Goal: Task Accomplishment & Management: Use online tool/utility

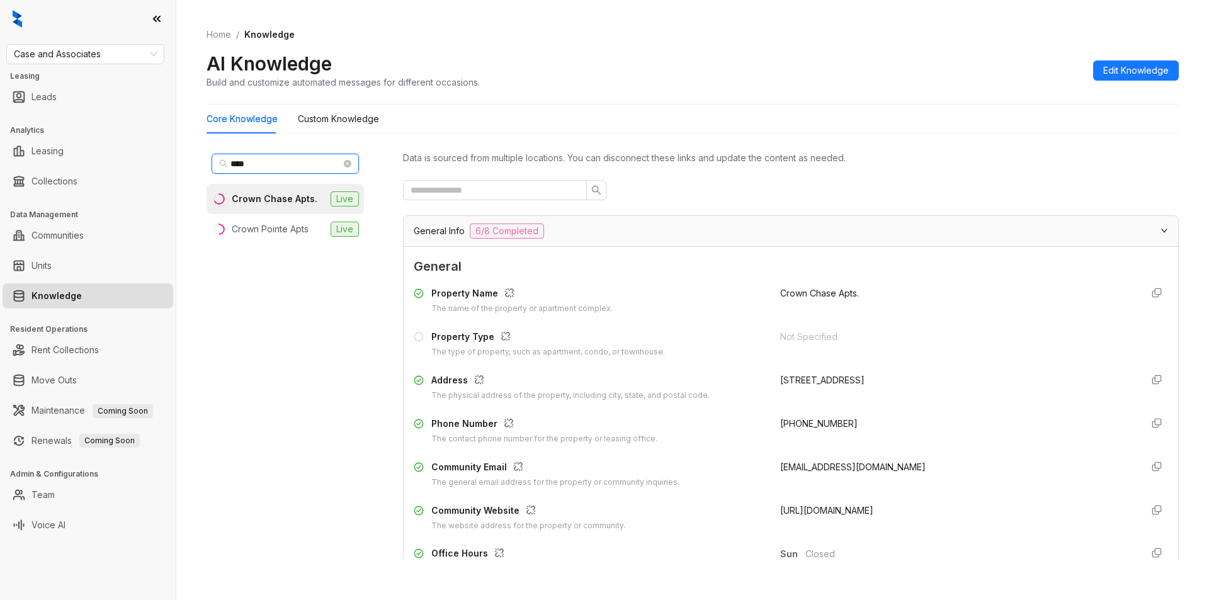
drag, startPoint x: 269, startPoint y: 166, endPoint x: 129, endPoint y: 165, distance: 139.8
click at [129, 165] on div "Case and Associates Leasing Leads Analytics Leasing Collections Data Management…" at bounding box center [604, 300] width 1209 height 600
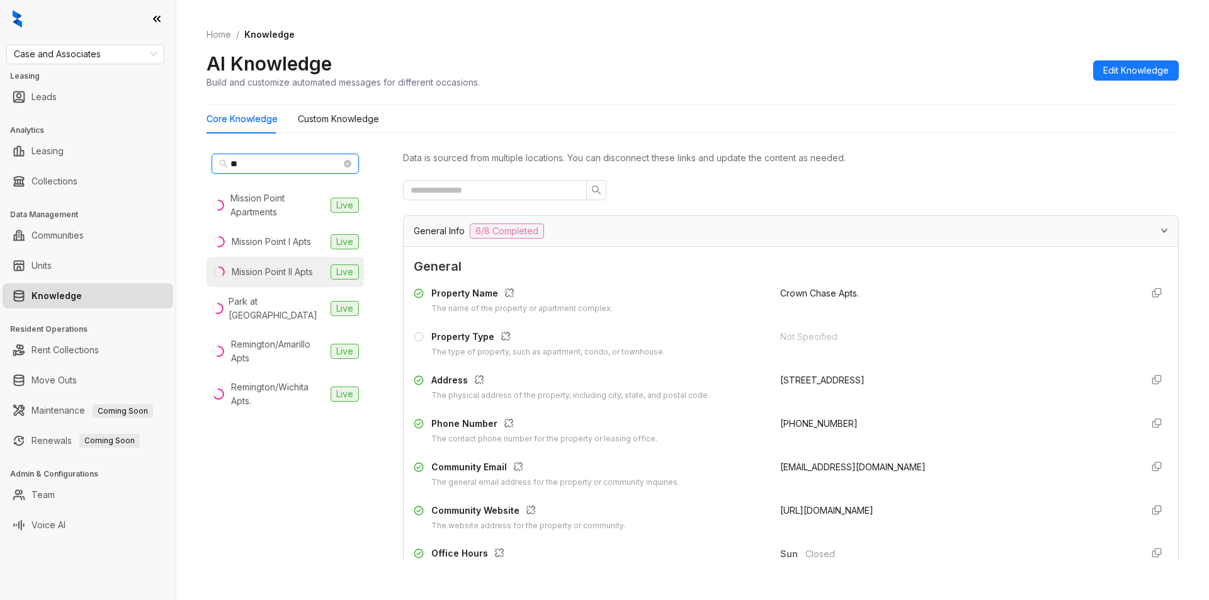
type input "**"
click at [287, 275] on div "Mission Point II Apts" at bounding box center [272, 272] width 81 height 14
drag, startPoint x: 766, startPoint y: 425, endPoint x: 879, endPoint y: 422, distance: 112.8
click at [879, 422] on div "Phone Number The contact phone number for the property or leasing office. +1405…" at bounding box center [791, 431] width 754 height 28
copy span "+14057037190"
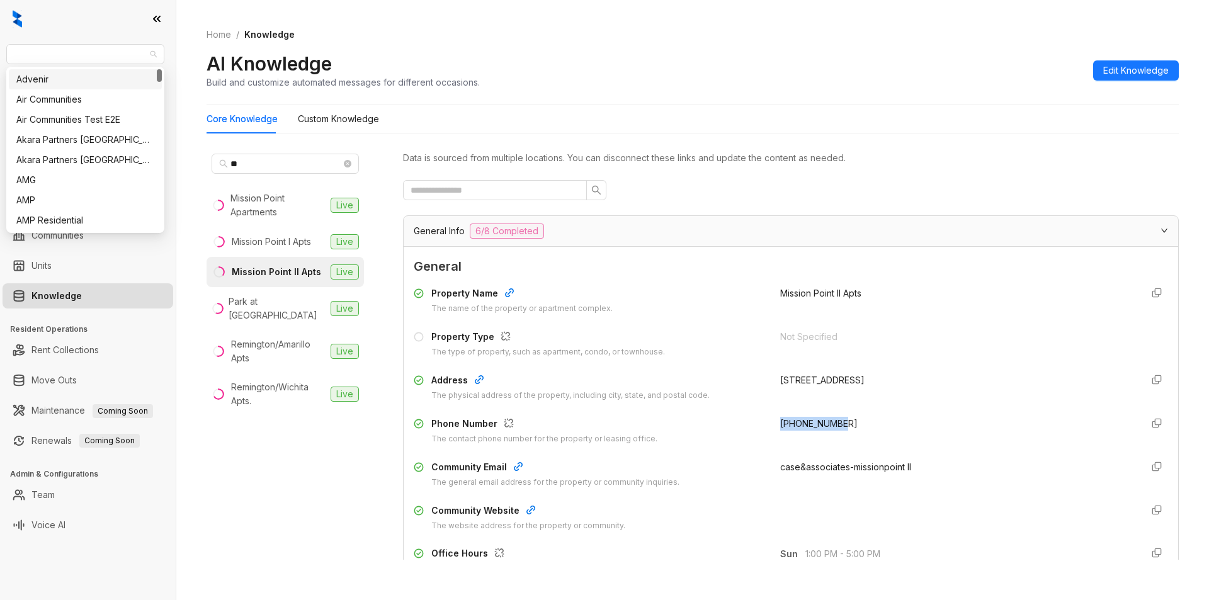
drag, startPoint x: 111, startPoint y: 52, endPoint x: 0, endPoint y: 42, distance: 111.9
click at [0, 42] on div "Case and Associates Leasing Leads Analytics Leasing Collections Data Management…" at bounding box center [88, 300] width 176 height 600
click at [66, 55] on span "Case and Associates" at bounding box center [85, 54] width 143 height 19
drag, startPoint x: 113, startPoint y: 54, endPoint x: 0, endPoint y: 46, distance: 113.0
click at [0, 46] on div "Case and Associates Leasing Leads Analytics Leasing Collections Data Management…" at bounding box center [88, 300] width 176 height 600
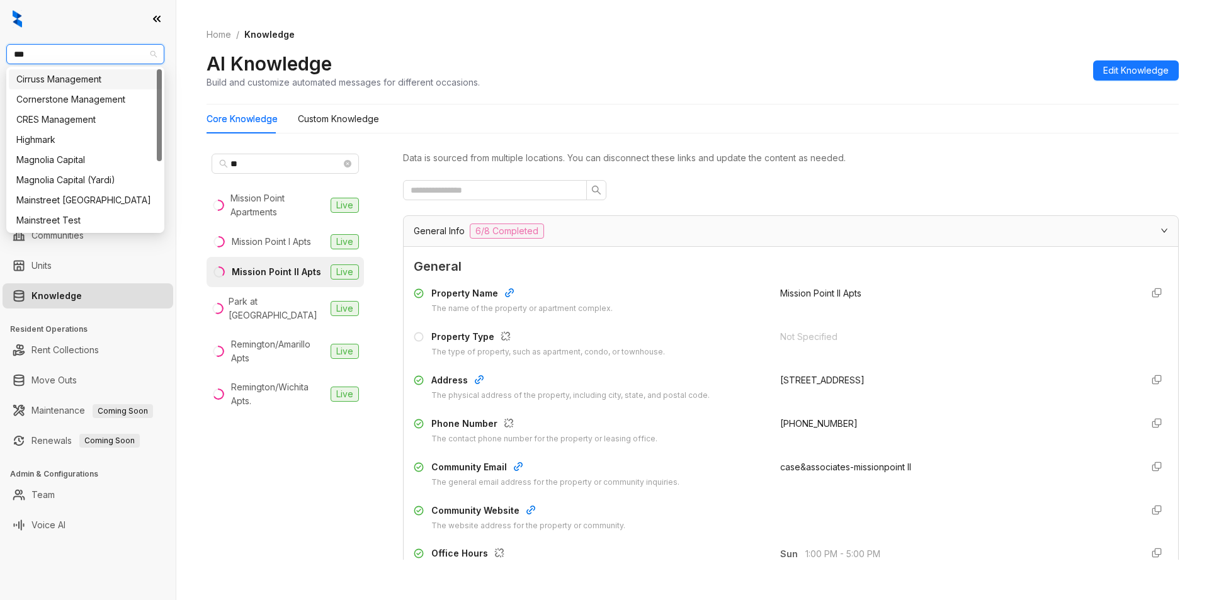
type input "****"
click at [59, 80] on div "Magnolia Capital" at bounding box center [85, 79] width 138 height 14
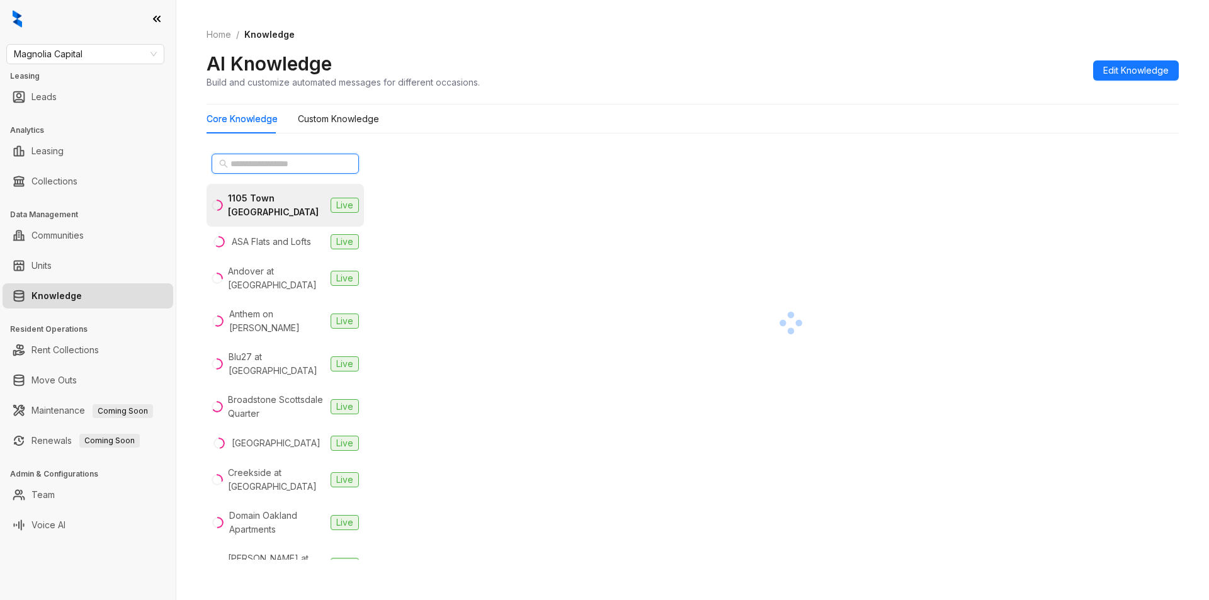
click at [270, 158] on input "text" at bounding box center [286, 164] width 111 height 14
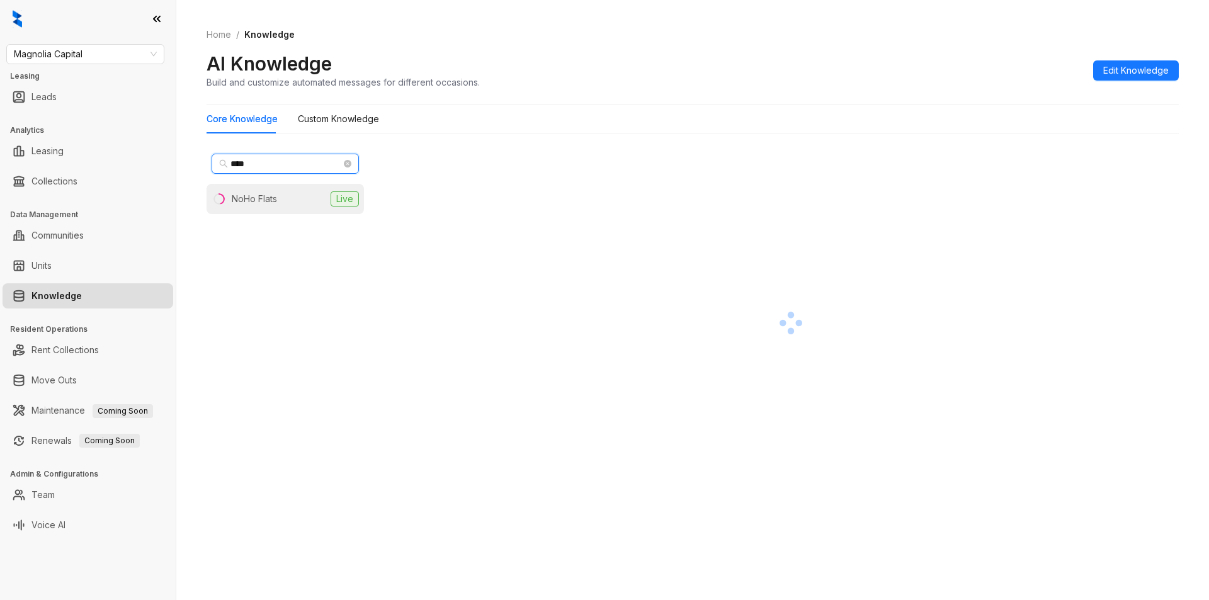
type input "****"
click at [257, 201] on div "NoHo Flats" at bounding box center [254, 199] width 45 height 14
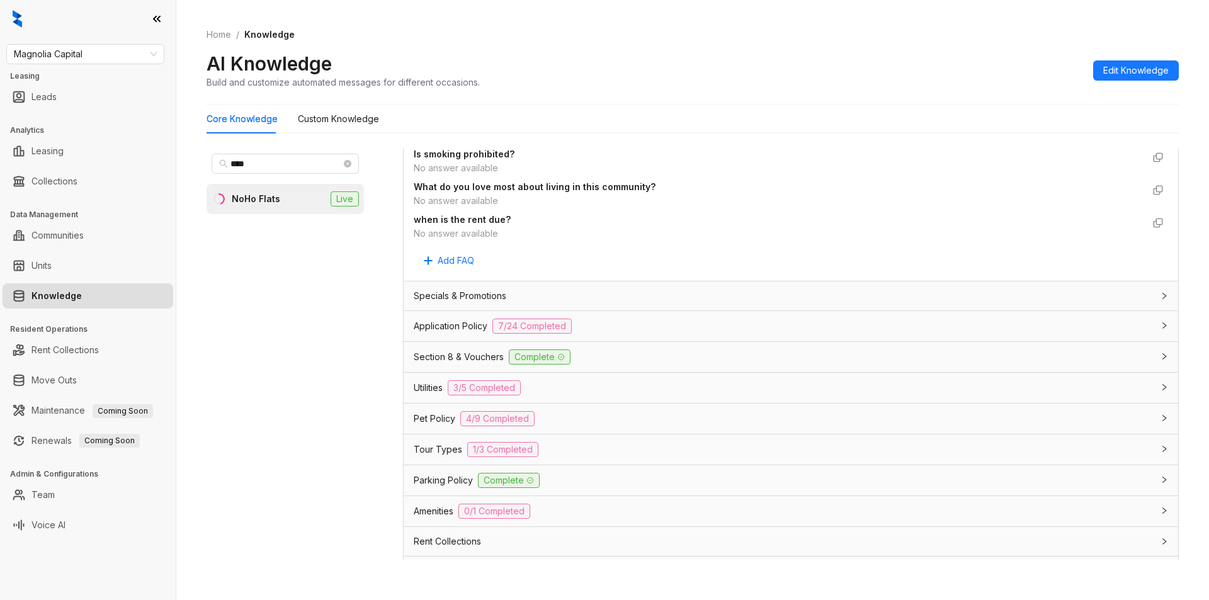
scroll to position [845, 0]
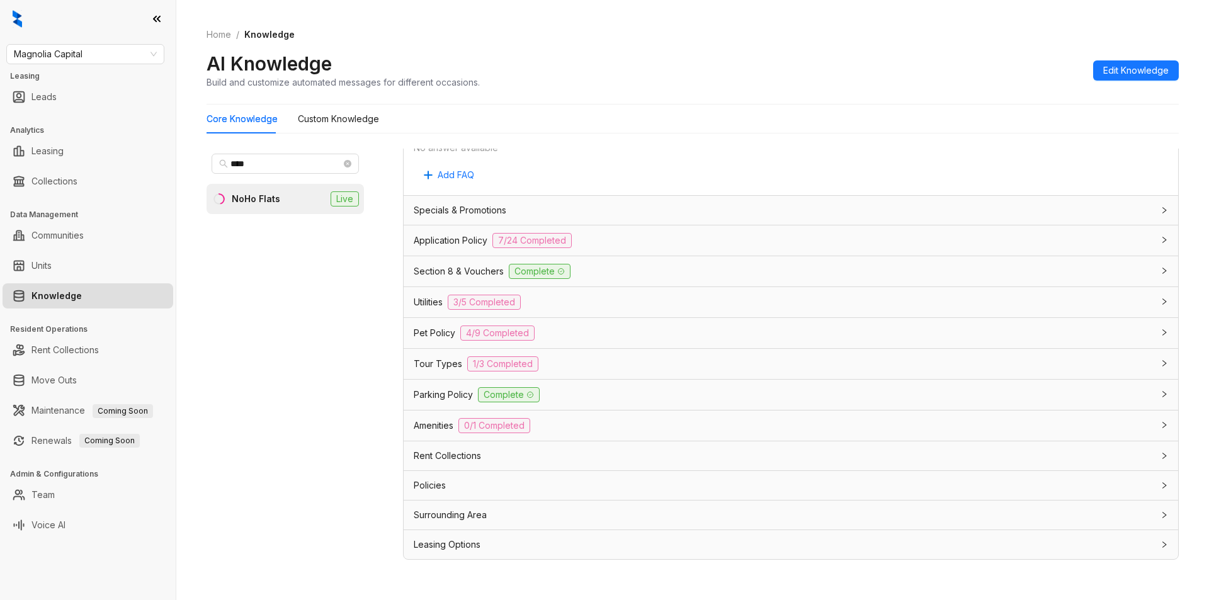
click at [1071, 463] on div "Rent Collections" at bounding box center [783, 456] width 739 height 14
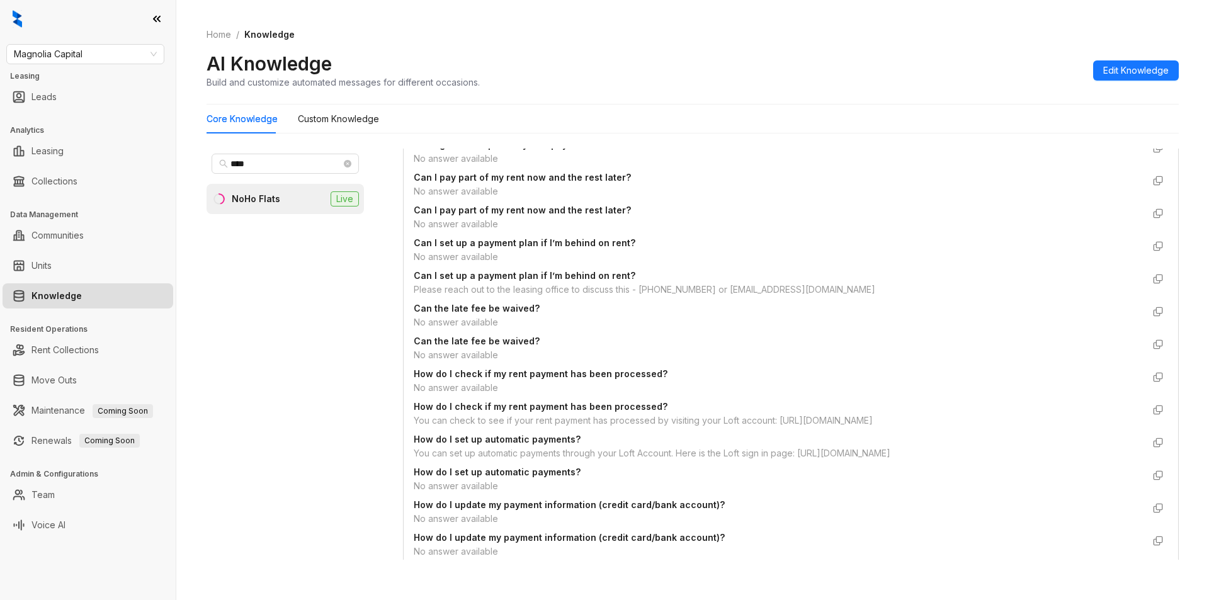
scroll to position [1471, 0]
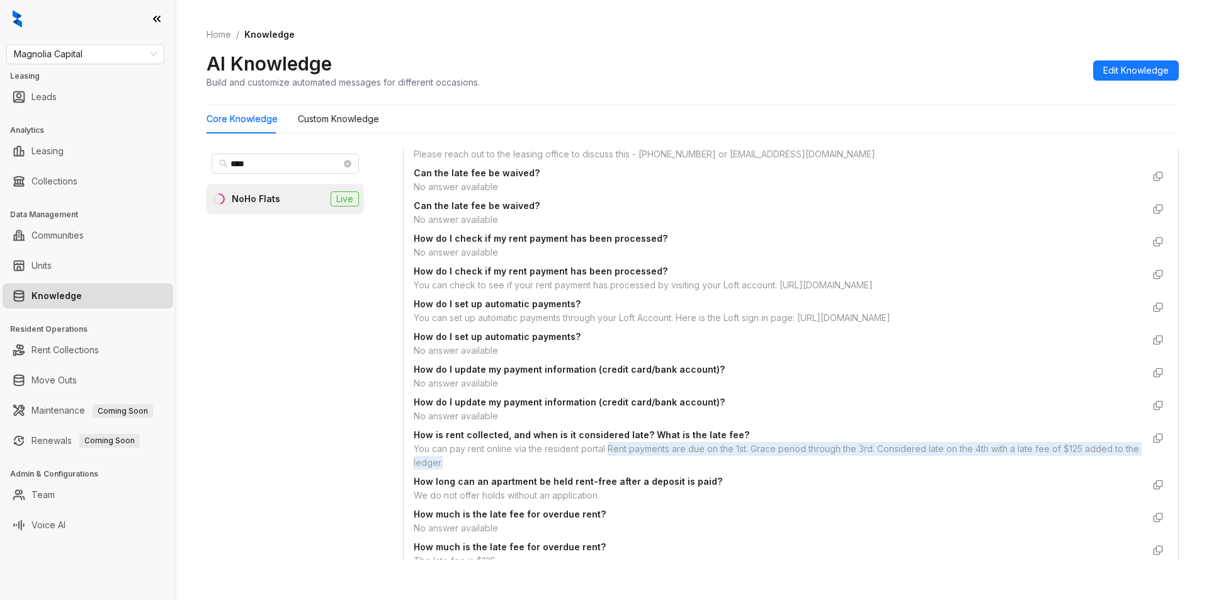
drag, startPoint x: 608, startPoint y: 451, endPoint x: 607, endPoint y: 458, distance: 7.7
click at [607, 458] on div "You can pay rent online via the resident portal Rent payments are due on the 1s…" at bounding box center [778, 456] width 729 height 28
copy div "Rent payments are due on the 1st. Grace period through the 3rd. Considered late…"
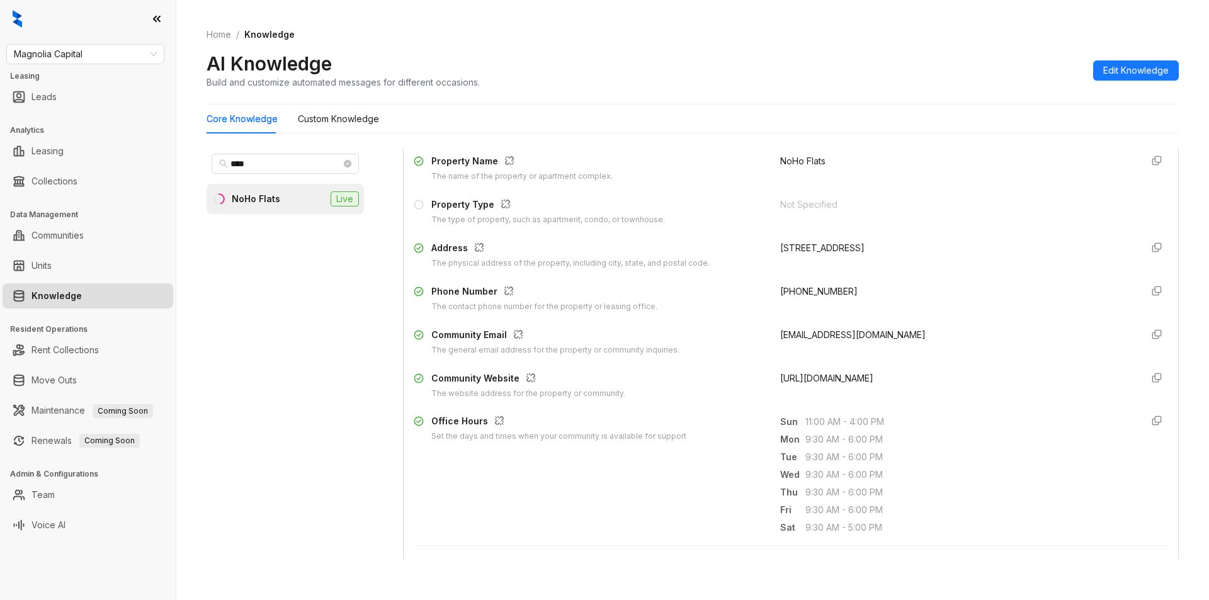
scroll to position [0, 0]
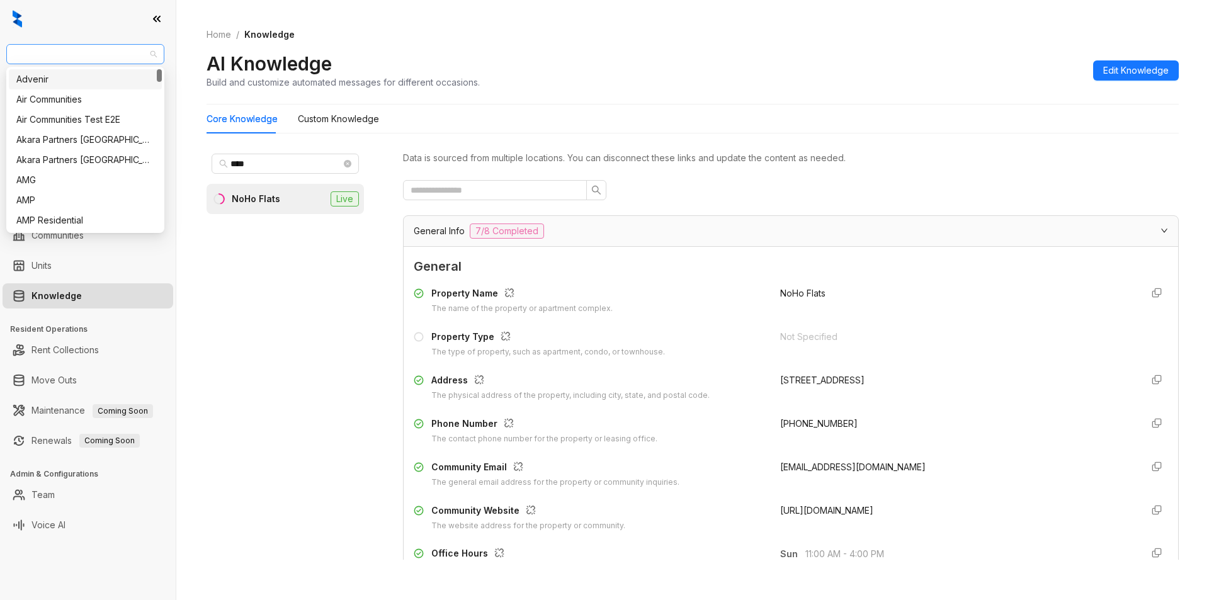
click at [111, 58] on span "Magnolia Capital" at bounding box center [85, 54] width 143 height 19
type input "****"
click at [79, 81] on div "Case and Associates" at bounding box center [85, 79] width 138 height 14
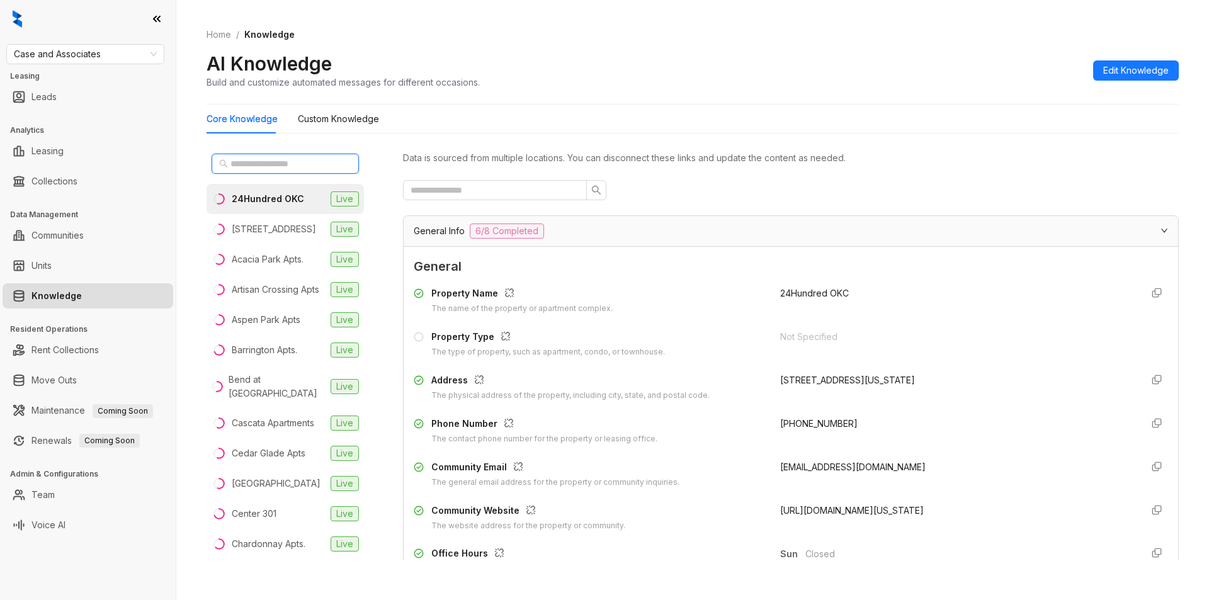
click at [254, 157] on input "text" at bounding box center [286, 164] width 111 height 14
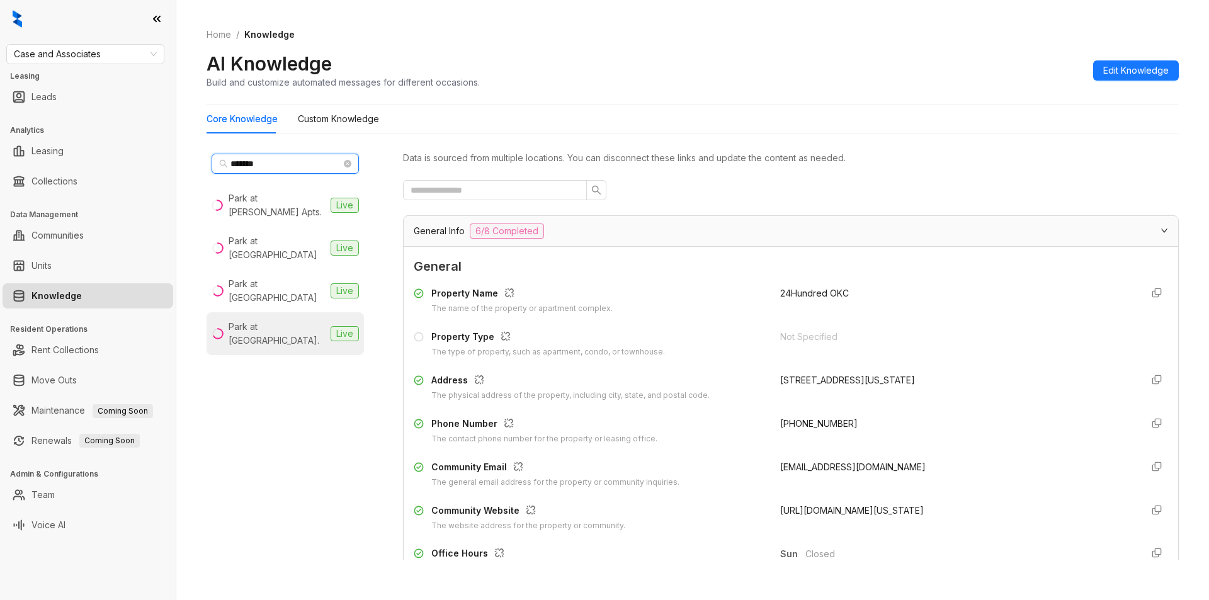
type input "*******"
click at [266, 320] on div "Park at Westpointe Apts." at bounding box center [277, 334] width 97 height 28
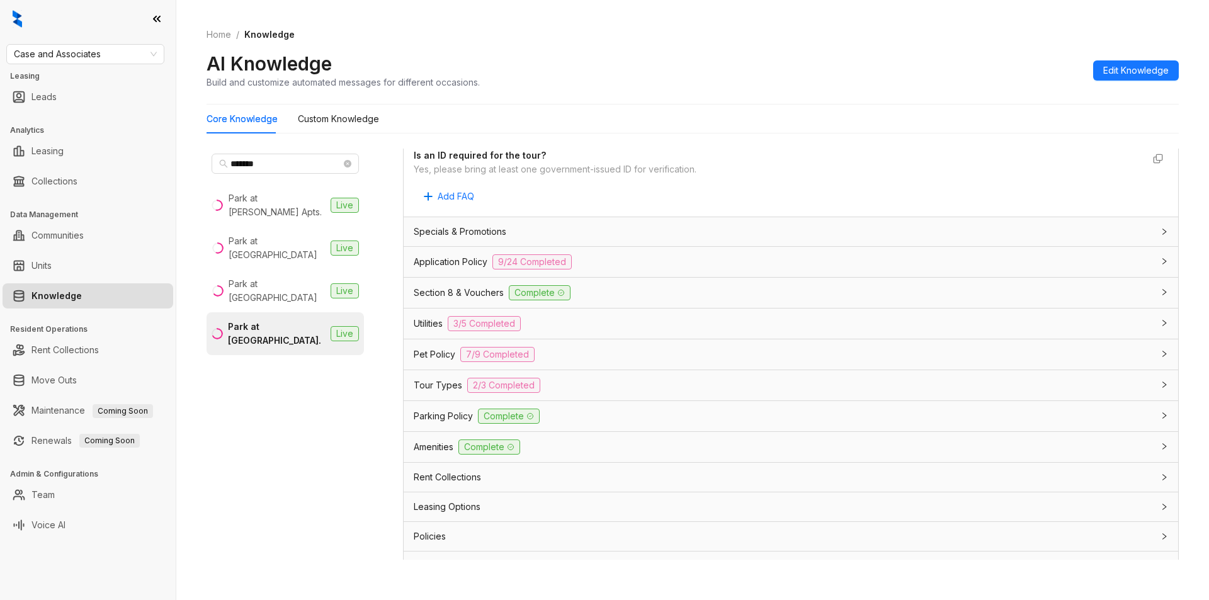
scroll to position [711, 0]
click at [729, 473] on div "Rent Collections" at bounding box center [783, 477] width 739 height 14
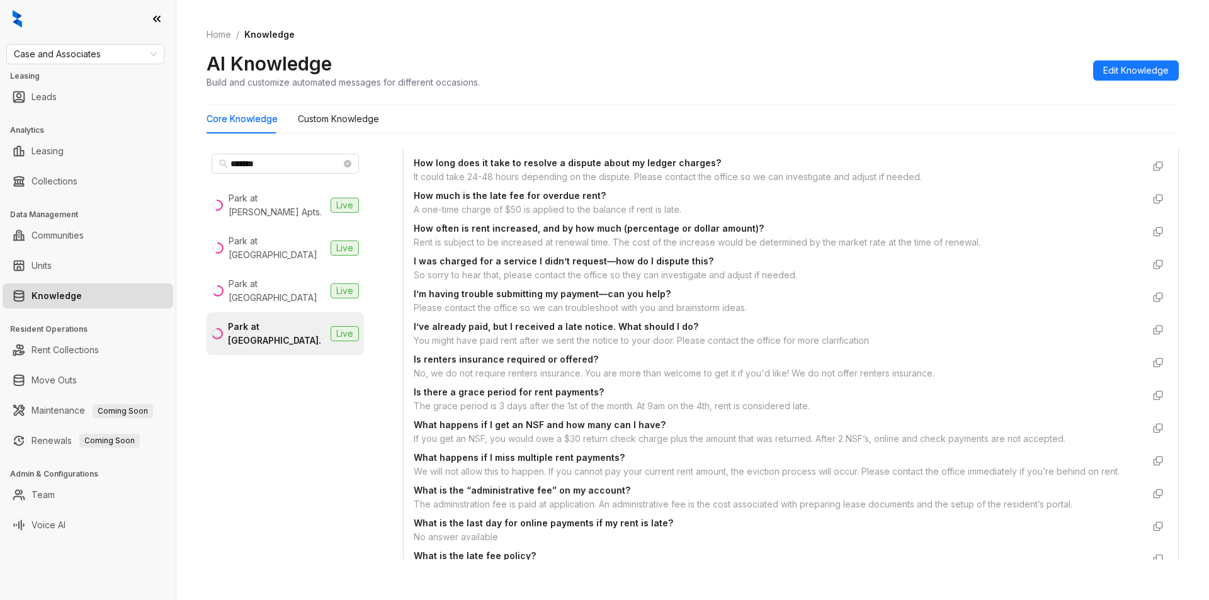
scroll to position [1430, 0]
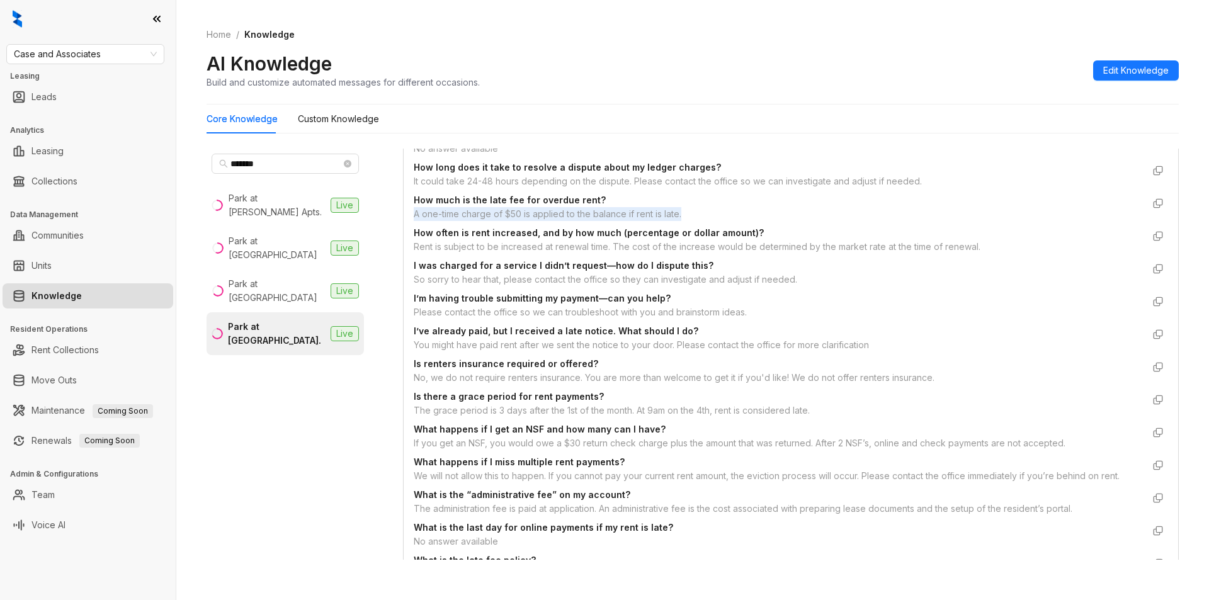
drag, startPoint x: 408, startPoint y: 215, endPoint x: 688, endPoint y: 212, distance: 280.3
click at [688, 212] on div "Custom Knowledge Additional details related to Rent Collections that isn't incl…" at bounding box center [791, 500] width 775 height 1453
copy div "A one-time charge of $50 is applied to the balance if rent is late."
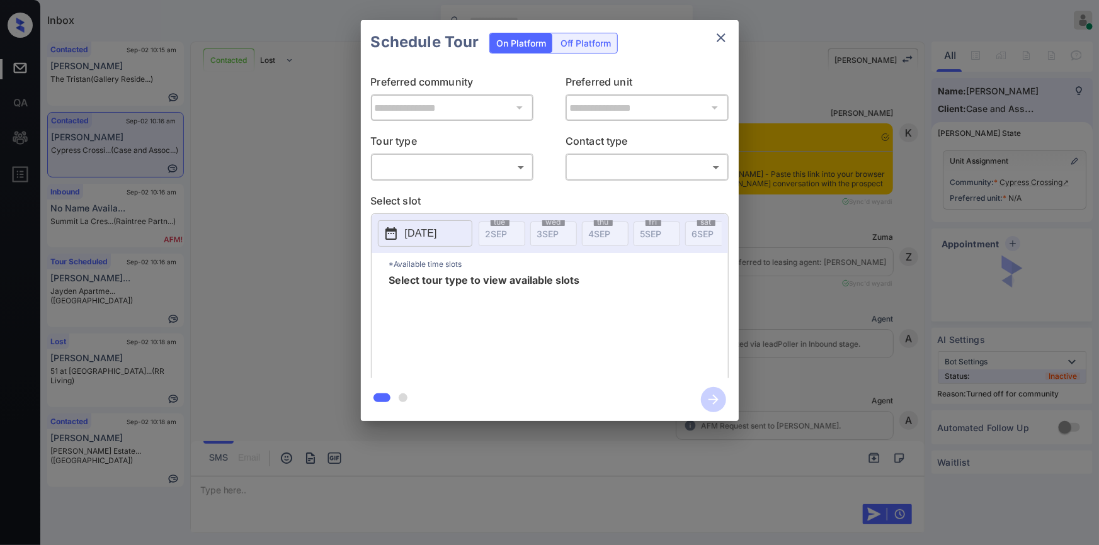
scroll to position [482, 0]
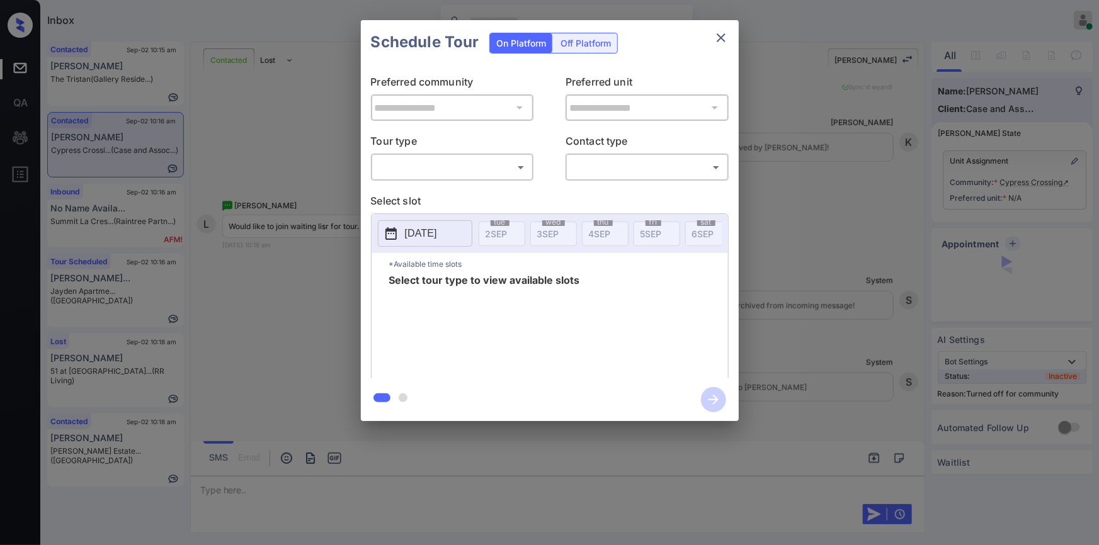
click at [423, 172] on body "Inbox Jiro Alonzo Online Set yourself offline Set yourself on break Profile Swi…" at bounding box center [549, 272] width 1099 height 545
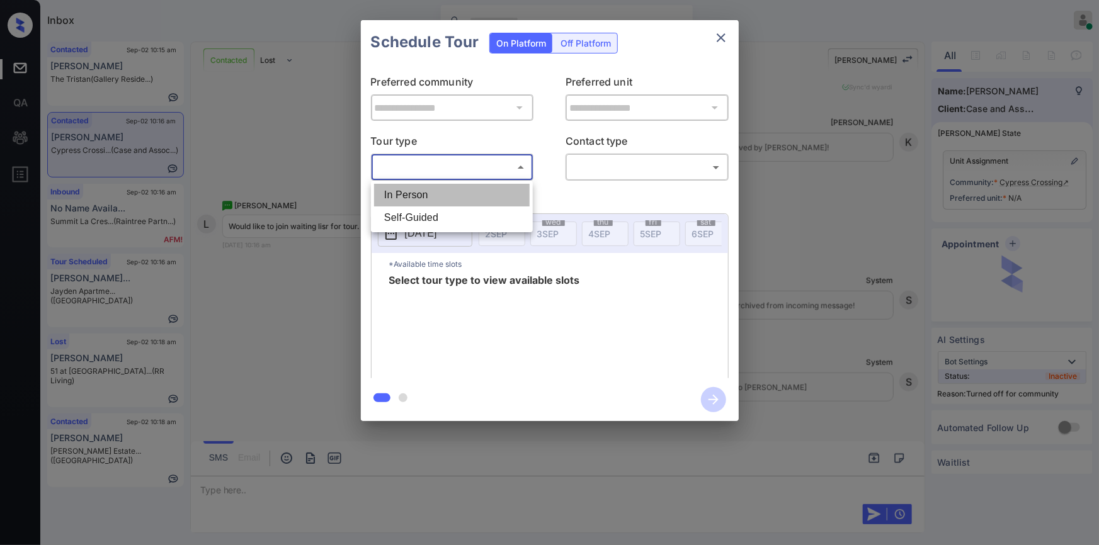
click at [410, 189] on li "In Person" at bounding box center [452, 195] width 156 height 23
type input "********"
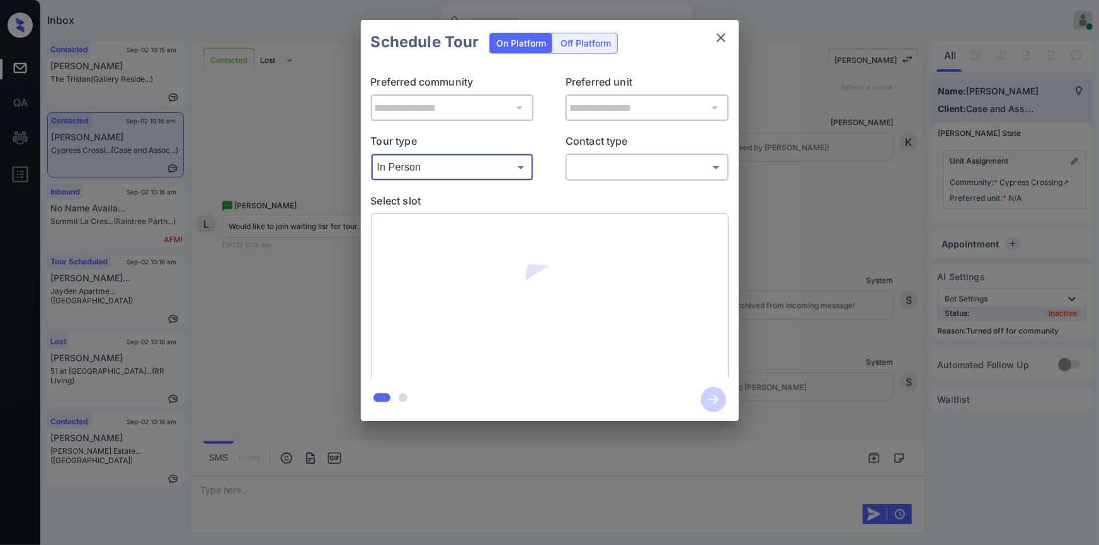
click at [611, 176] on body "Inbox Jiro Alonzo Online Set yourself offline Set yourself on break Profile Swi…" at bounding box center [549, 272] width 1099 height 545
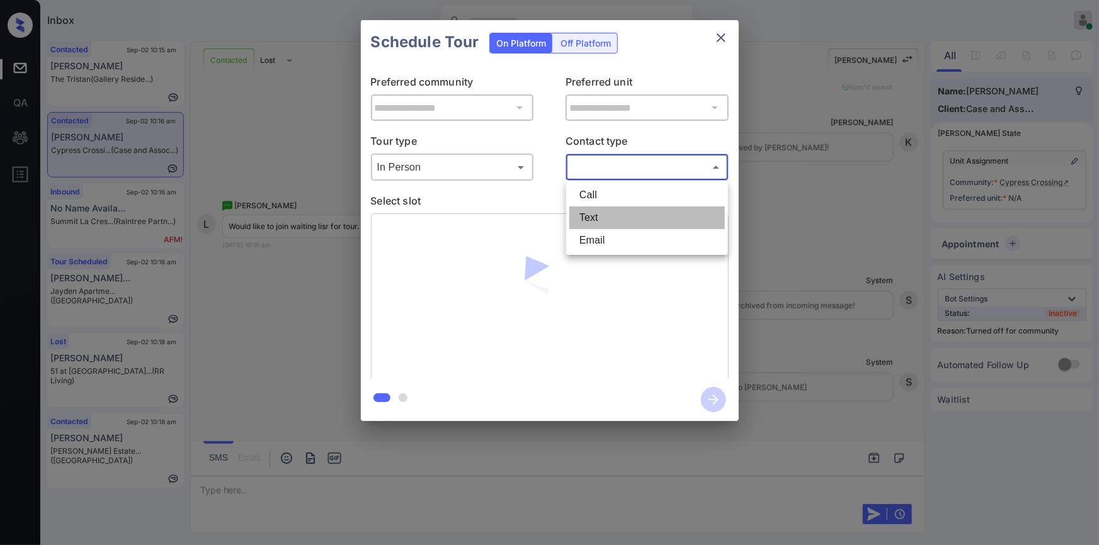
click at [594, 212] on li "Text" at bounding box center [647, 218] width 156 height 23
type input "****"
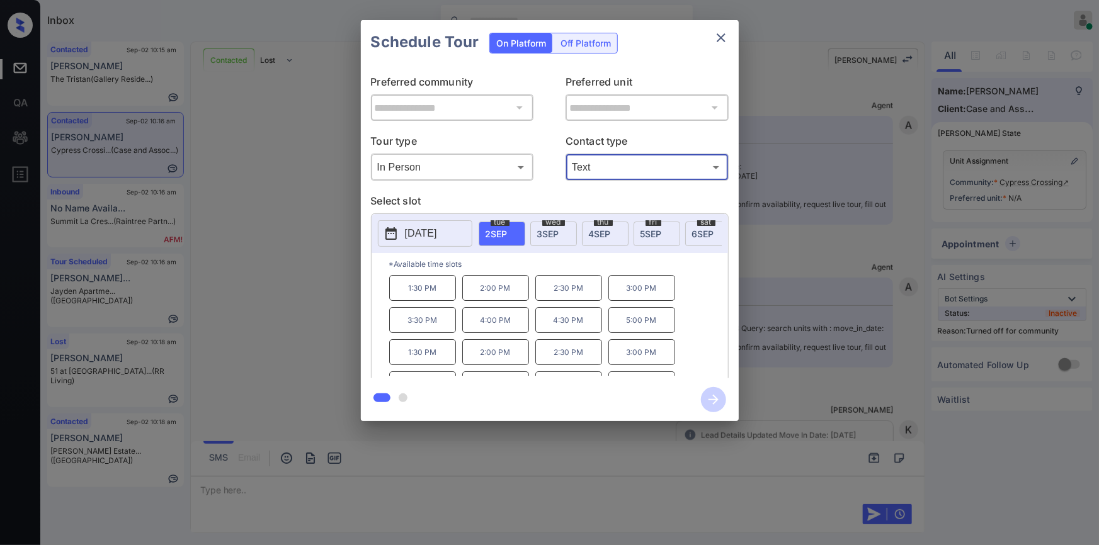
click at [261, 309] on div "**********" at bounding box center [549, 220] width 1099 height 441
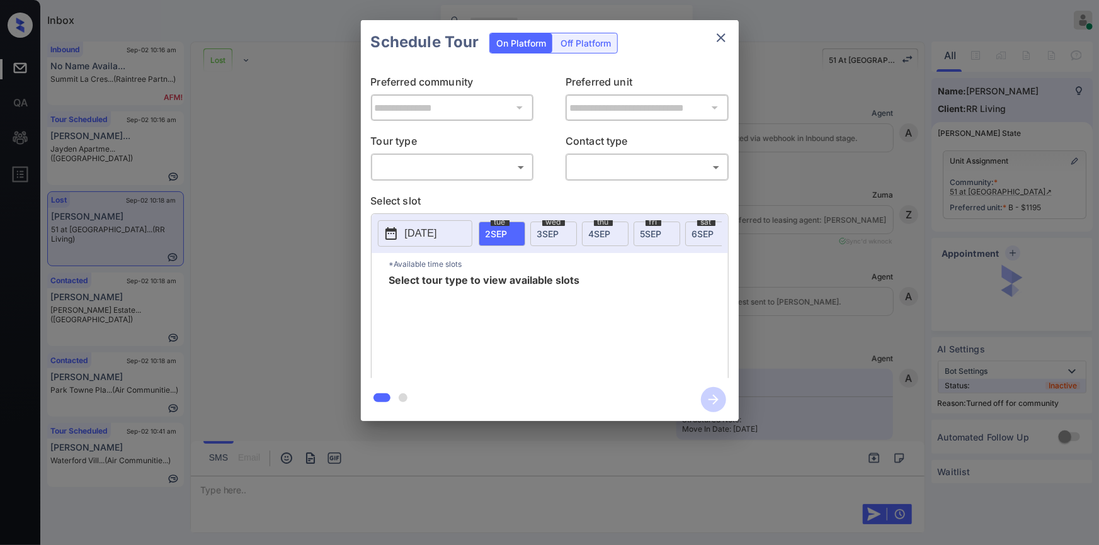
scroll to position [5522, 0]
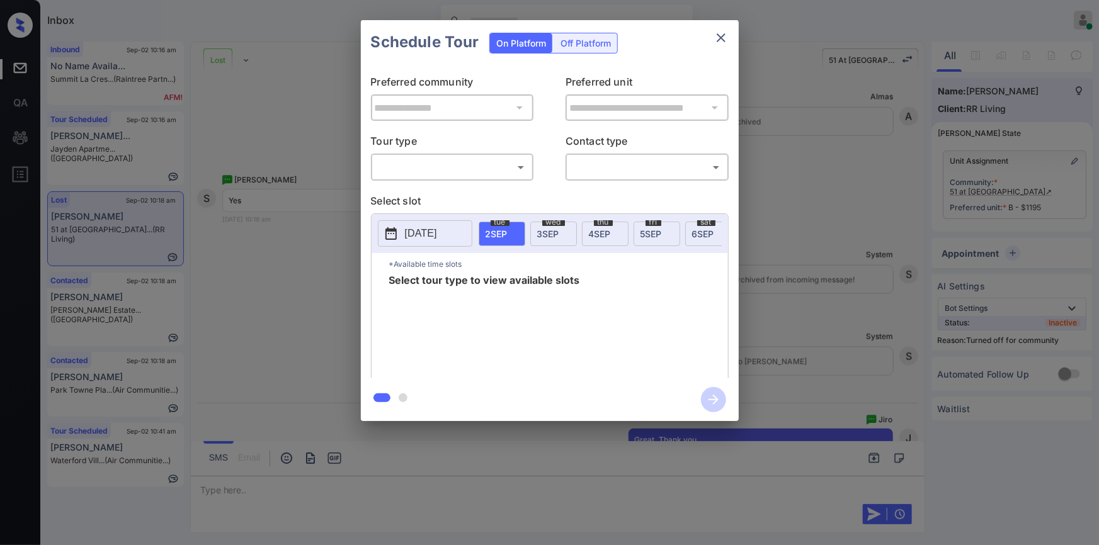
click at [237, 279] on div "**********" at bounding box center [549, 220] width 1099 height 441
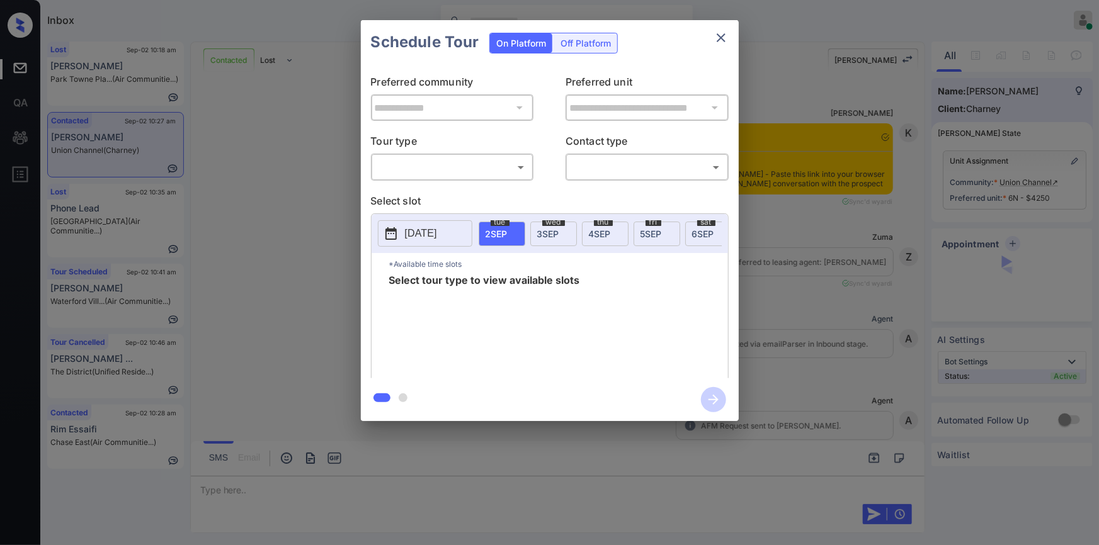
scroll to position [6949, 0]
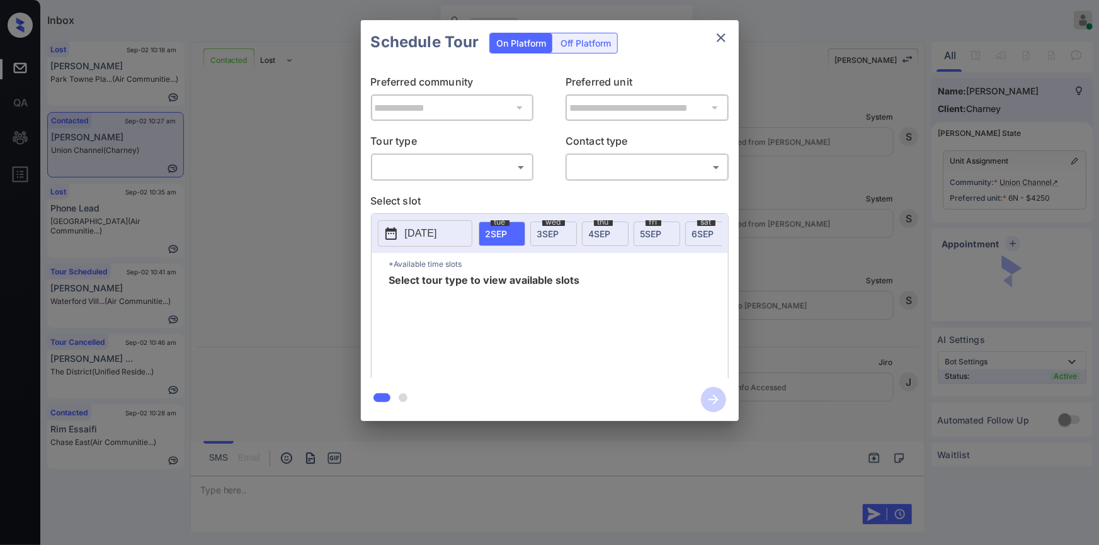
click at [416, 160] on body "Inbox [PERSON_NAME] Online Set yourself offline Set yourself on break Profile S…" at bounding box center [549, 272] width 1099 height 545
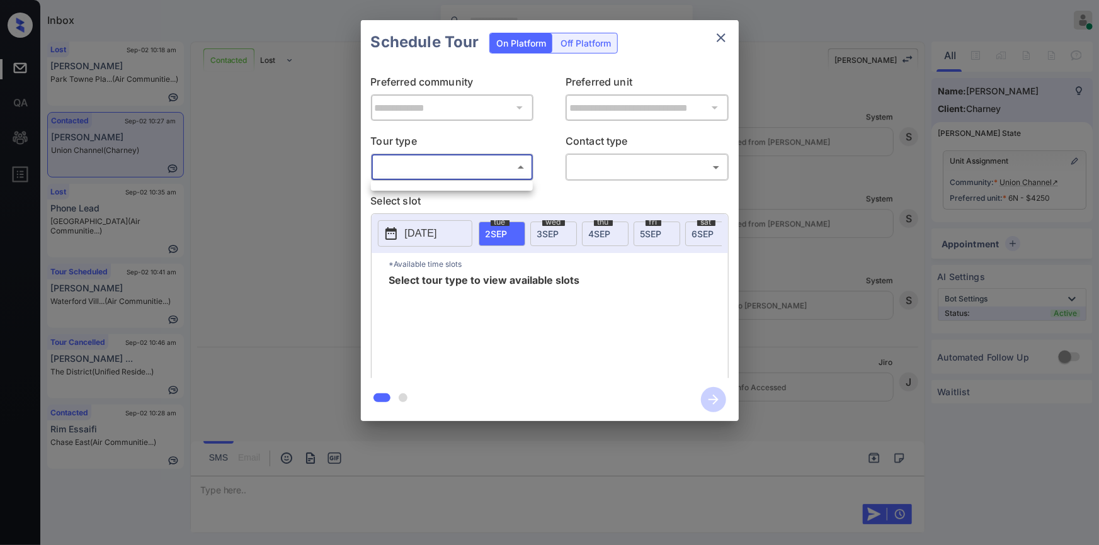
click at [438, 160] on div at bounding box center [549, 272] width 1099 height 545
click at [305, 191] on div "**********" at bounding box center [549, 220] width 1099 height 441
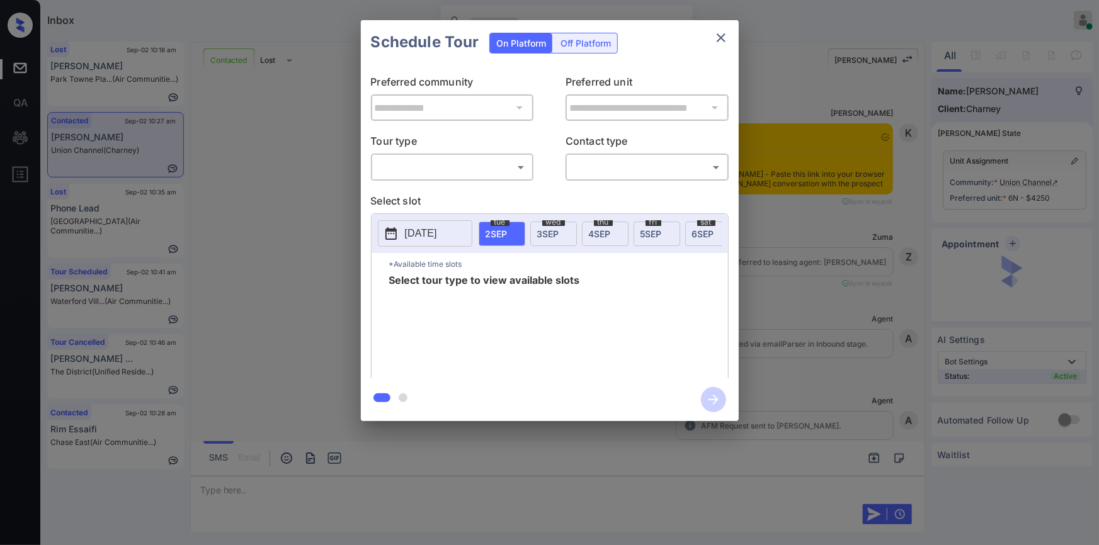
scroll to position [6949, 0]
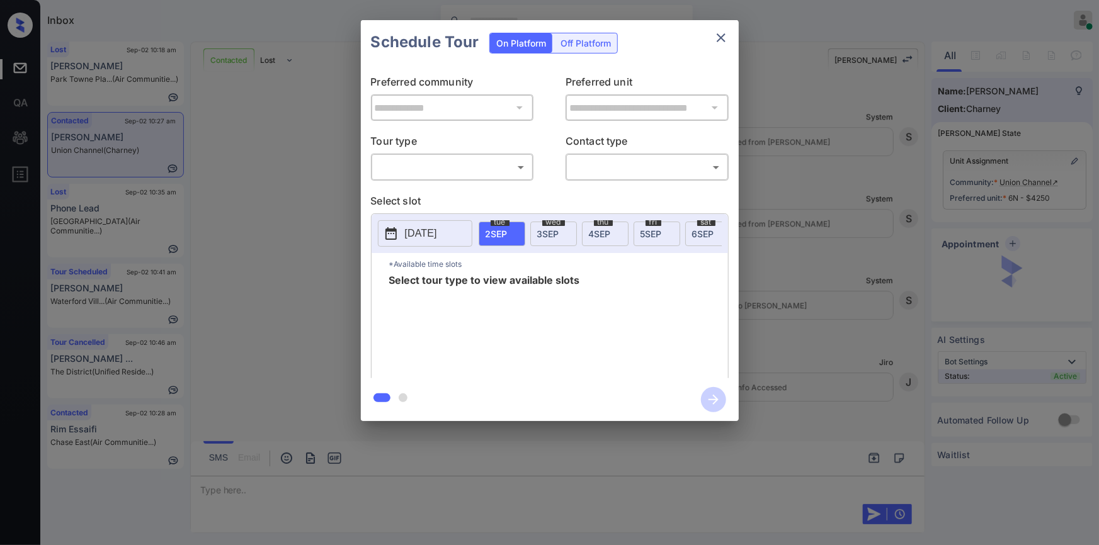
click at [470, 174] on body "Inbox [PERSON_NAME] Online Set yourself offline Set yourself on break Profile S…" at bounding box center [549, 272] width 1099 height 545
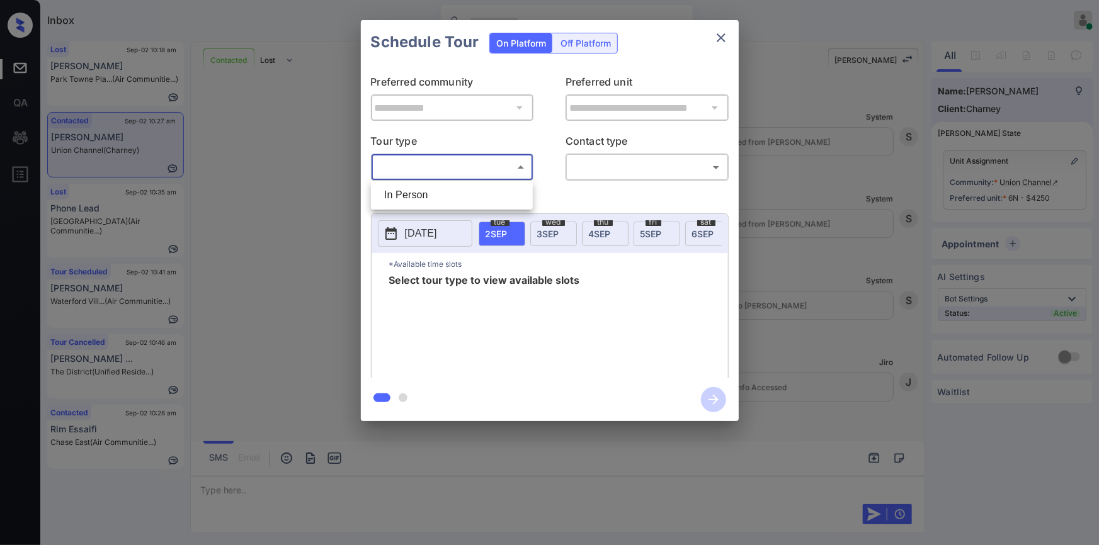
click at [431, 198] on li "In Person" at bounding box center [452, 195] width 156 height 23
type input "********"
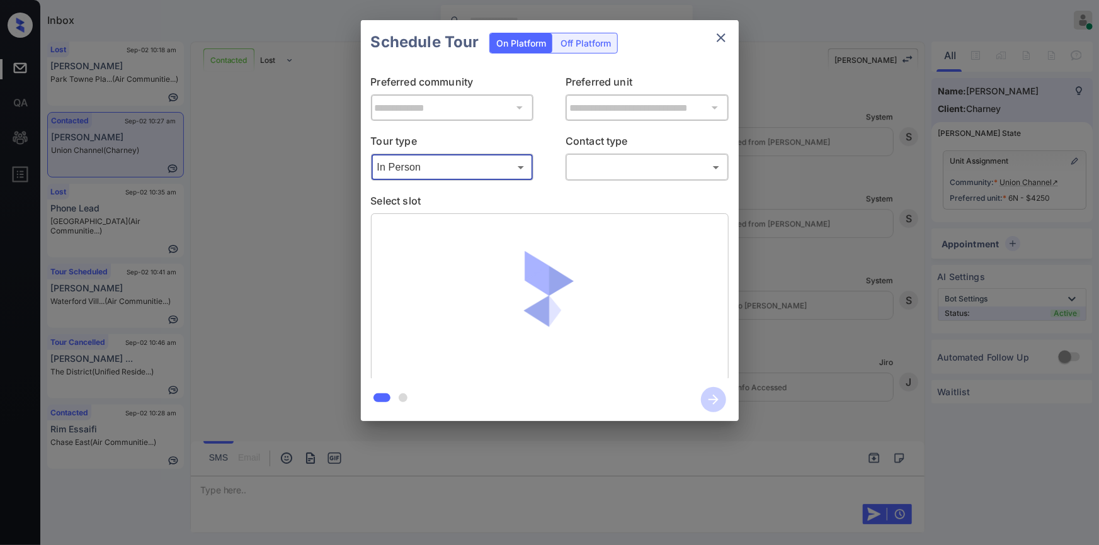
click at [622, 172] on body "Inbox [PERSON_NAME] Online Set yourself offline Set yourself on break Profile S…" at bounding box center [549, 272] width 1099 height 545
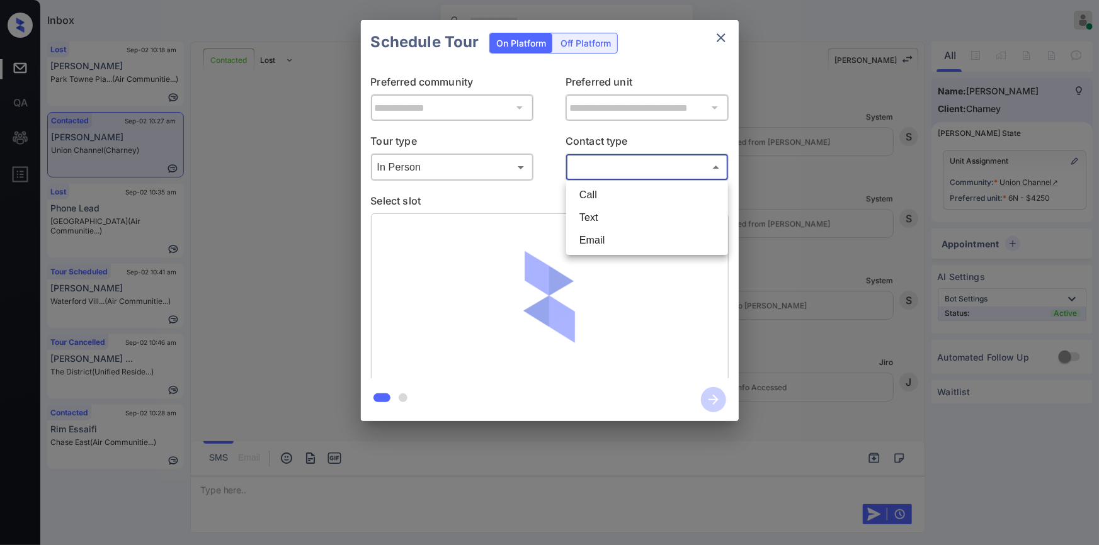
click at [597, 241] on li "Email" at bounding box center [647, 240] width 156 height 23
type input "*****"
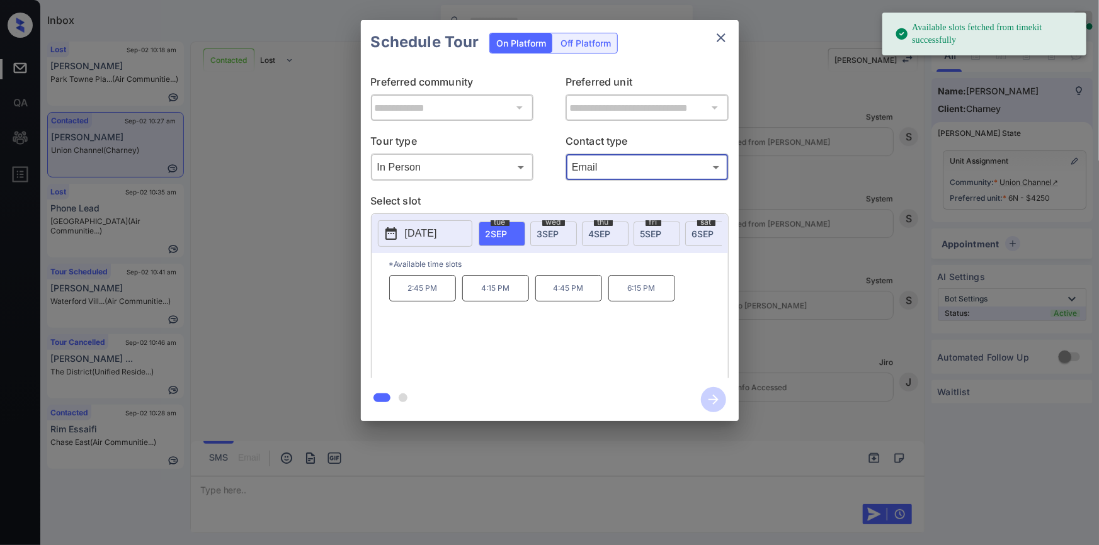
click at [412, 231] on p "[DATE]" at bounding box center [421, 233] width 32 height 15
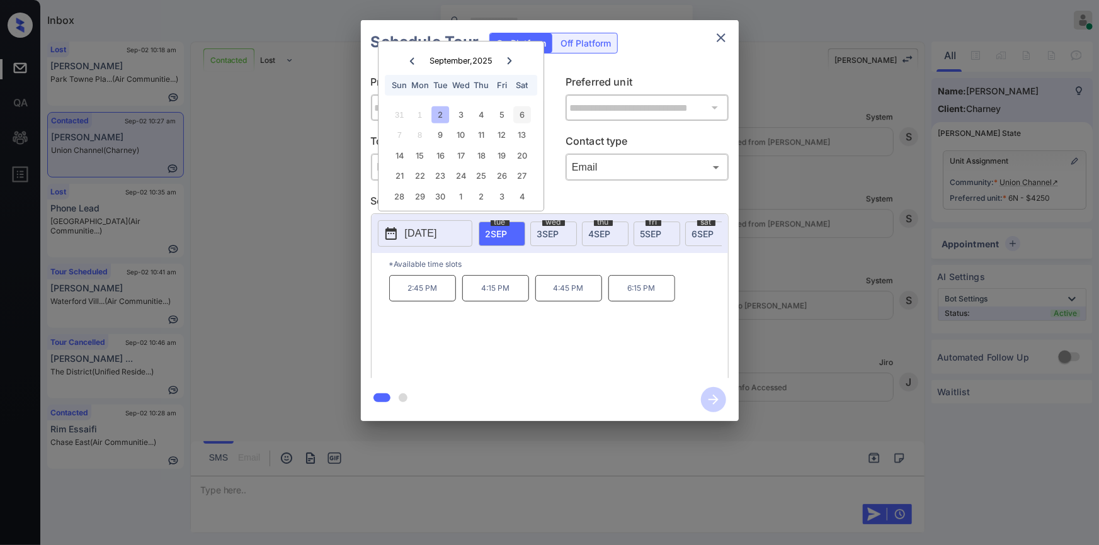
click at [525, 117] on div "6" at bounding box center [522, 114] width 17 height 17
click at [486, 295] on p "1:00 PM" at bounding box center [495, 288] width 67 height 26
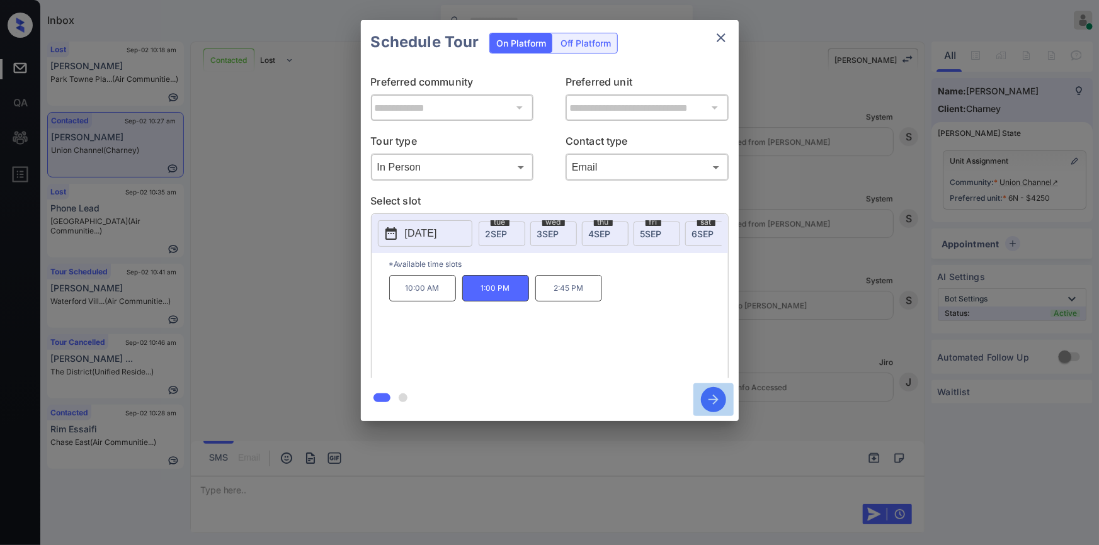
click at [709, 403] on icon "button" at bounding box center [713, 399] width 25 height 25
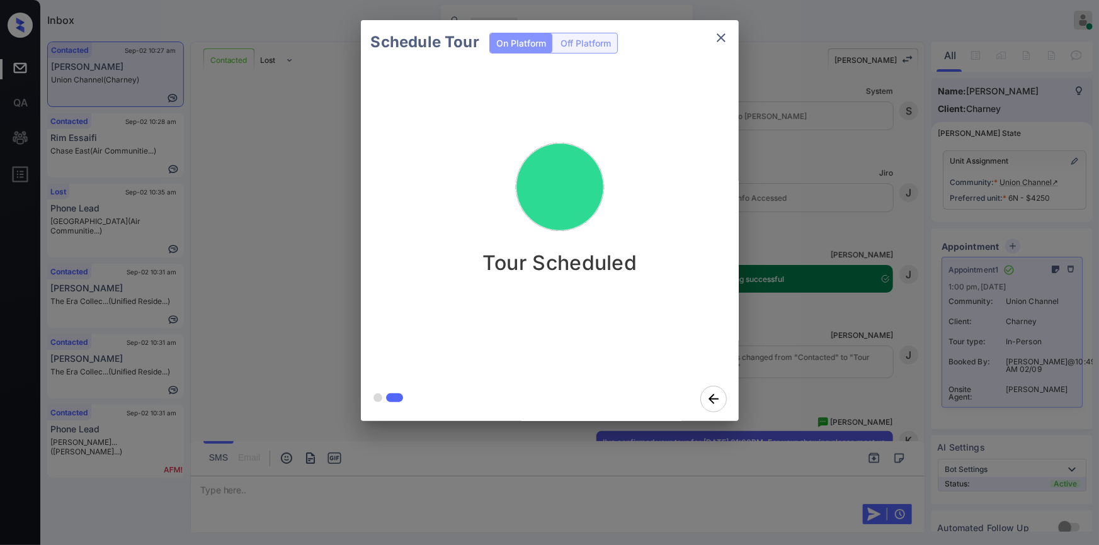
scroll to position [7332, 0]
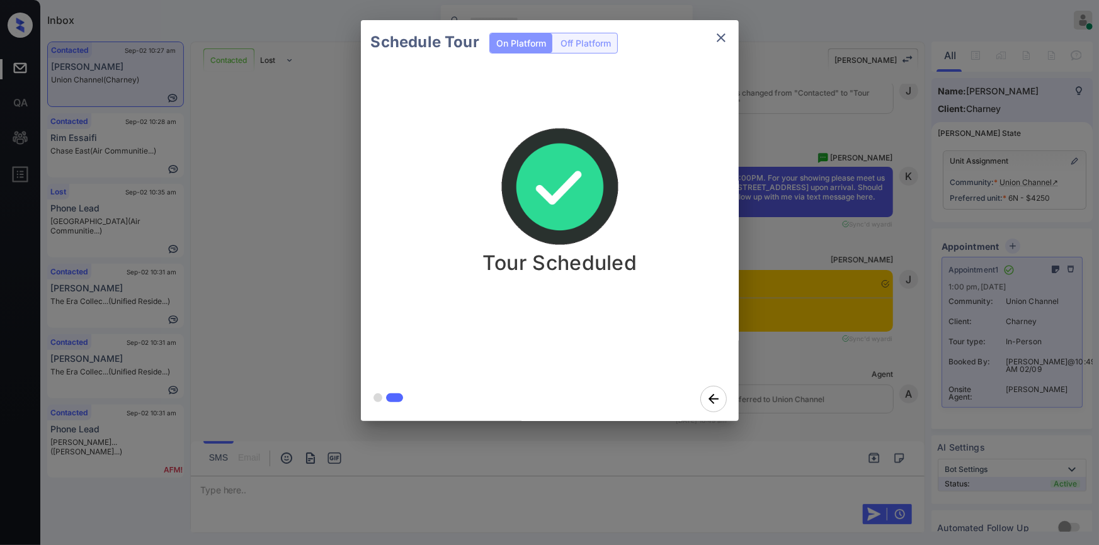
click at [720, 40] on icon "close" at bounding box center [721, 37] width 15 height 15
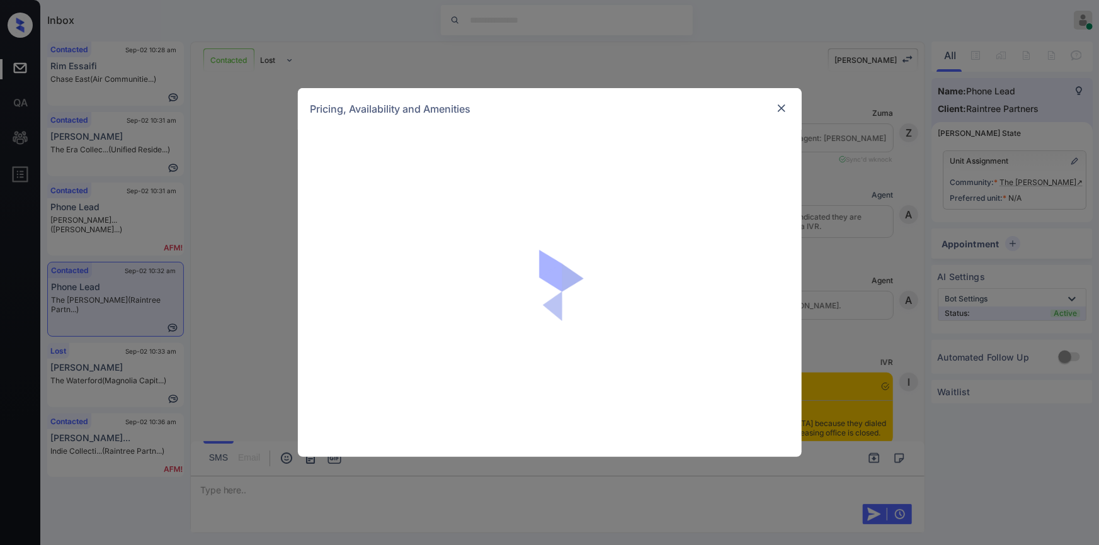
scroll to position [540, 0]
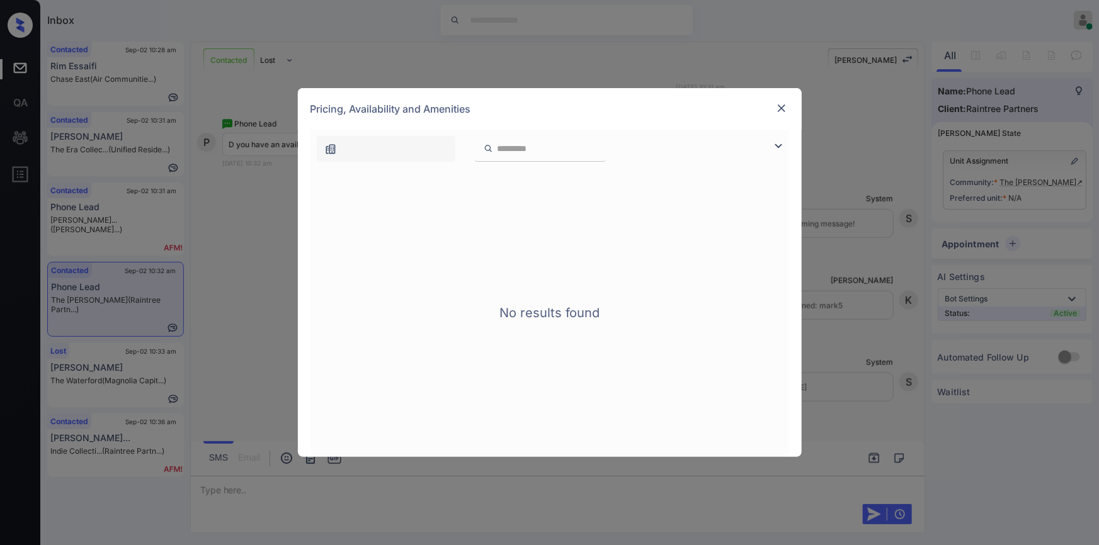
click at [780, 111] on img at bounding box center [781, 108] width 13 height 13
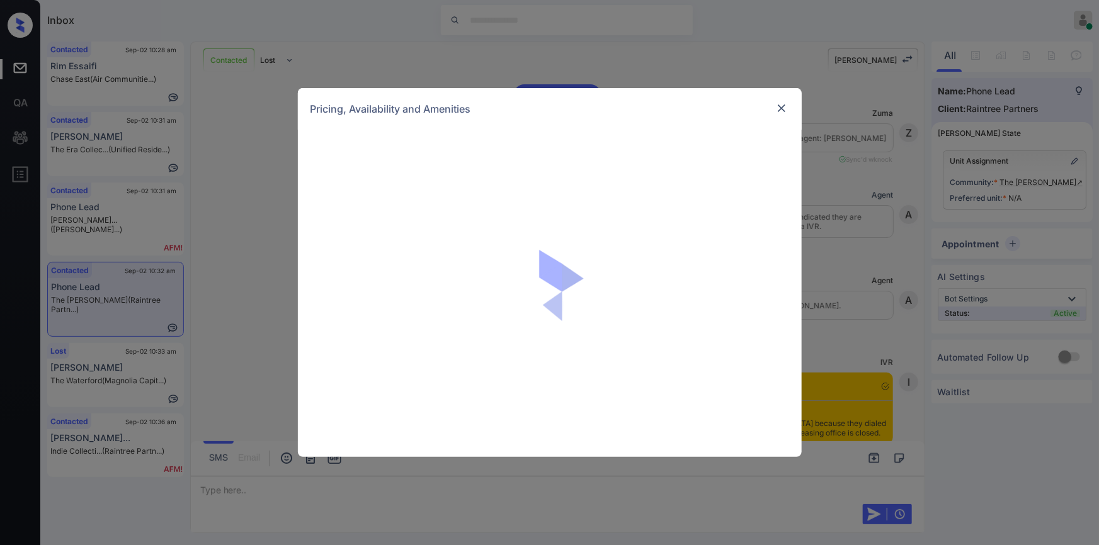
scroll to position [633, 0]
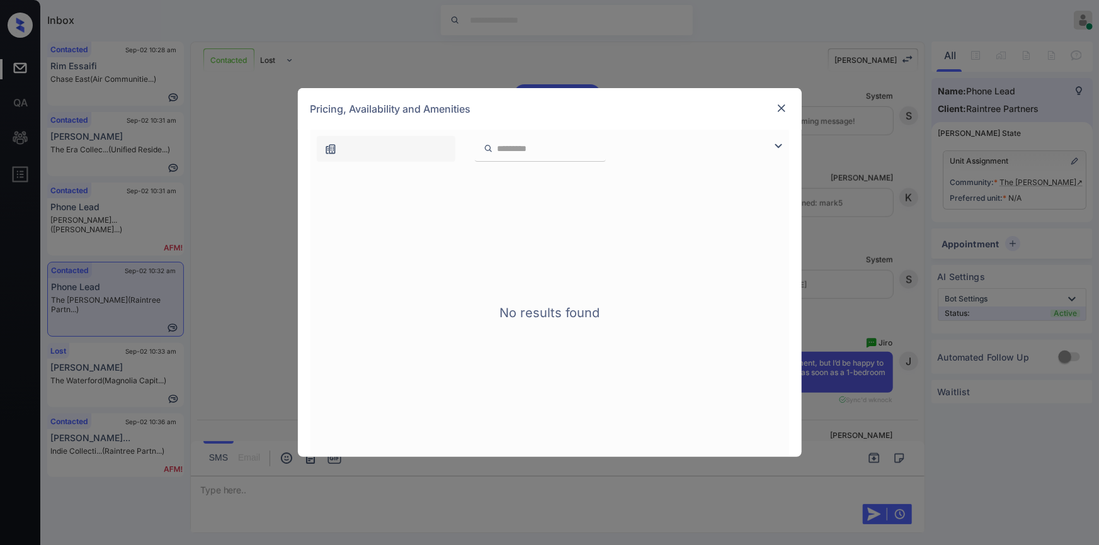
click at [779, 106] on img at bounding box center [781, 108] width 13 height 13
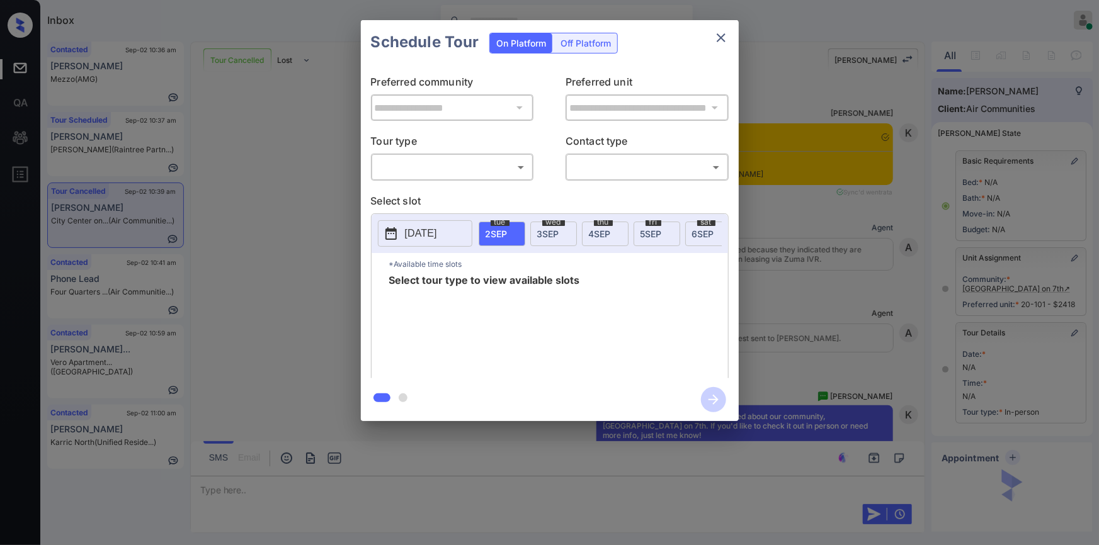
scroll to position [10926, 0]
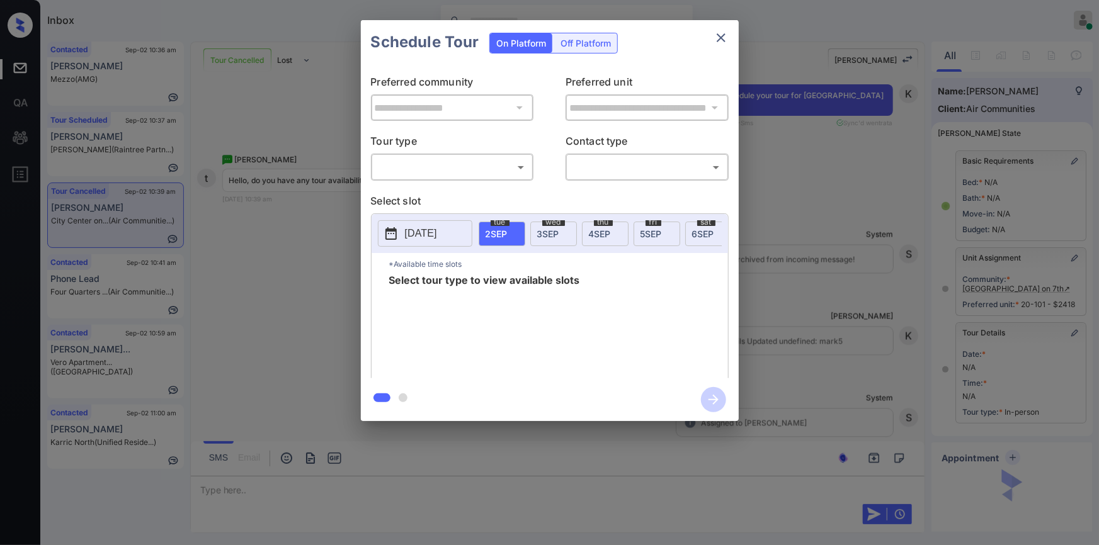
click at [414, 169] on body "Inbox Jiro Alonzo Online Set yourself offline Set yourself on break Profile Swi…" at bounding box center [549, 272] width 1099 height 545
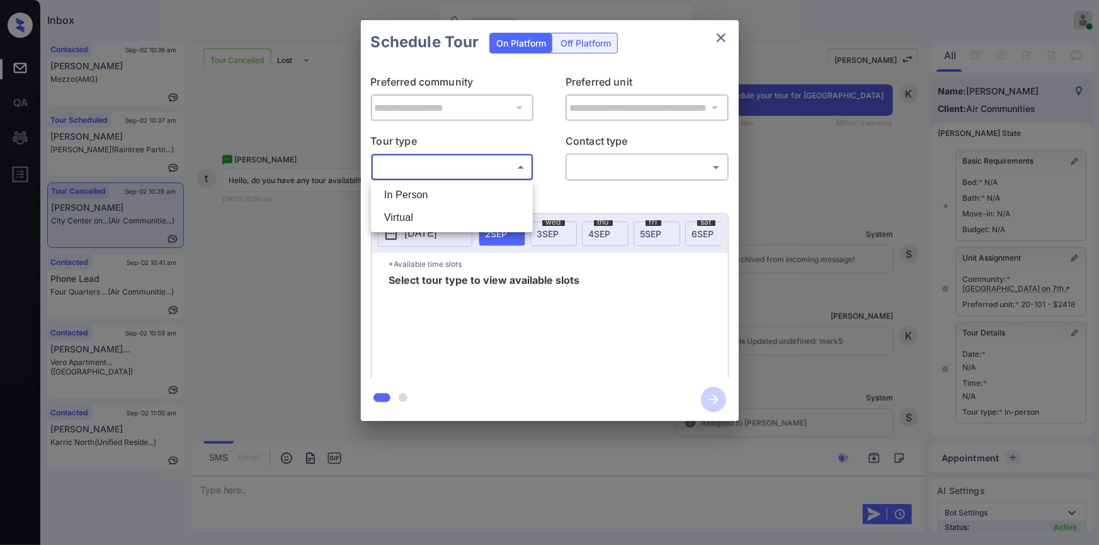
click at [415, 195] on li "In Person" at bounding box center [452, 195] width 156 height 23
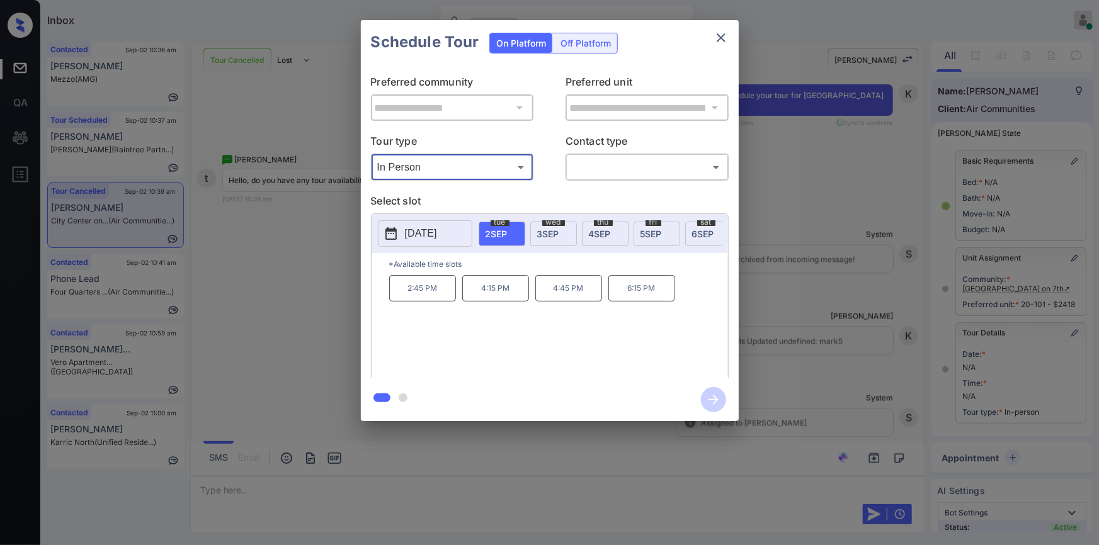
type input "********"
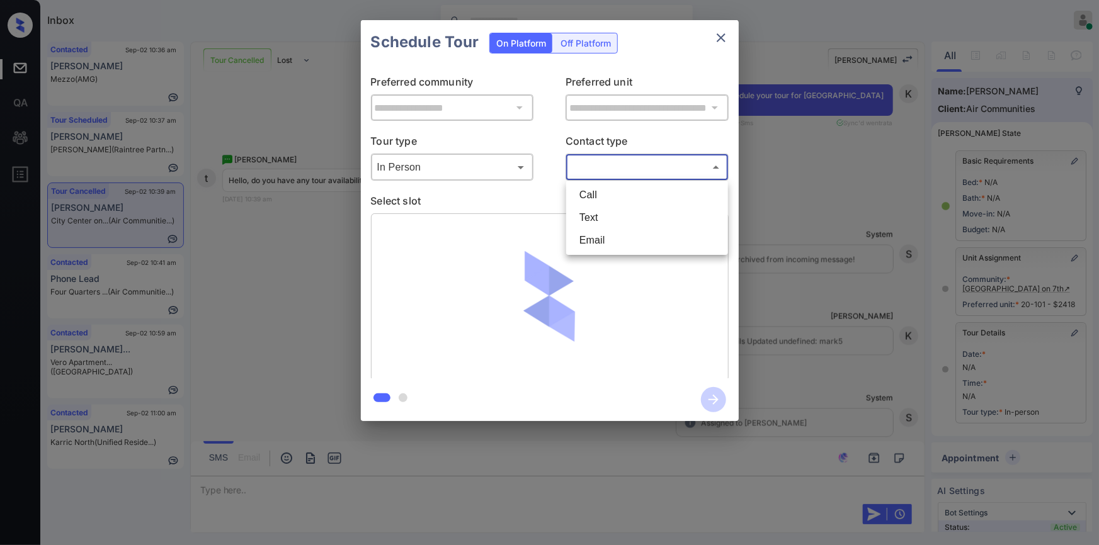
click at [622, 176] on body "Inbox Jiro Alonzo Online Set yourself offline Set yourself on break Profile Swi…" at bounding box center [549, 272] width 1099 height 545
click at [606, 216] on li "Text" at bounding box center [647, 218] width 156 height 23
type input "****"
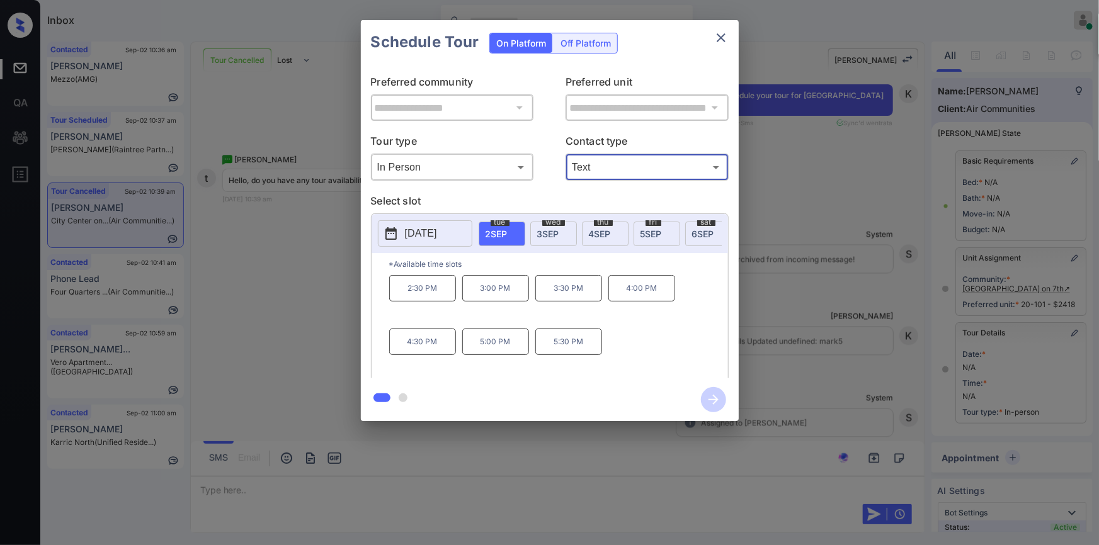
click at [565, 346] on p "5:30 PM" at bounding box center [568, 342] width 67 height 26
click at [714, 401] on icon "button" at bounding box center [713, 399] width 25 height 25
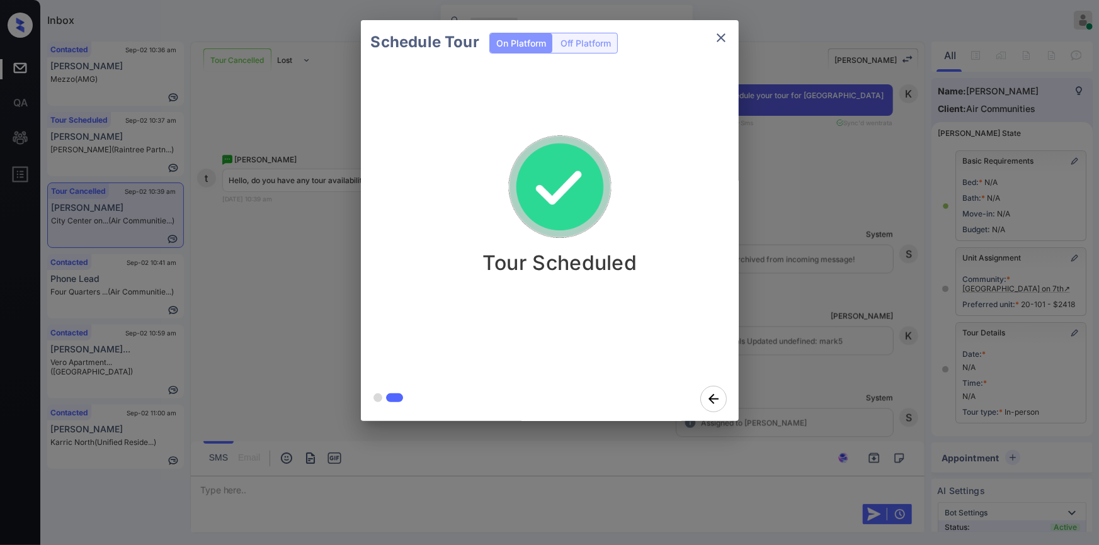
click at [723, 35] on icon "close" at bounding box center [721, 37] width 9 height 9
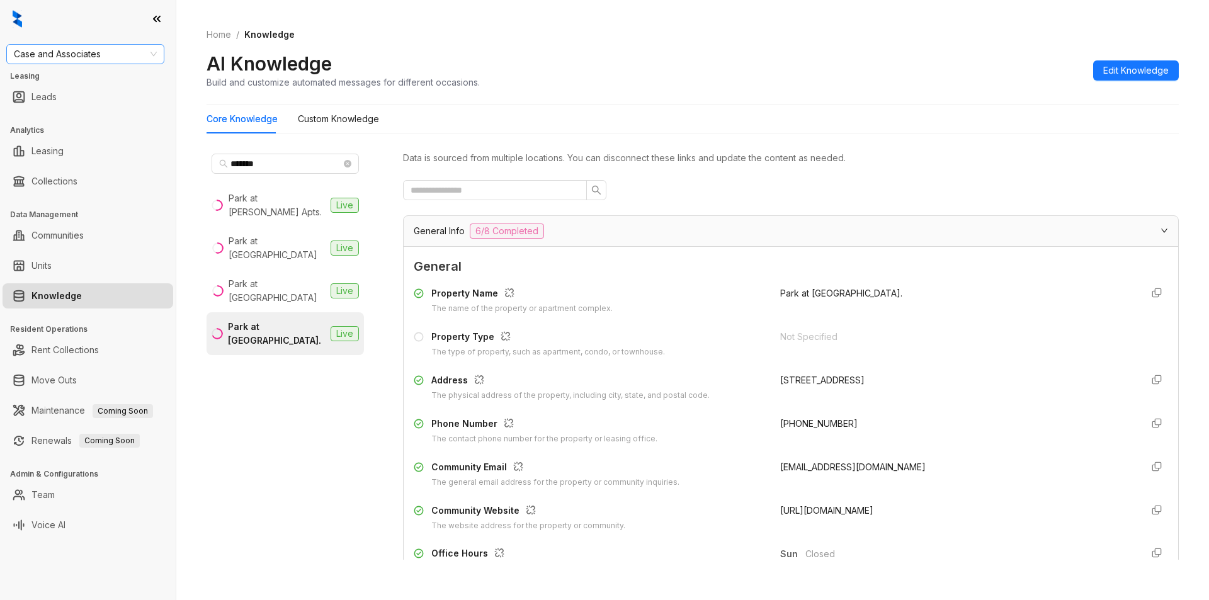
scroll to position [1430, 0]
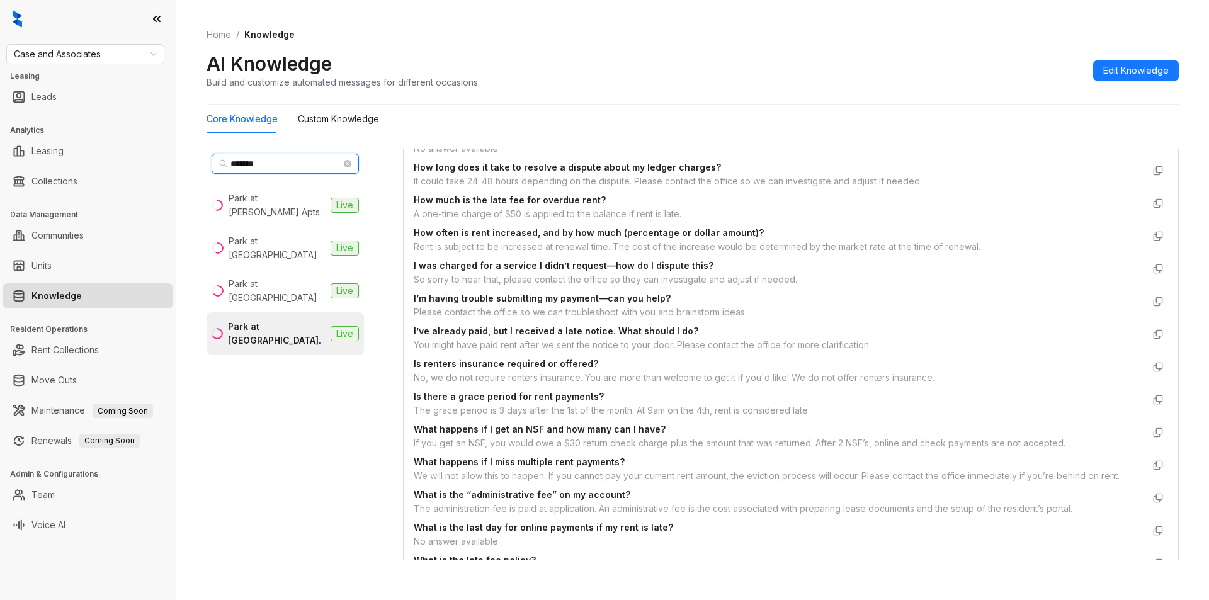
click at [287, 162] on input "*******" at bounding box center [286, 164] width 111 height 14
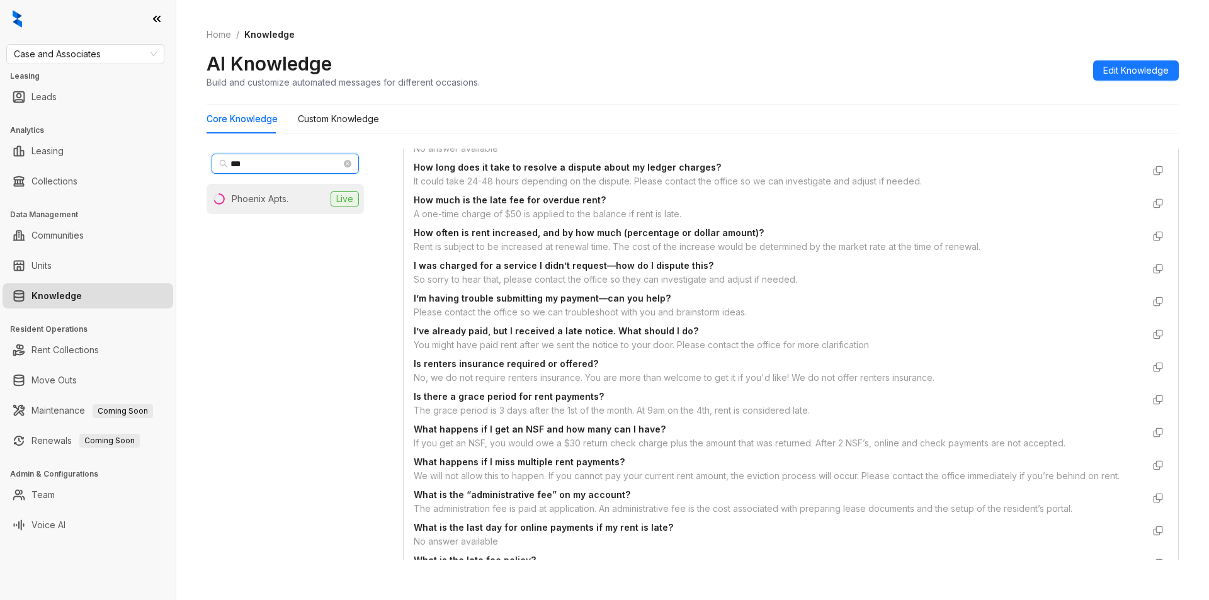
type input "***"
click at [278, 194] on div "Phoenix Apts." at bounding box center [260, 199] width 57 height 14
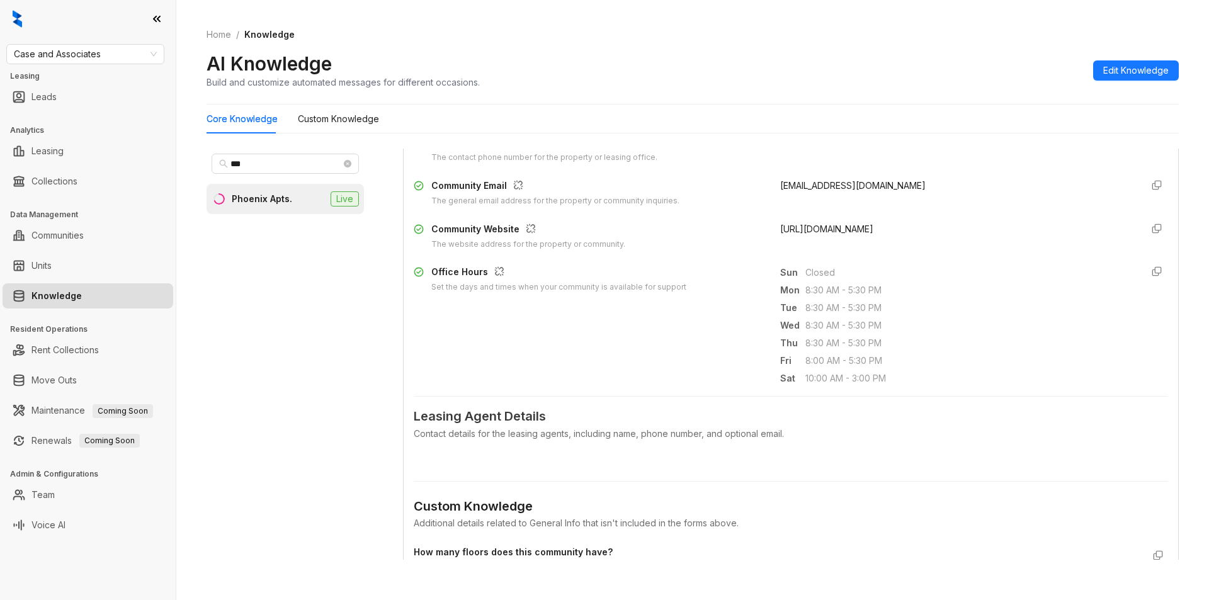
scroll to position [762, 0]
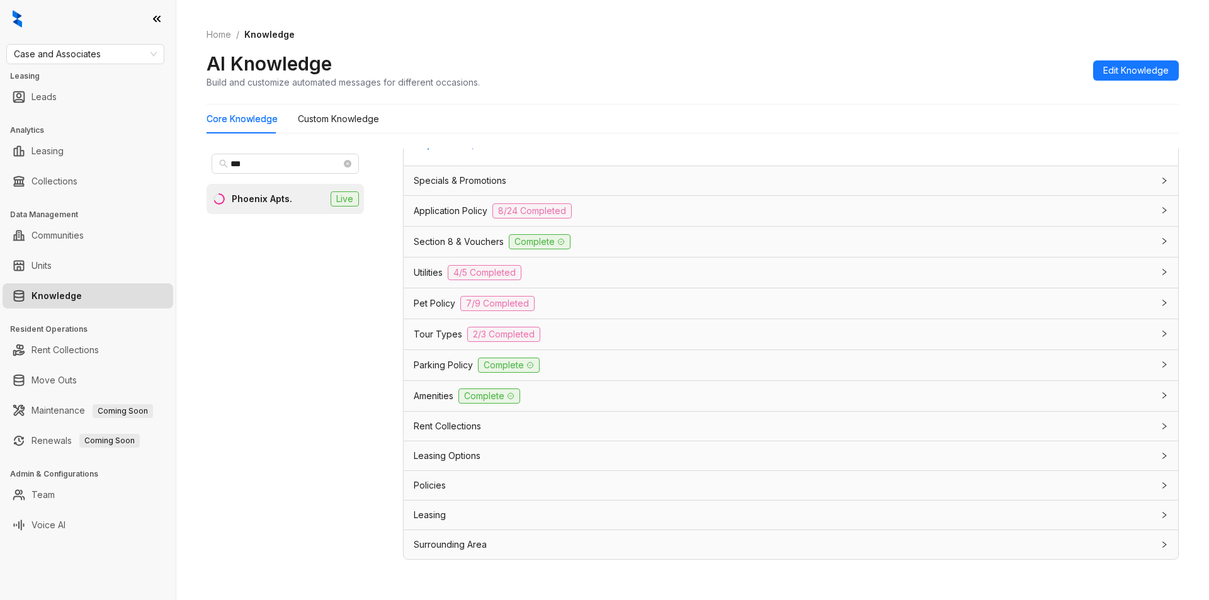
click at [512, 431] on div "Rent Collections" at bounding box center [783, 426] width 739 height 14
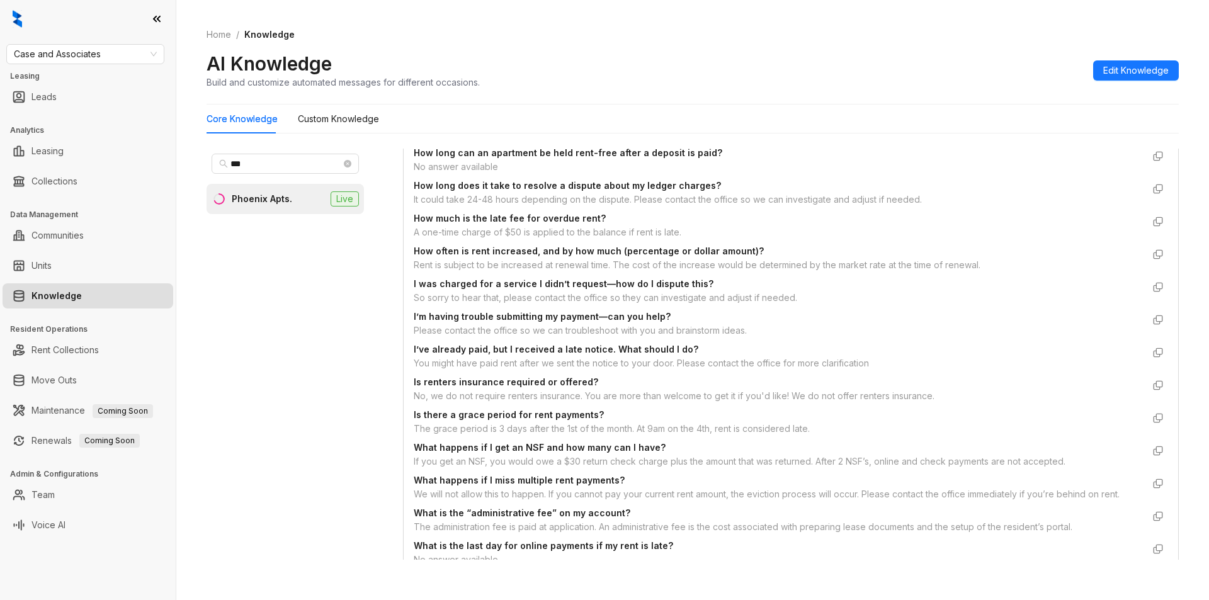
scroll to position [1563, 0]
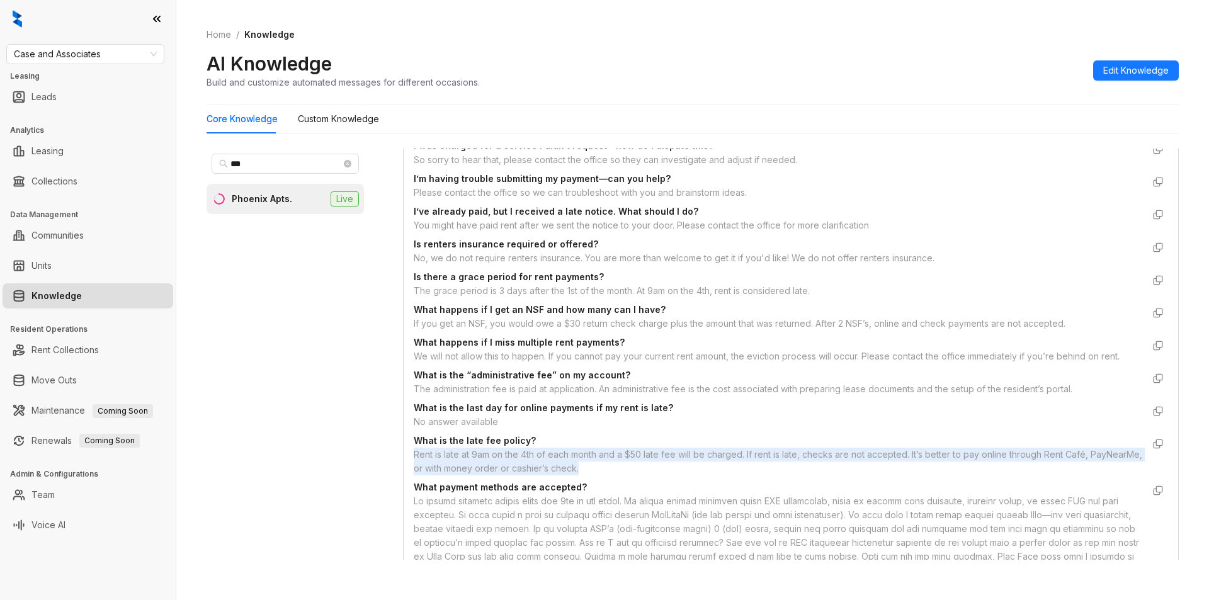
drag, startPoint x: 411, startPoint y: 458, endPoint x: 896, endPoint y: 473, distance: 485.8
click at [896, 473] on div "Custom Knowledge Additional details related to Rent Collections that isn't incl…" at bounding box center [791, 373] width 775 height 1467
copy div "Rent is late at 9am on the 4th of each month and a $50 late fee will be charged…"
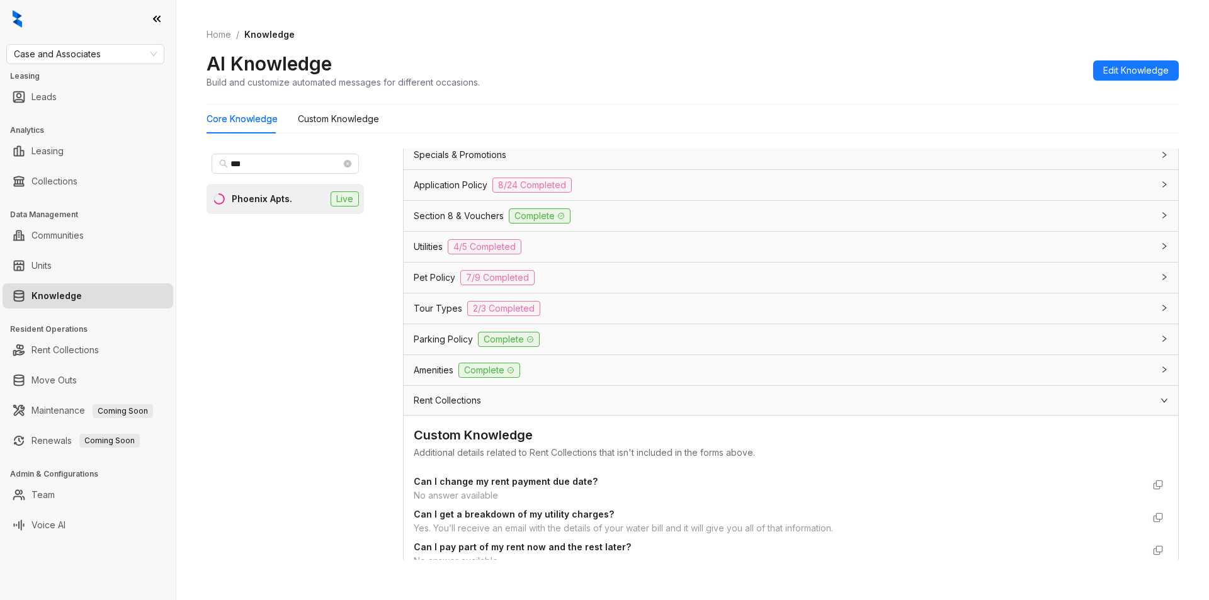
scroll to position [882, 0]
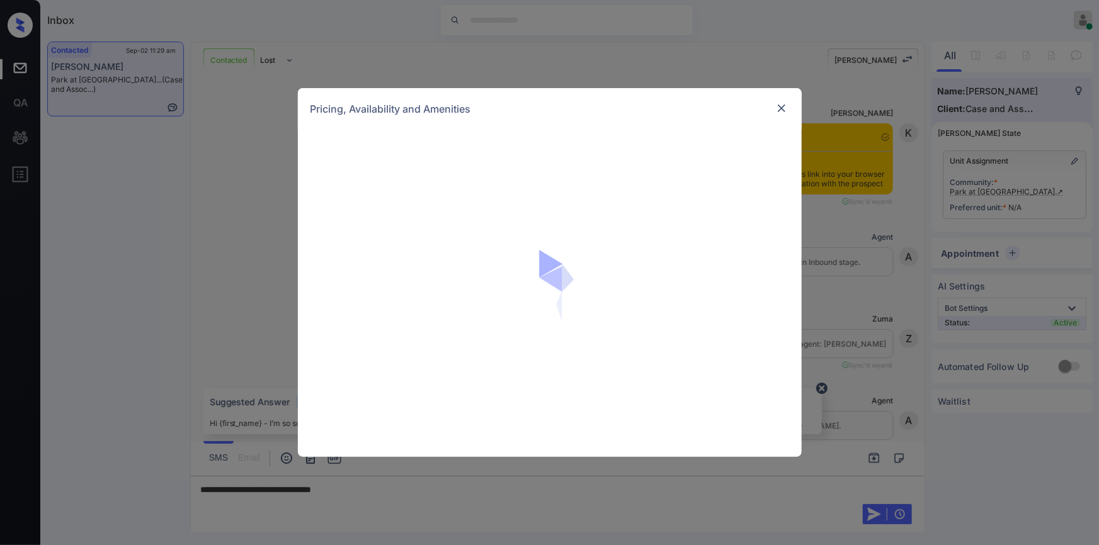
scroll to position [2376, 0]
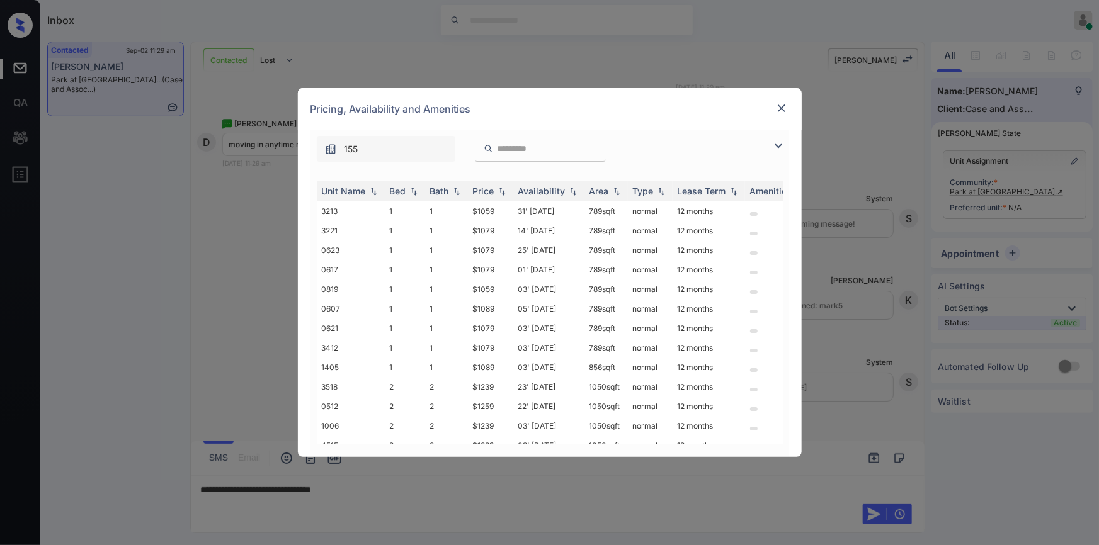
click at [779, 144] on img at bounding box center [778, 146] width 15 height 15
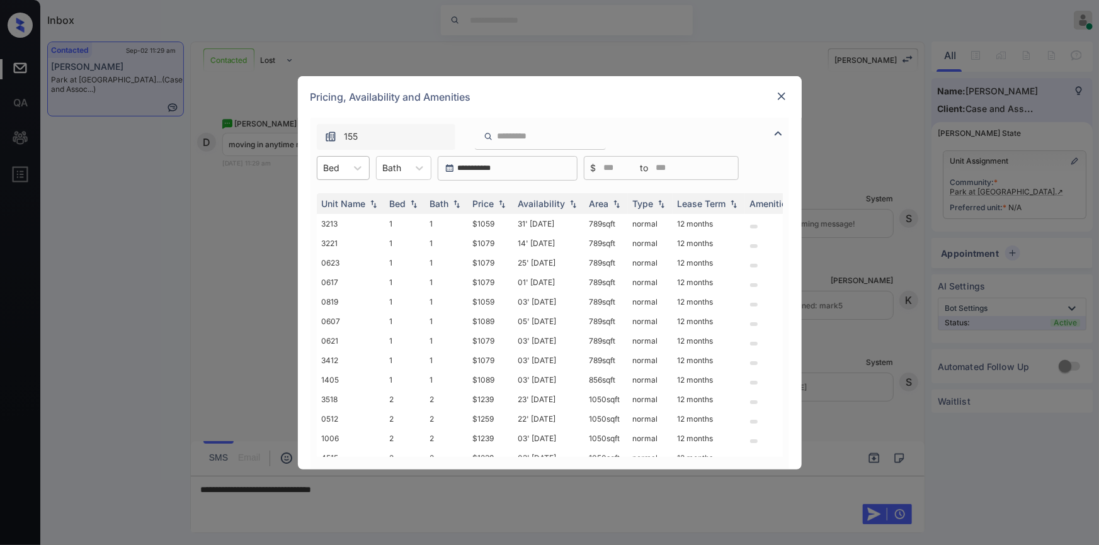
click at [340, 167] on div "Bed" at bounding box center [331, 168] width 29 height 18
click at [334, 198] on div "1" at bounding box center [343, 199] width 53 height 23
drag, startPoint x: 470, startPoint y: 221, endPoint x: 499, endPoint y: 215, distance: 29.5
click at [499, 215] on td "$1059" at bounding box center [490, 224] width 45 height 20
copy td "$1059"
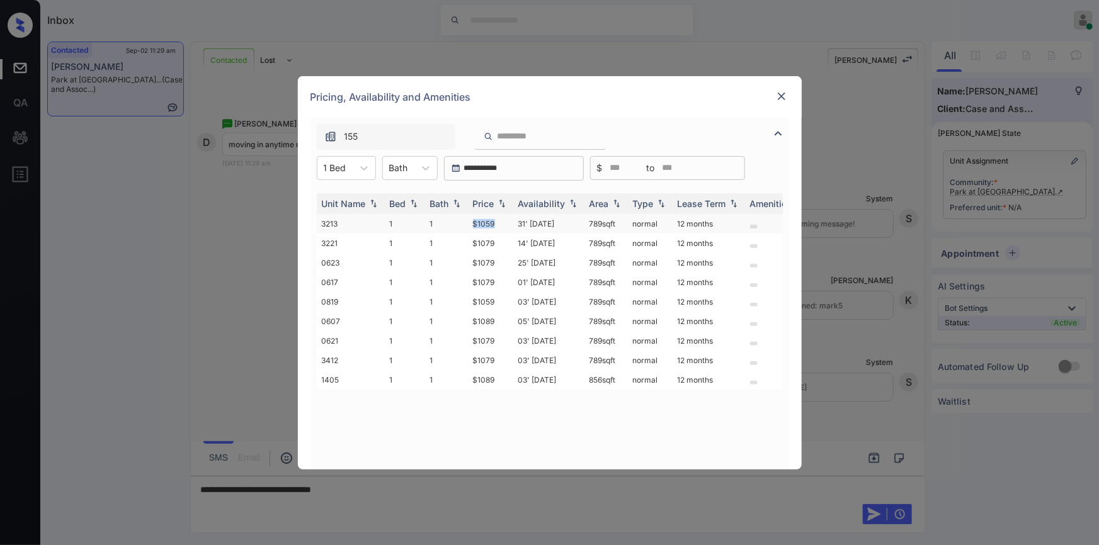
click at [486, 227] on td "$1059" at bounding box center [490, 224] width 45 height 20
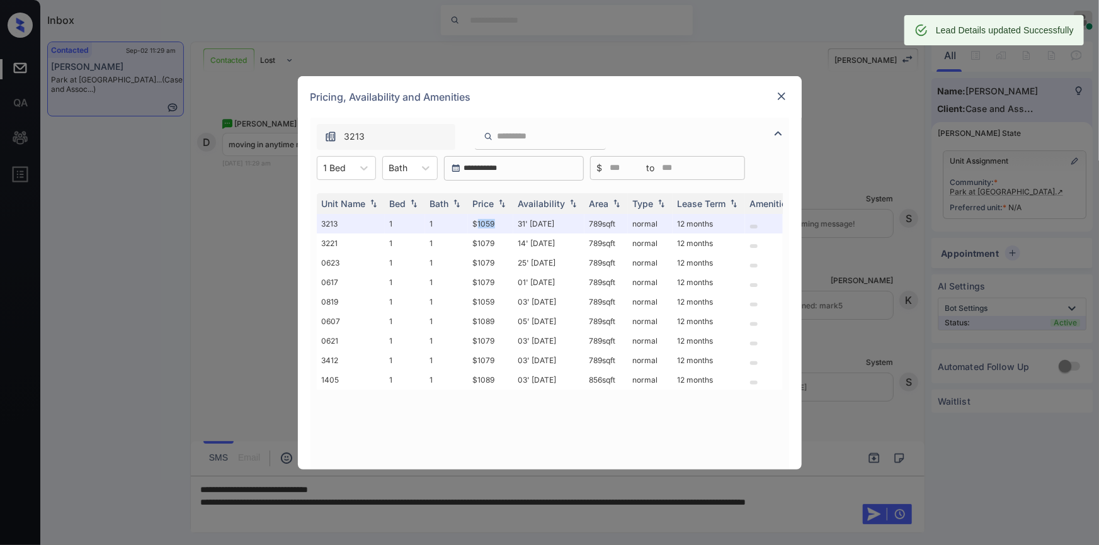
click at [780, 95] on img at bounding box center [781, 96] width 13 height 13
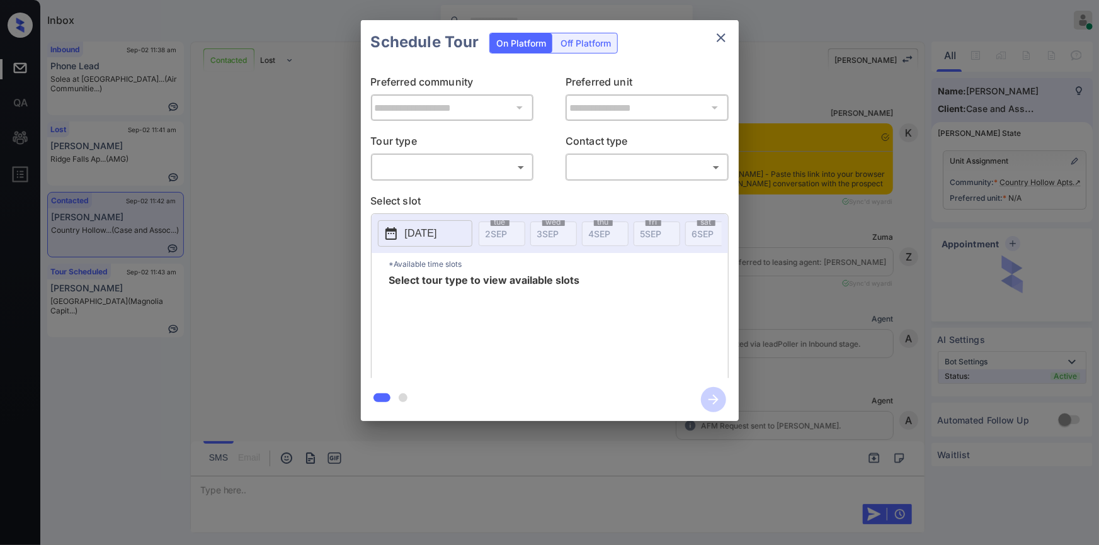
scroll to position [1996, 0]
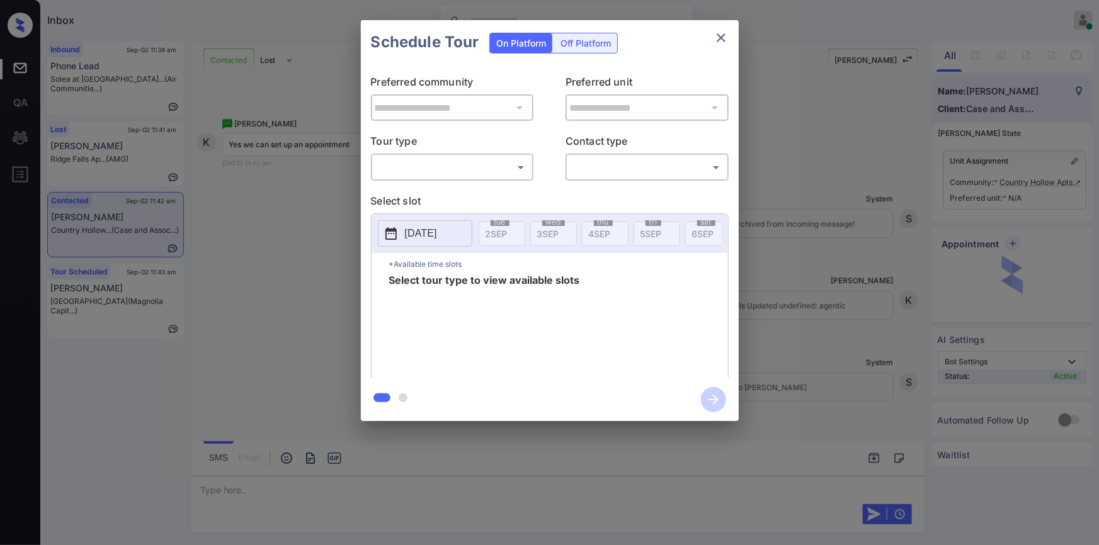
click at [441, 169] on body "Inbox Jiro Alonzo Online Set yourself offline Set yourself on break Profile Swi…" at bounding box center [549, 272] width 1099 height 545
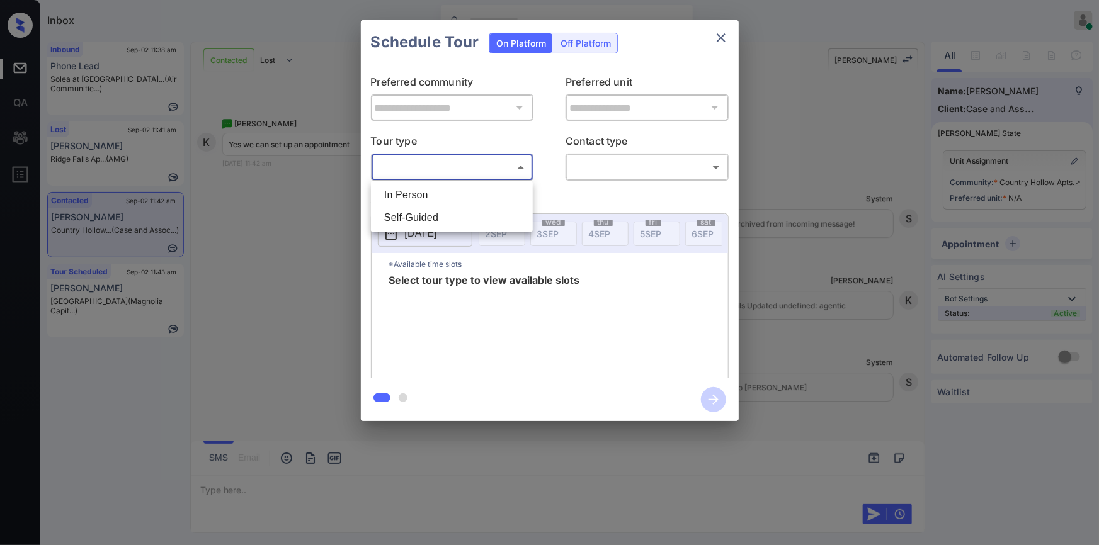
click at [429, 196] on li "In Person" at bounding box center [452, 195] width 156 height 23
type input "********"
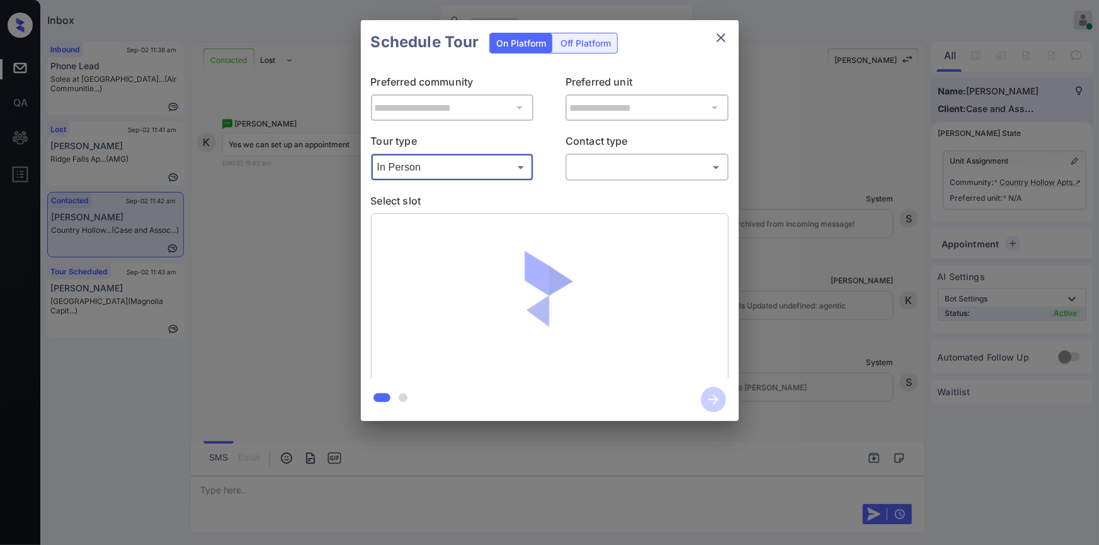
click at [603, 166] on body "Inbox Jiro Alonzo Online Set yourself offline Set yourself on break Profile Swi…" at bounding box center [549, 272] width 1099 height 545
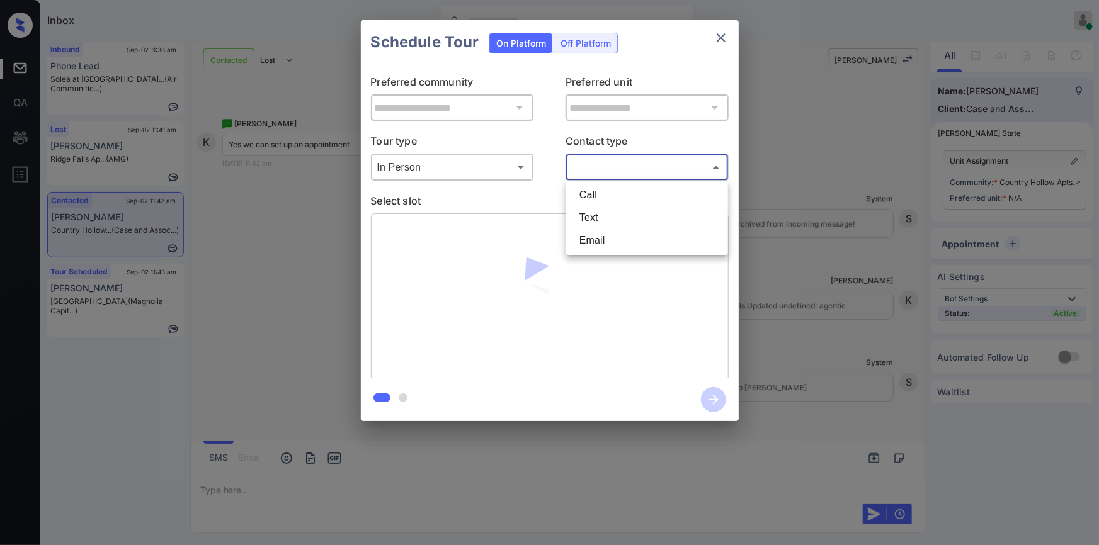
click at [591, 215] on li "Text" at bounding box center [647, 218] width 156 height 23
type input "****"
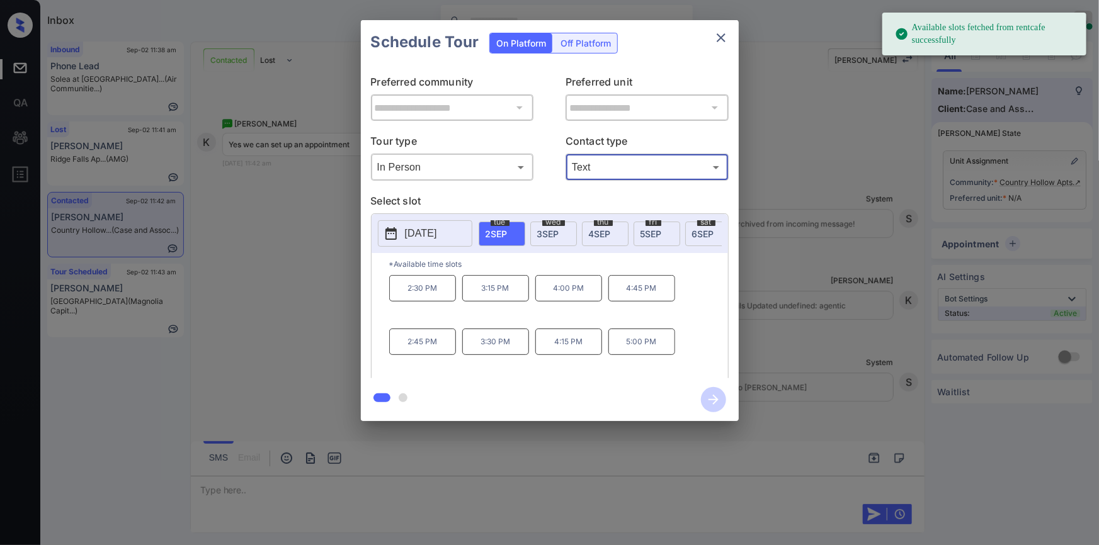
click at [617, 230] on div "thu 4 SEP" at bounding box center [605, 234] width 47 height 25
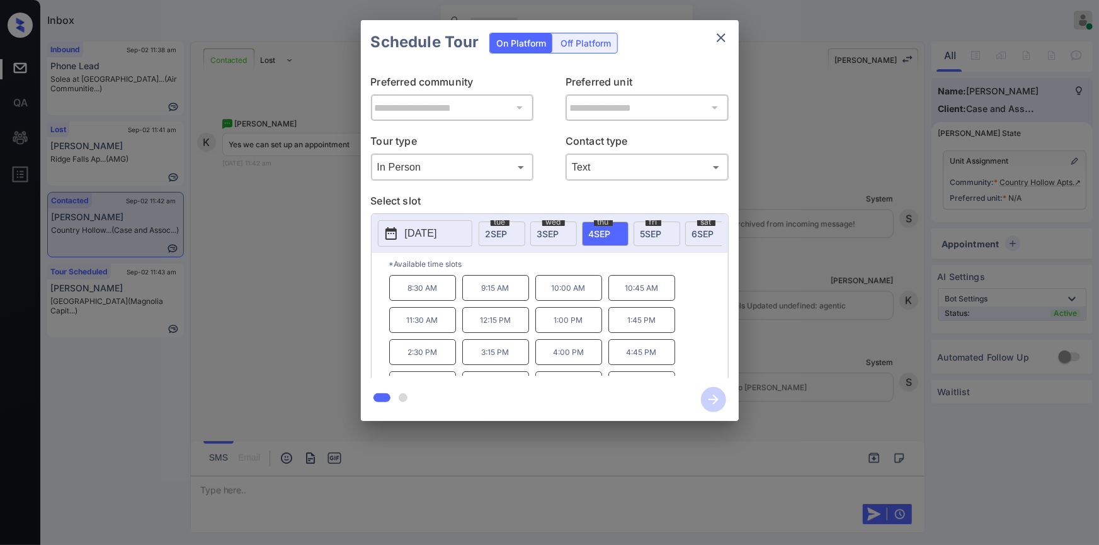
click at [302, 273] on div "**********" at bounding box center [549, 220] width 1099 height 441
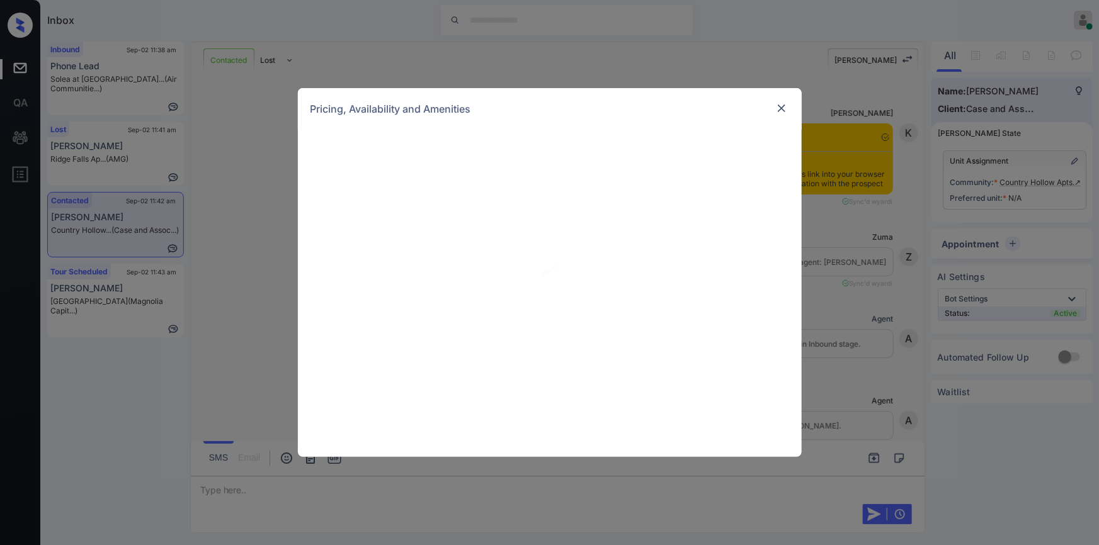
scroll to position [2071, 0]
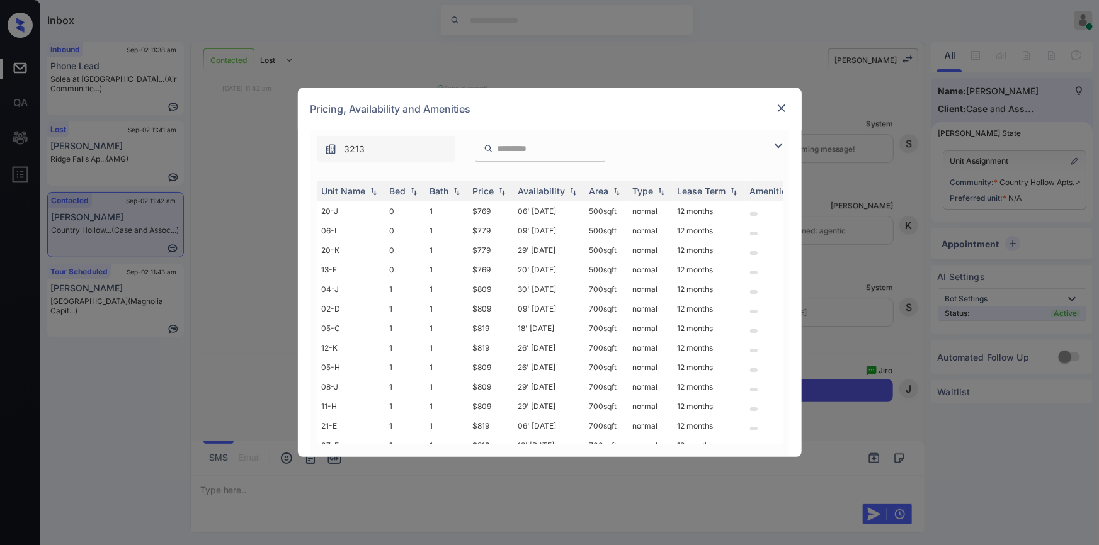
click at [778, 152] on img at bounding box center [778, 146] width 15 height 15
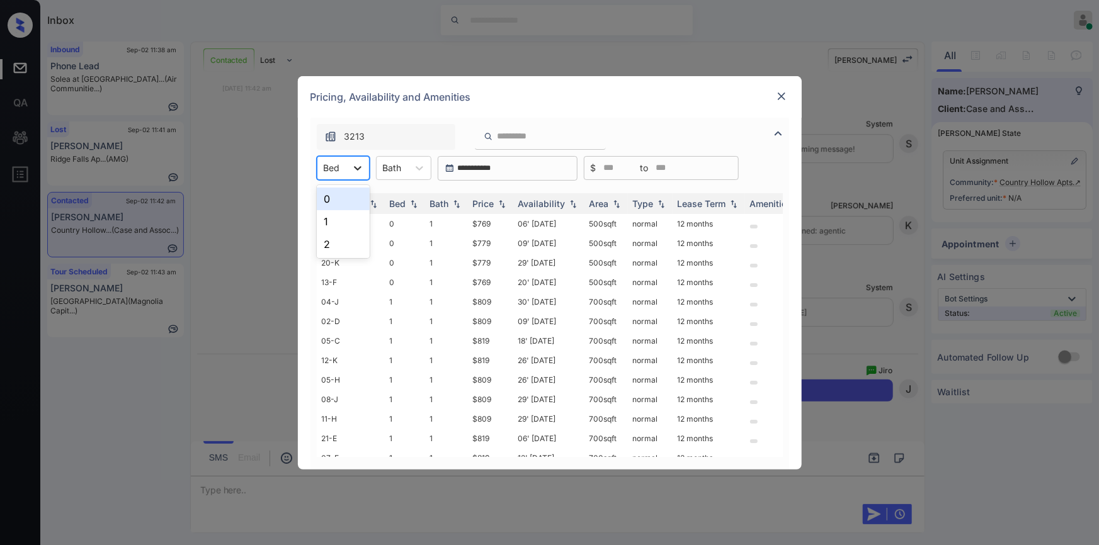
click at [353, 173] on icon at bounding box center [357, 168] width 13 height 13
click at [334, 217] on div "1" at bounding box center [343, 221] width 53 height 23
click at [404, 173] on div at bounding box center [398, 167] width 19 height 13
click at [398, 202] on div "1" at bounding box center [409, 199] width 55 height 23
drag, startPoint x: 472, startPoint y: 227, endPoint x: 486, endPoint y: 227, distance: 13.9
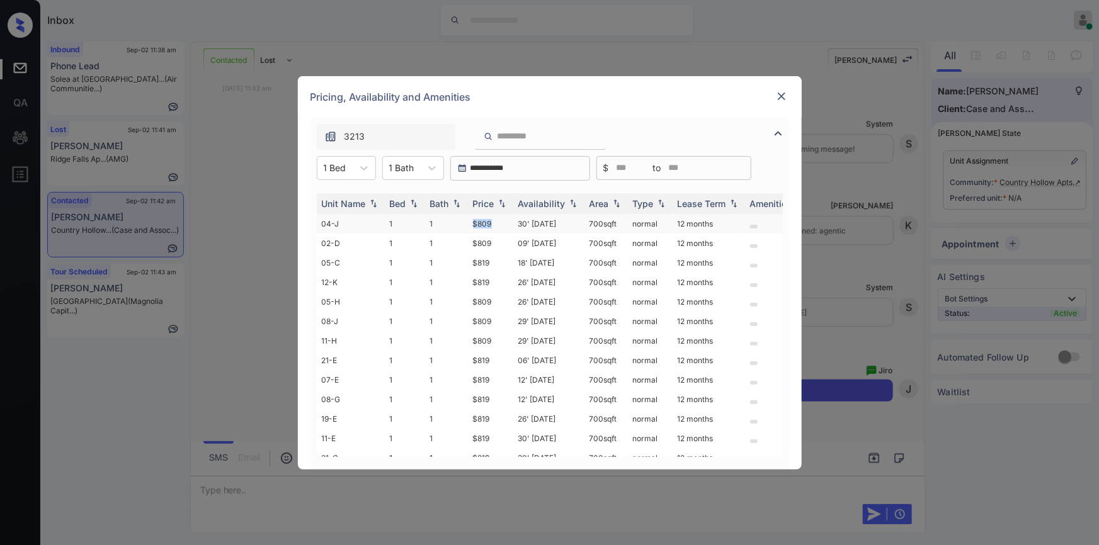
click at [508, 232] on td "$809" at bounding box center [490, 224] width 45 height 20
copy td "$809"
click at [483, 224] on td "$809" at bounding box center [490, 224] width 45 height 20
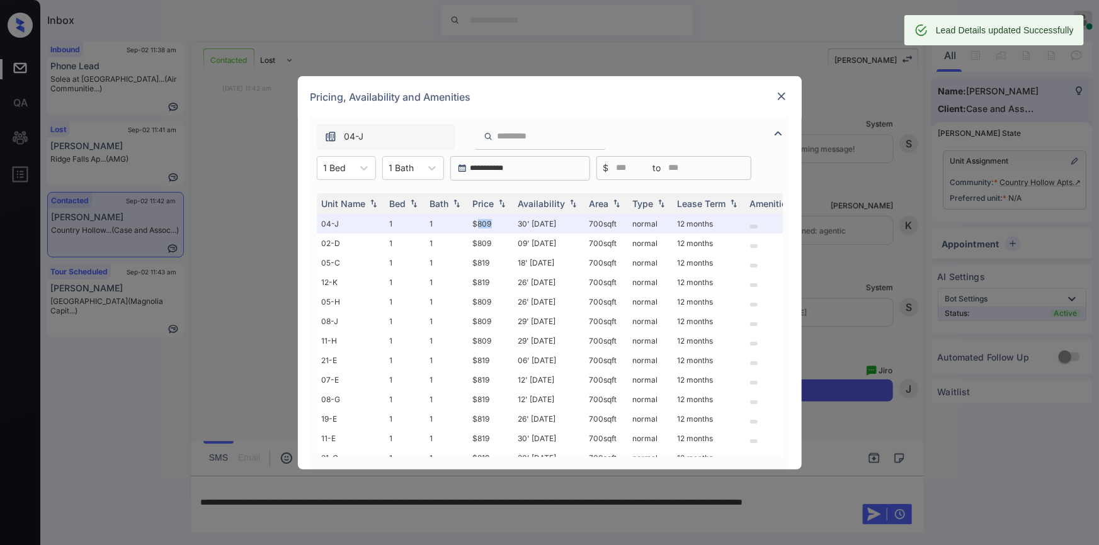
click at [777, 98] on img at bounding box center [781, 96] width 13 height 13
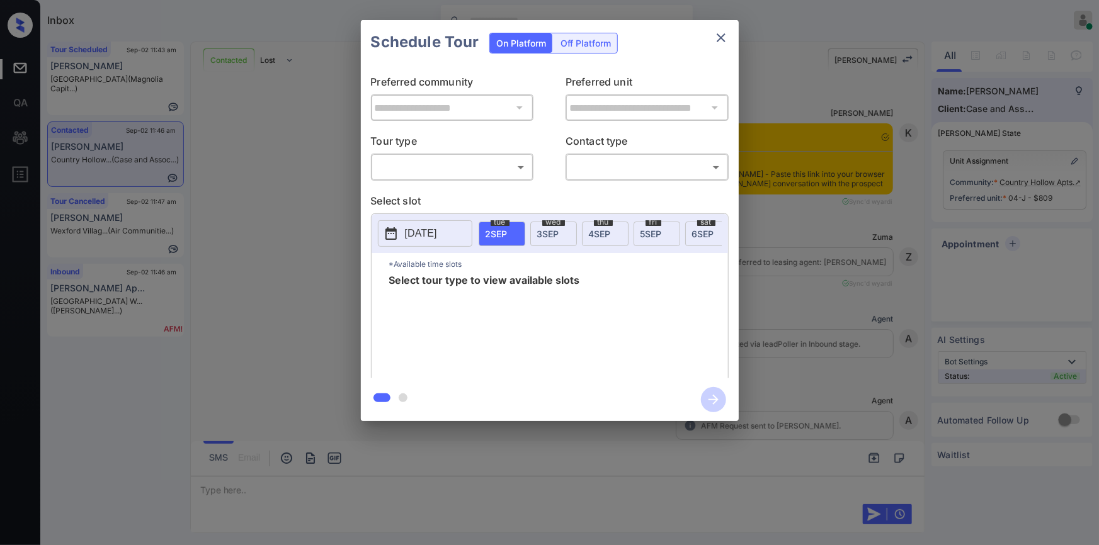
scroll to position [2532, 0]
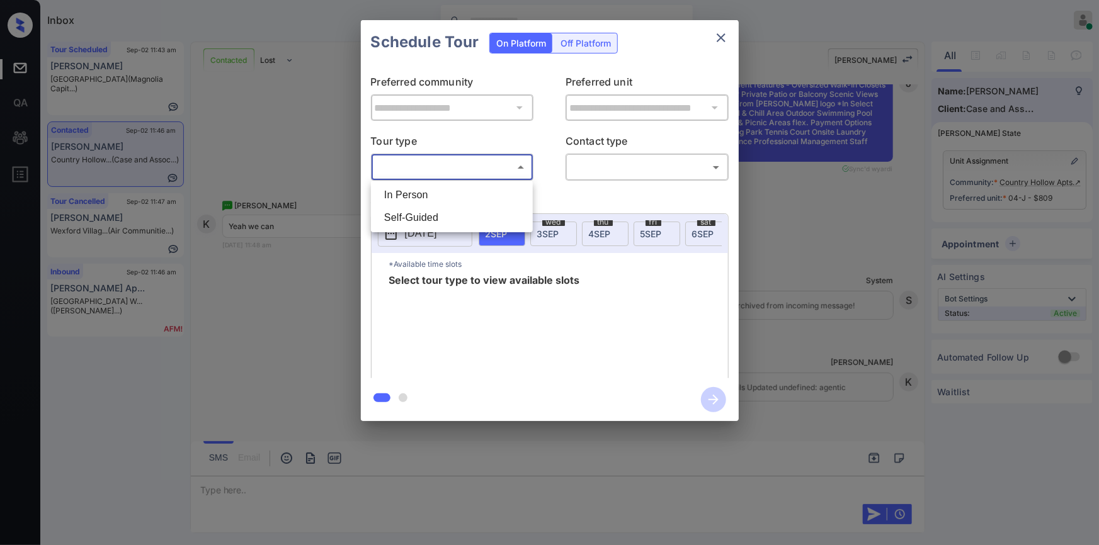
click at [462, 164] on body "Inbox Jiro Alonzo Online Set yourself offline Set yourself on break Profile Swi…" at bounding box center [549, 272] width 1099 height 545
click at [436, 193] on li "In Person" at bounding box center [452, 195] width 156 height 23
type input "********"
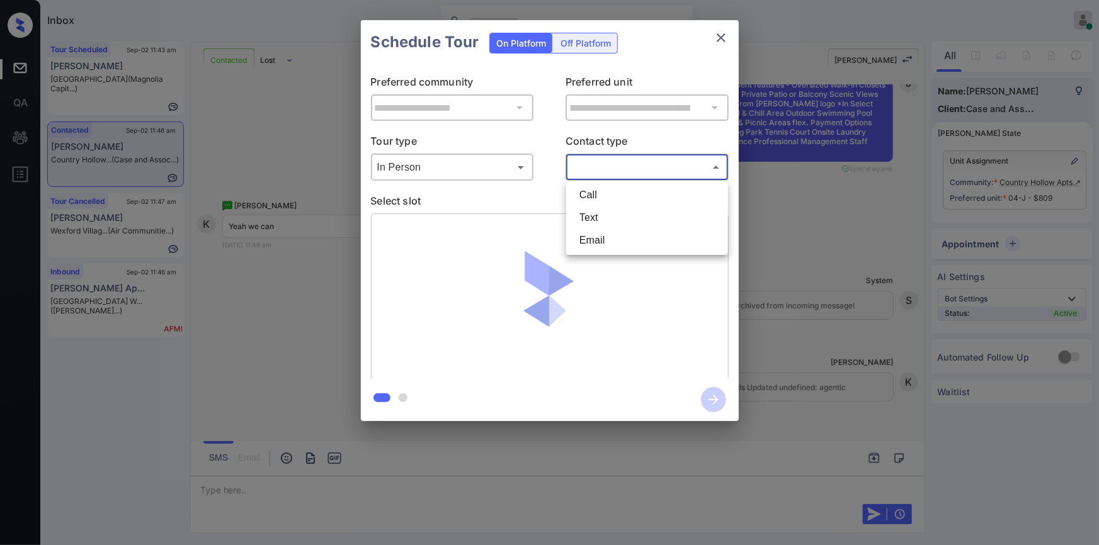
click at [607, 165] on body "Inbox Jiro Alonzo Online Set yourself offline Set yourself on break Profile Swi…" at bounding box center [549, 272] width 1099 height 545
click at [595, 218] on li "Text" at bounding box center [647, 218] width 156 height 23
type input "****"
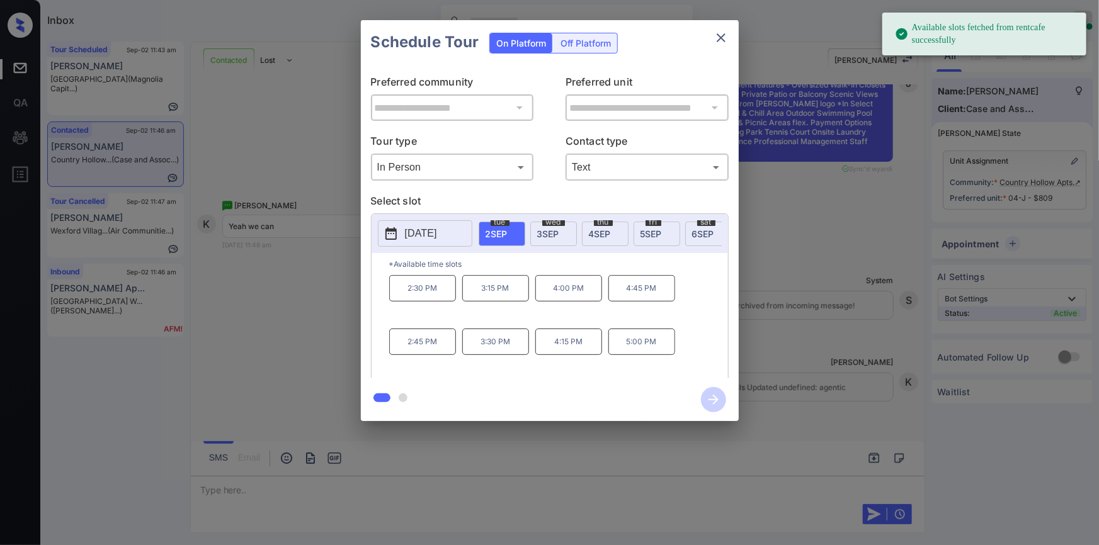
click at [601, 232] on span "4 SEP" at bounding box center [600, 234] width 22 height 11
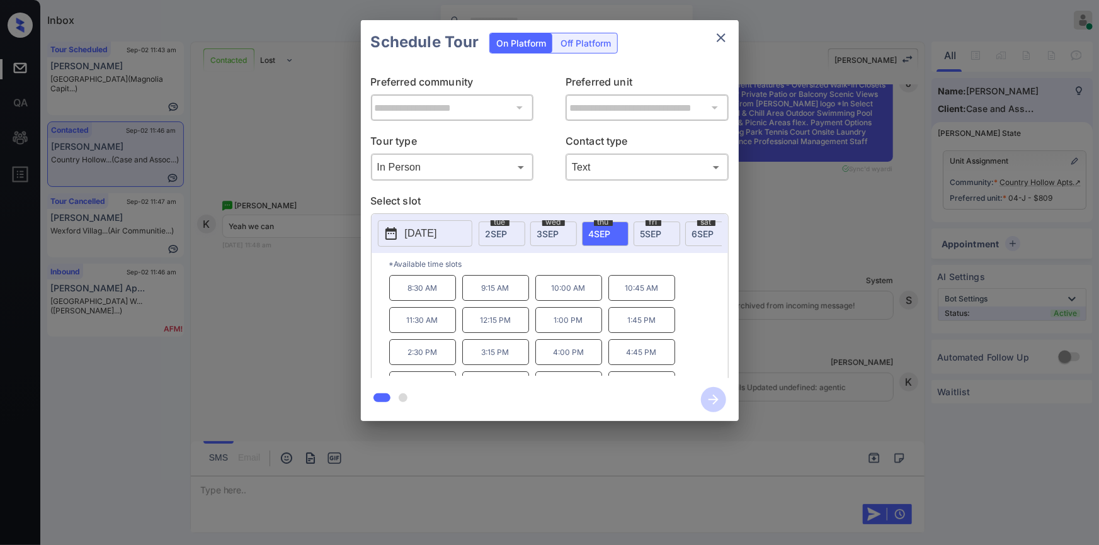
click at [411, 362] on p "2:30 PM" at bounding box center [422, 352] width 67 height 26
click at [718, 403] on icon "button" at bounding box center [713, 399] width 25 height 25
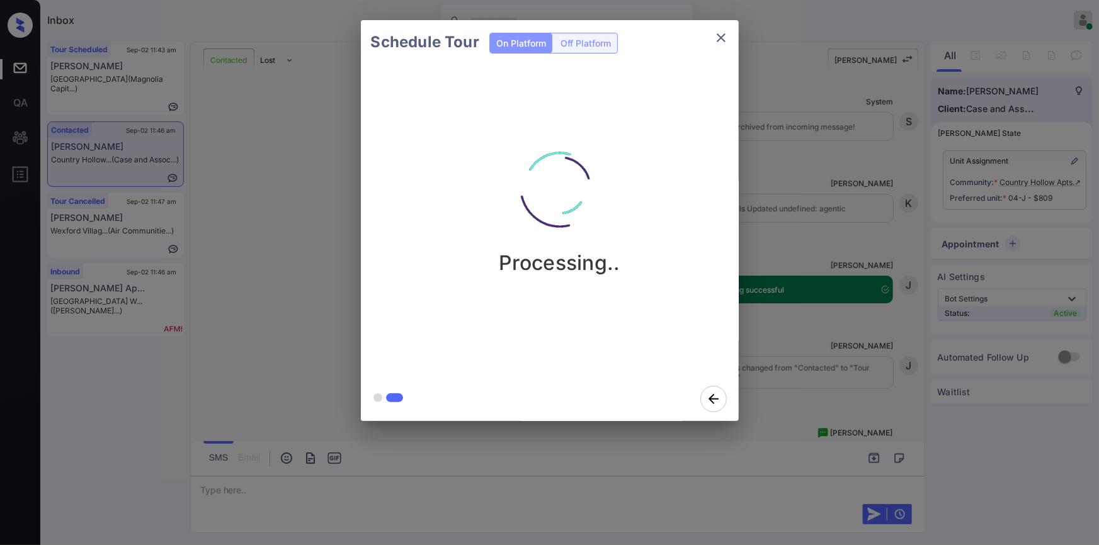
scroll to position [2802, 0]
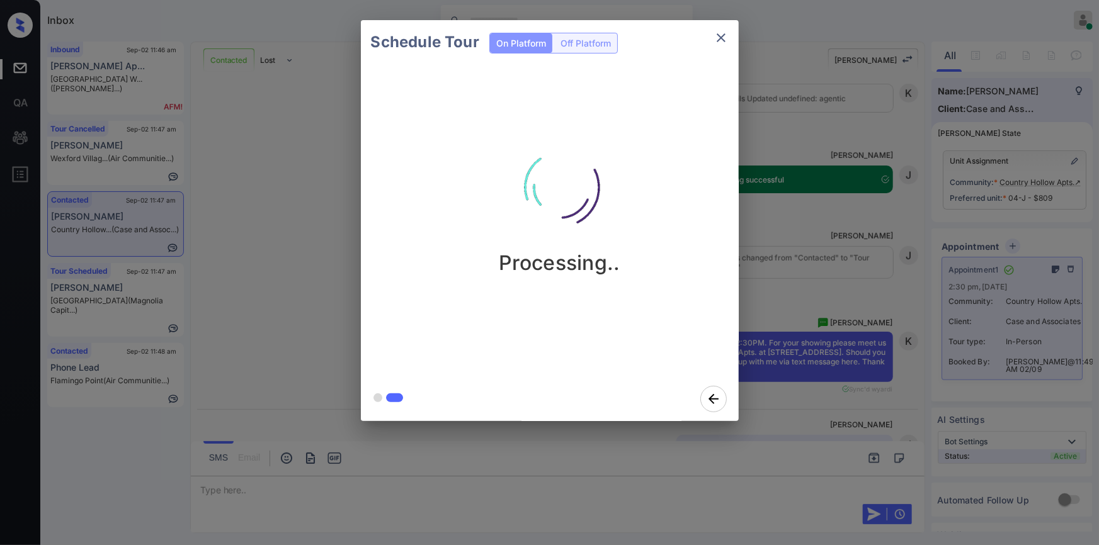
click at [724, 42] on icon "close" at bounding box center [721, 37] width 15 height 15
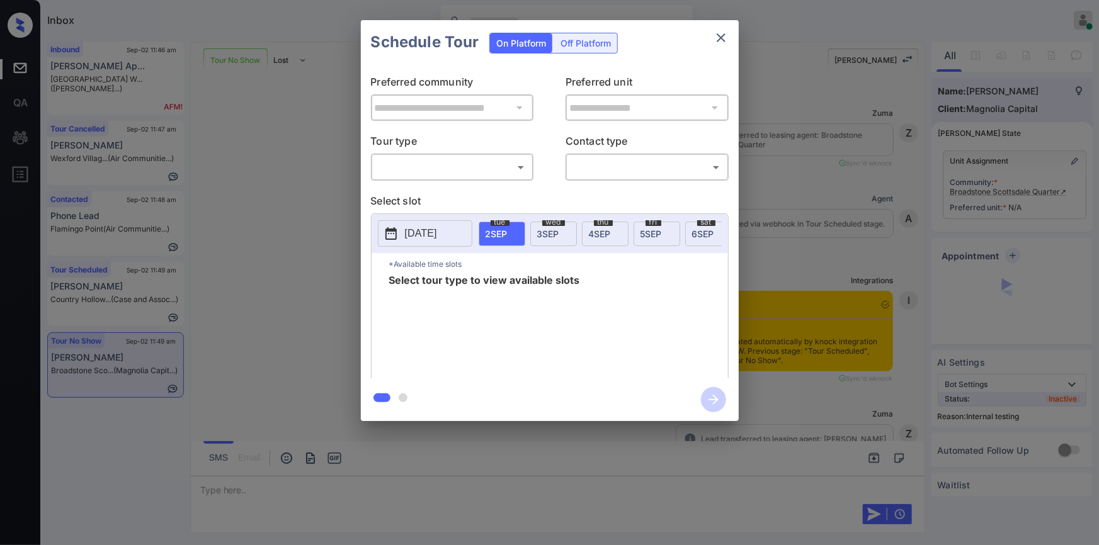
scroll to position [1001, 0]
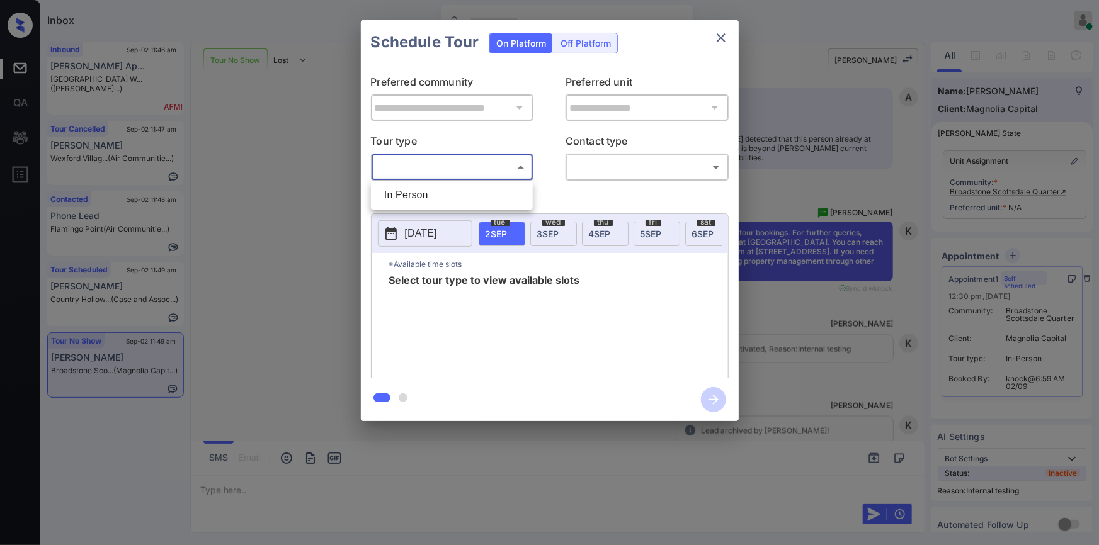
click at [456, 171] on body "Inbox [PERSON_NAME] Online Set yourself offline Set yourself on break Profile S…" at bounding box center [549, 272] width 1099 height 545
click at [251, 195] on div at bounding box center [549, 272] width 1099 height 545
click at [771, 186] on div "**********" at bounding box center [549, 220] width 1099 height 441
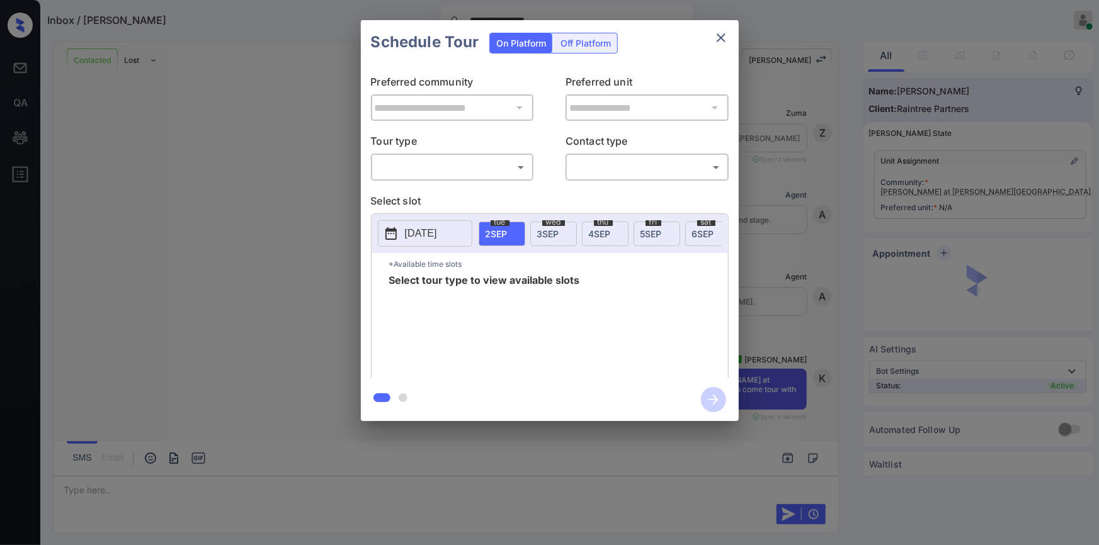
scroll to position [3053, 0]
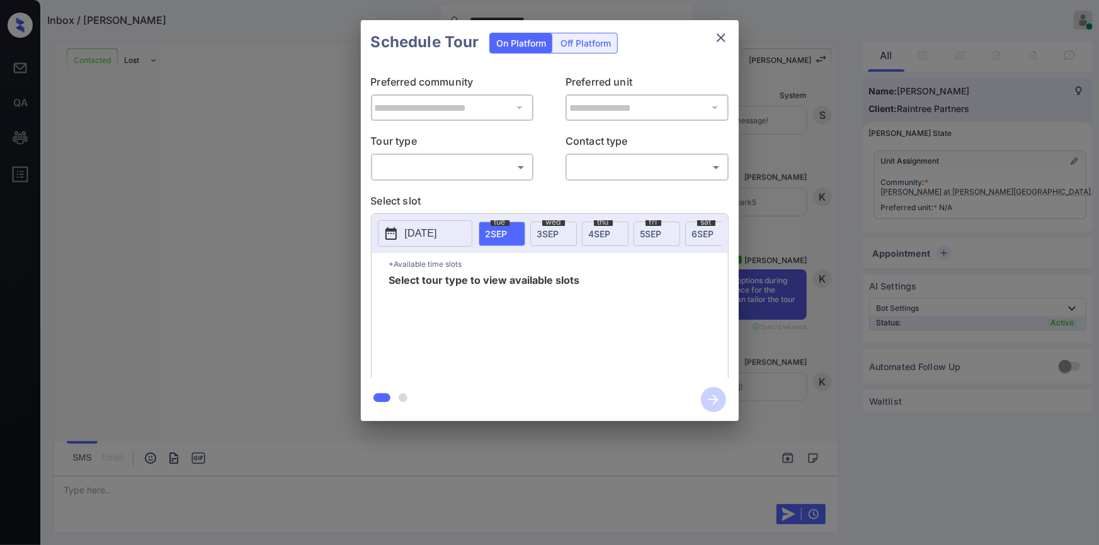
click at [435, 170] on body "**********" at bounding box center [549, 272] width 1099 height 545
click at [420, 195] on li "In Person" at bounding box center [452, 195] width 156 height 23
type input "********"
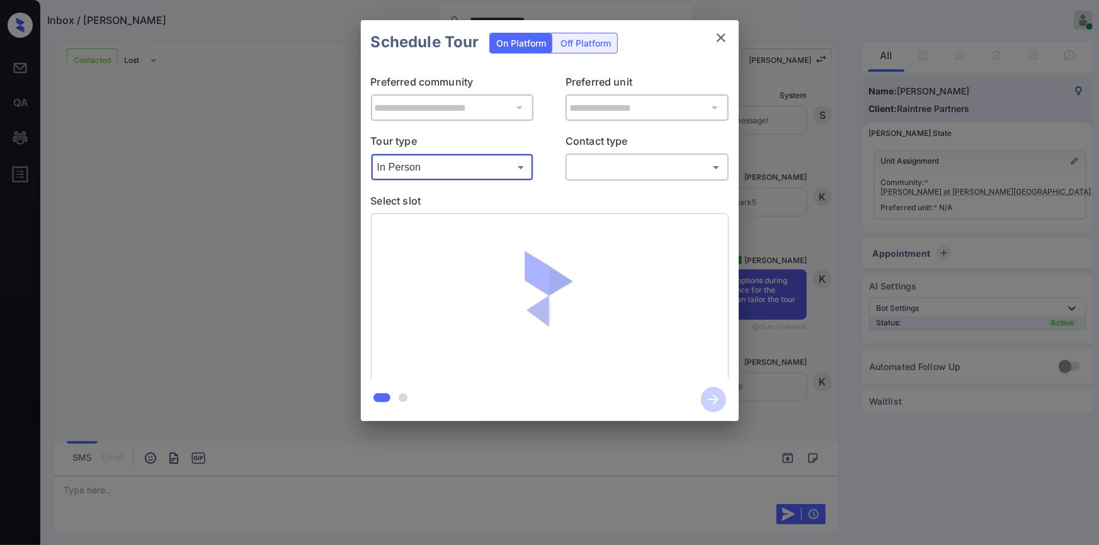
click at [591, 173] on body "**********" at bounding box center [549, 272] width 1099 height 545
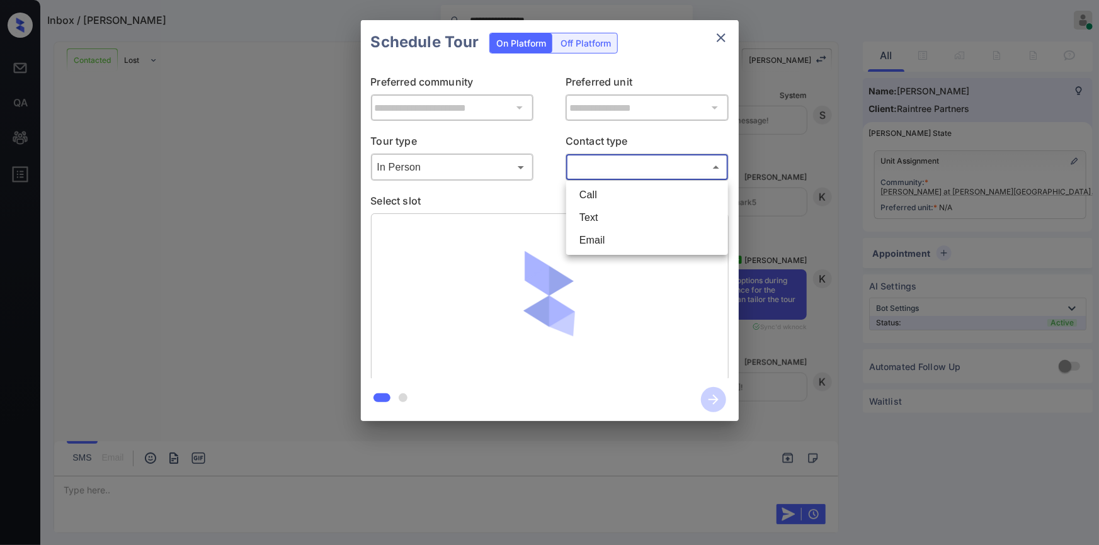
click at [593, 217] on li "Text" at bounding box center [647, 218] width 156 height 23
type input "****"
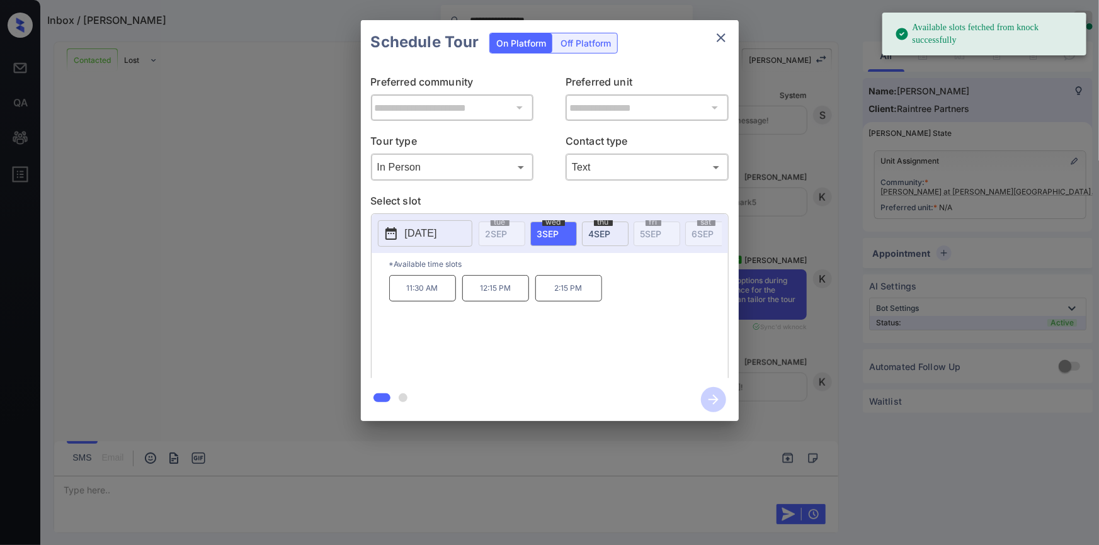
click at [289, 309] on div "**********" at bounding box center [549, 220] width 1099 height 441
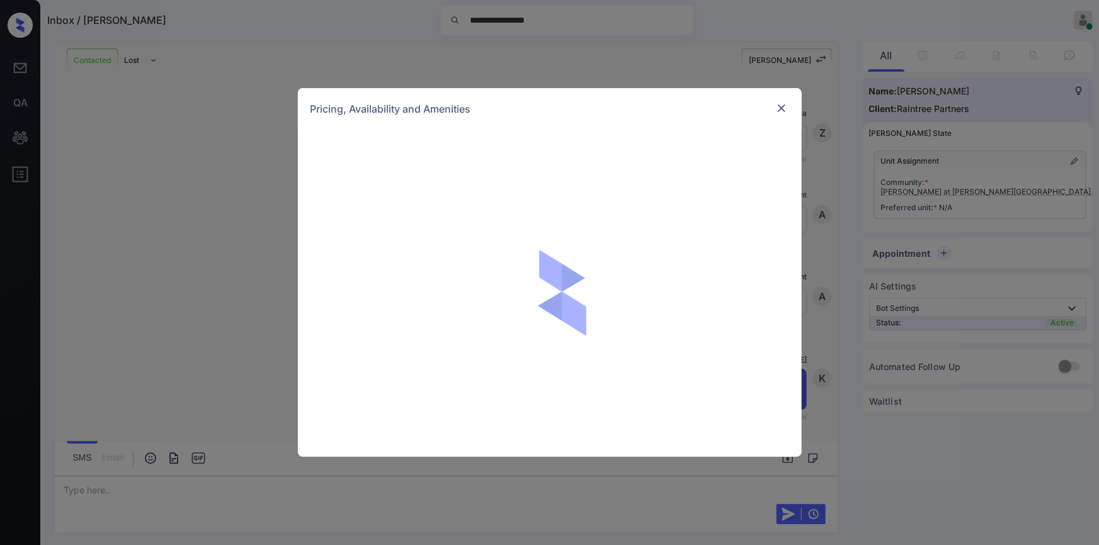
scroll to position [3053, 0]
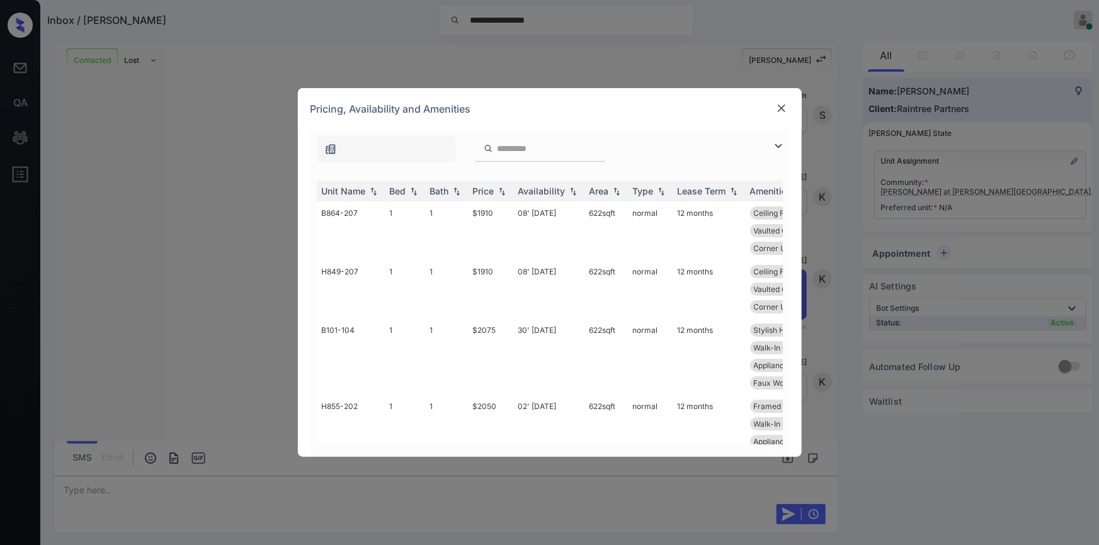
click at [773, 142] on img at bounding box center [778, 146] width 15 height 15
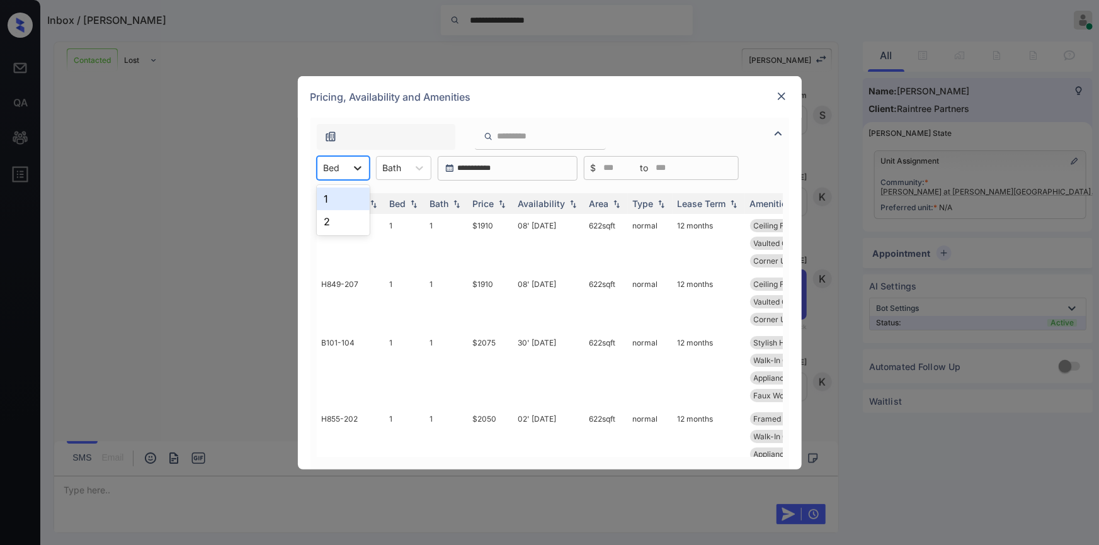
click at [351, 169] on icon at bounding box center [357, 168] width 13 height 13
click at [336, 197] on div "1" at bounding box center [343, 199] width 53 height 23
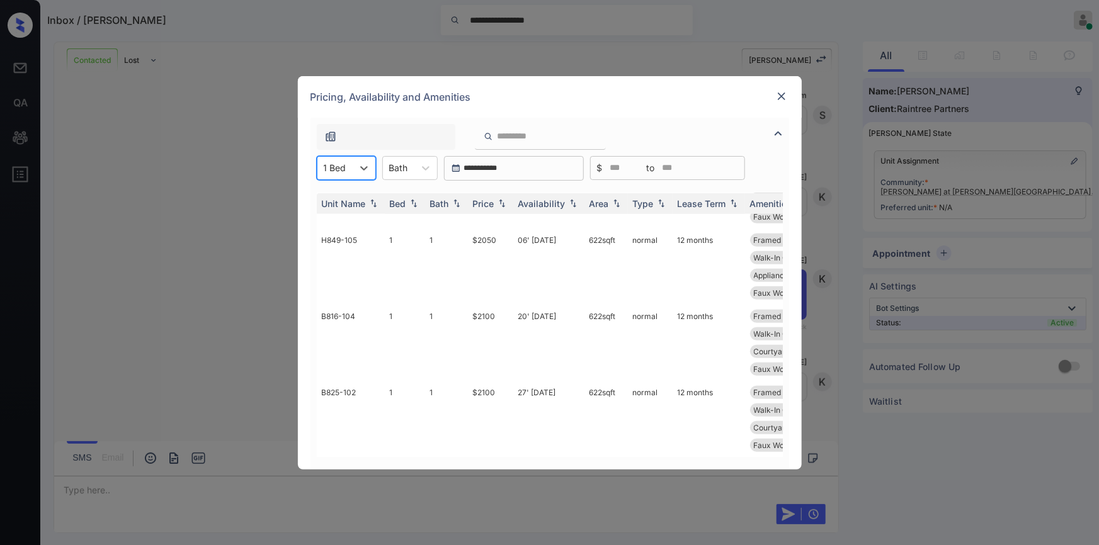
scroll to position [0, 0]
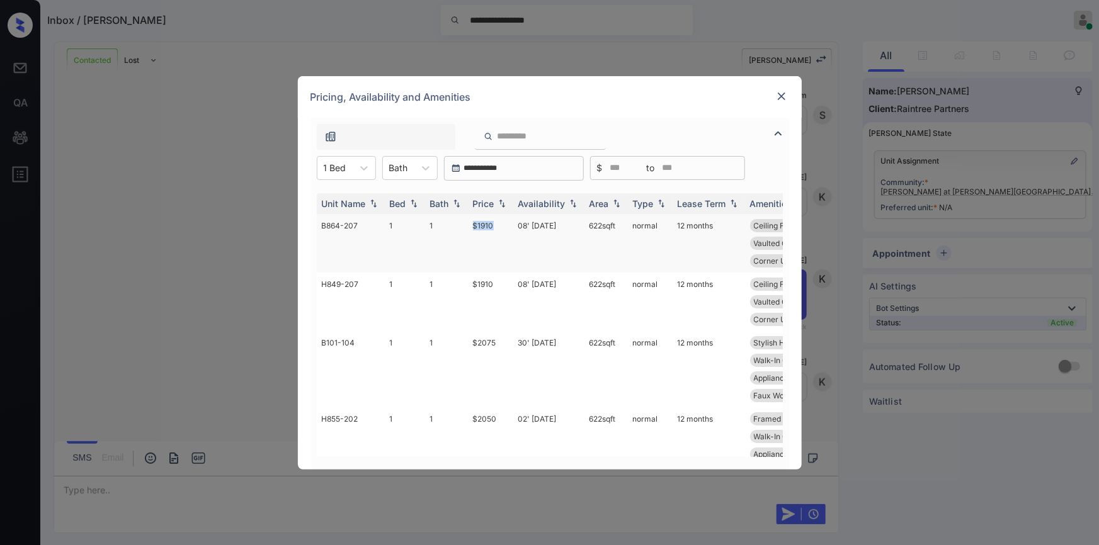
drag, startPoint x: 469, startPoint y: 225, endPoint x: 498, endPoint y: 226, distance: 29.0
click at [505, 228] on td "$1910" at bounding box center [490, 243] width 45 height 59
copy td "$1910"
click at [479, 225] on td "$1910" at bounding box center [490, 243] width 45 height 59
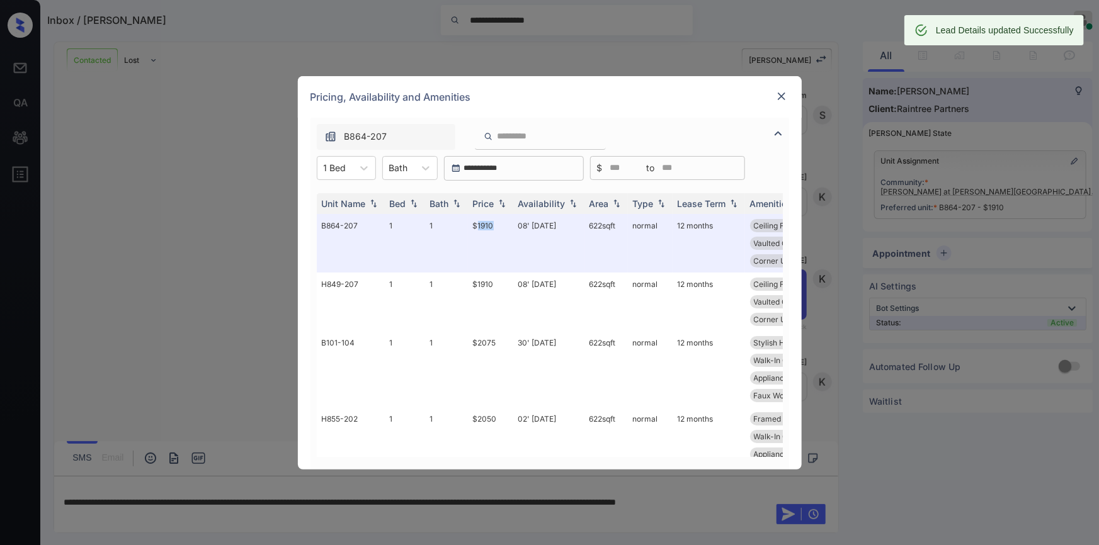
click at [780, 98] on img at bounding box center [781, 96] width 13 height 13
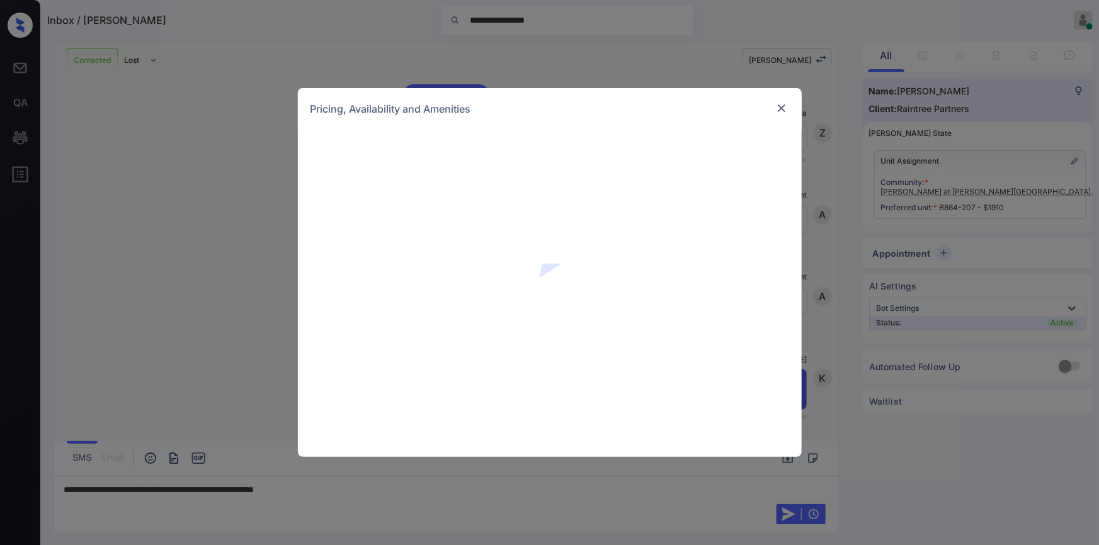
scroll to position [3053, 0]
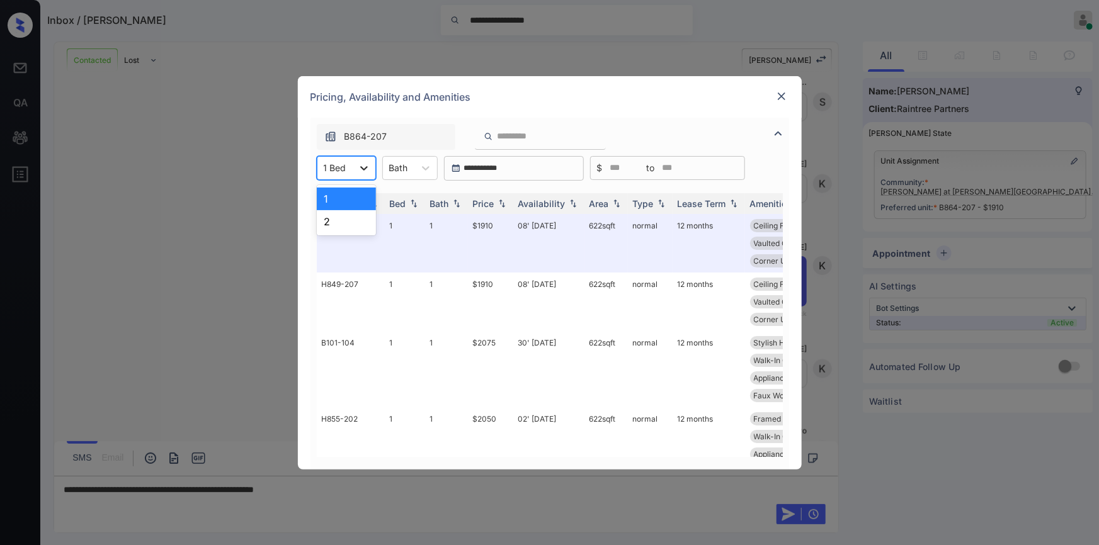
click at [353, 173] on div at bounding box center [364, 168] width 23 height 23
click at [339, 218] on div "2" at bounding box center [346, 221] width 59 height 23
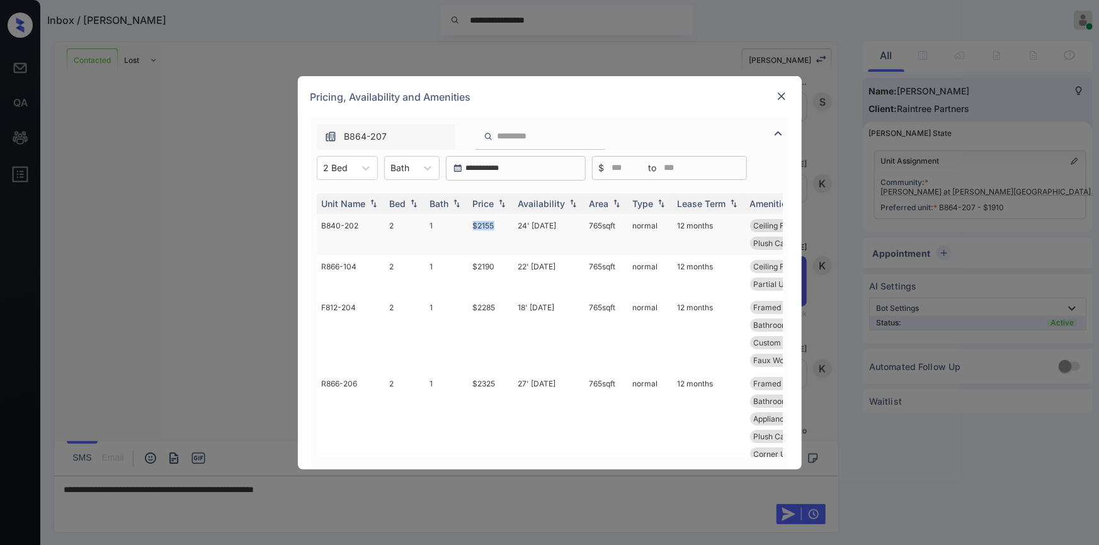
drag, startPoint x: 469, startPoint y: 221, endPoint x: 510, endPoint y: 225, distance: 41.8
click at [510, 225] on td "$2155" at bounding box center [490, 234] width 45 height 41
copy td "$2155"
click at [779, 98] on img at bounding box center [781, 96] width 13 height 13
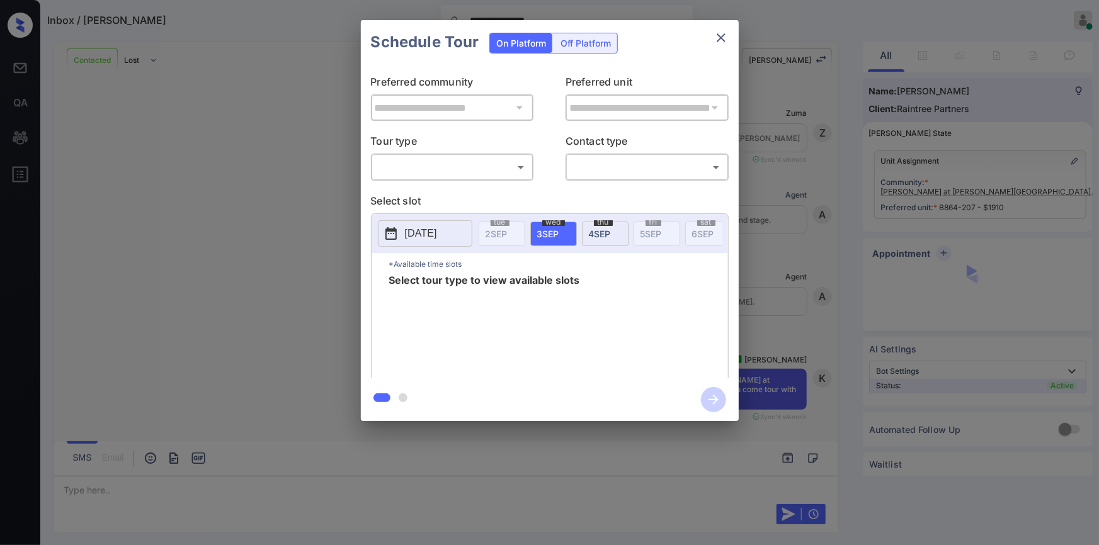
scroll to position [3451, 0]
click at [416, 158] on body "**********" at bounding box center [549, 272] width 1099 height 545
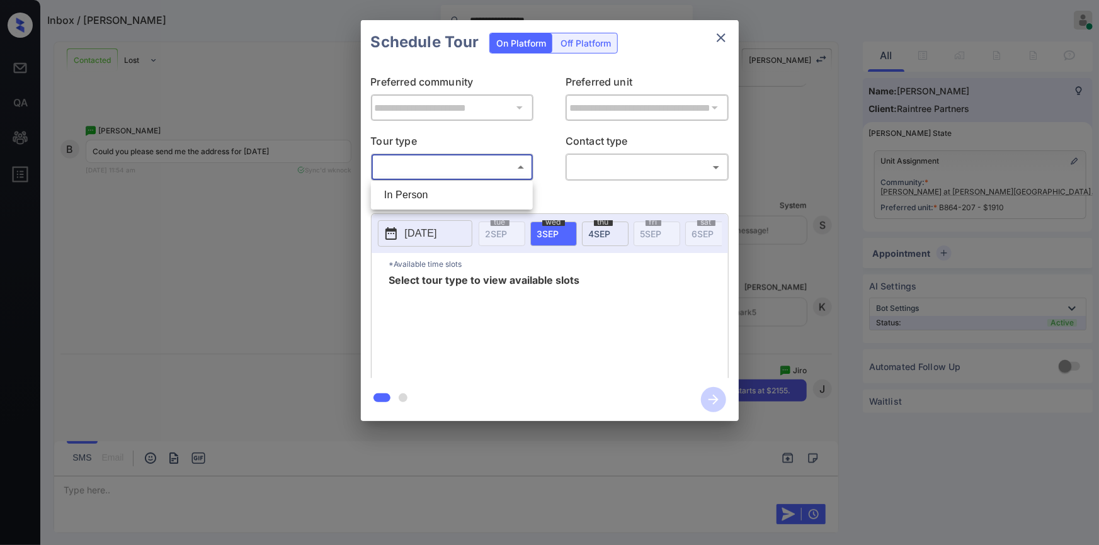
click at [404, 195] on li "In Person" at bounding box center [452, 195] width 156 height 23
type input "********"
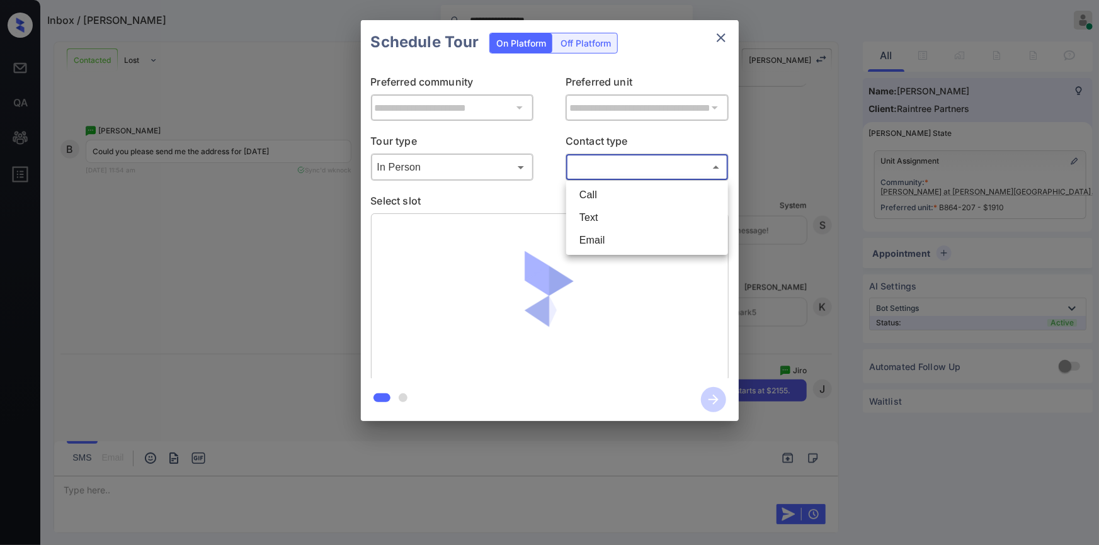
click at [600, 166] on body "**********" at bounding box center [549, 272] width 1099 height 545
click at [592, 210] on li "Text" at bounding box center [647, 218] width 156 height 23
type input "****"
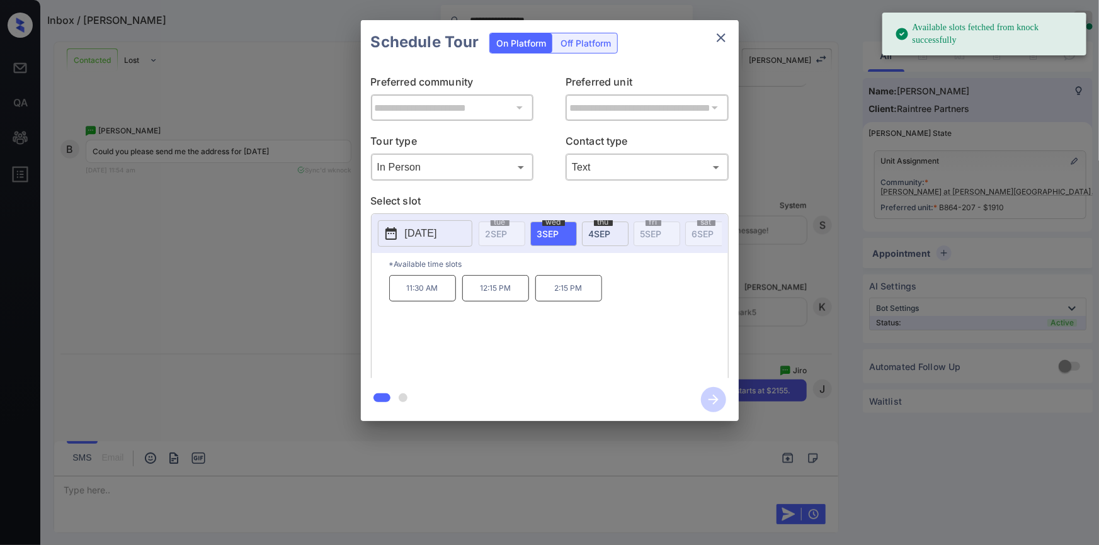
click at [421, 302] on p "11:30 AM" at bounding box center [422, 288] width 67 height 26
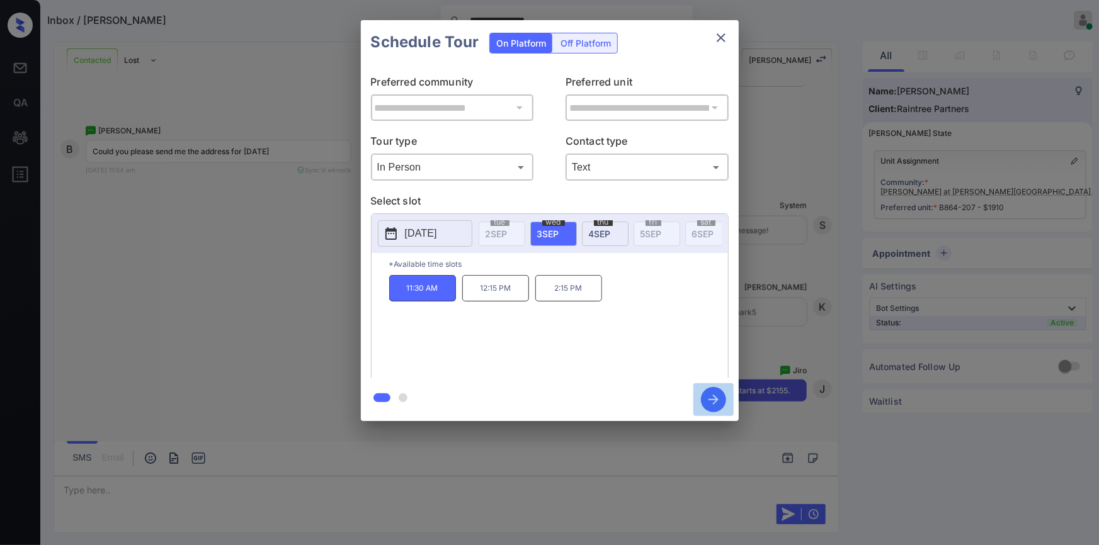
click at [716, 403] on icon "button" at bounding box center [713, 399] width 25 height 25
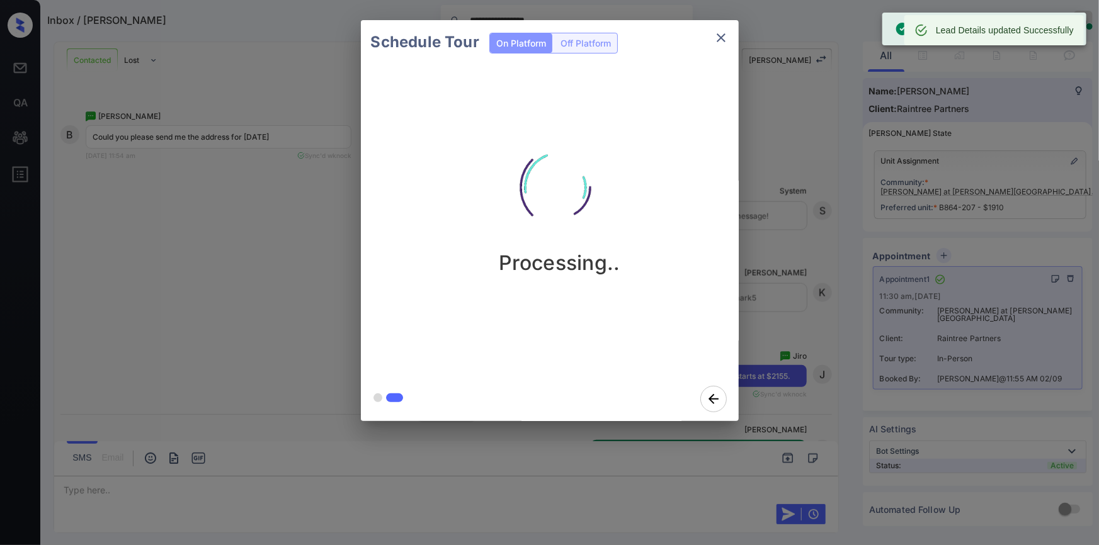
click at [717, 39] on icon "close" at bounding box center [721, 37] width 15 height 15
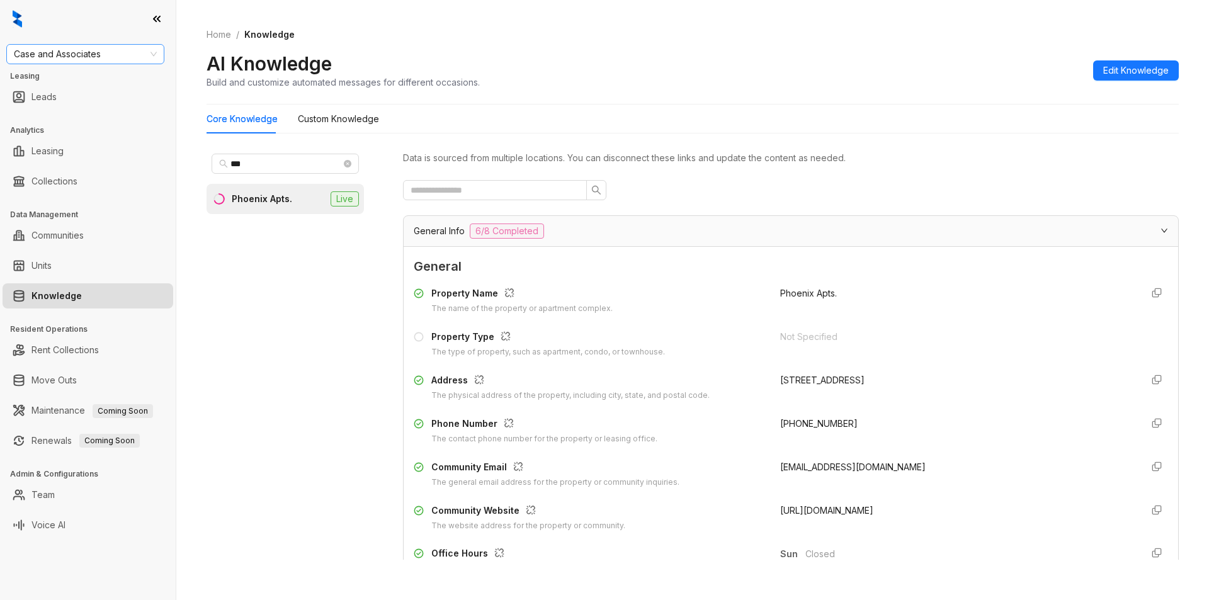
scroll to position [882, 0]
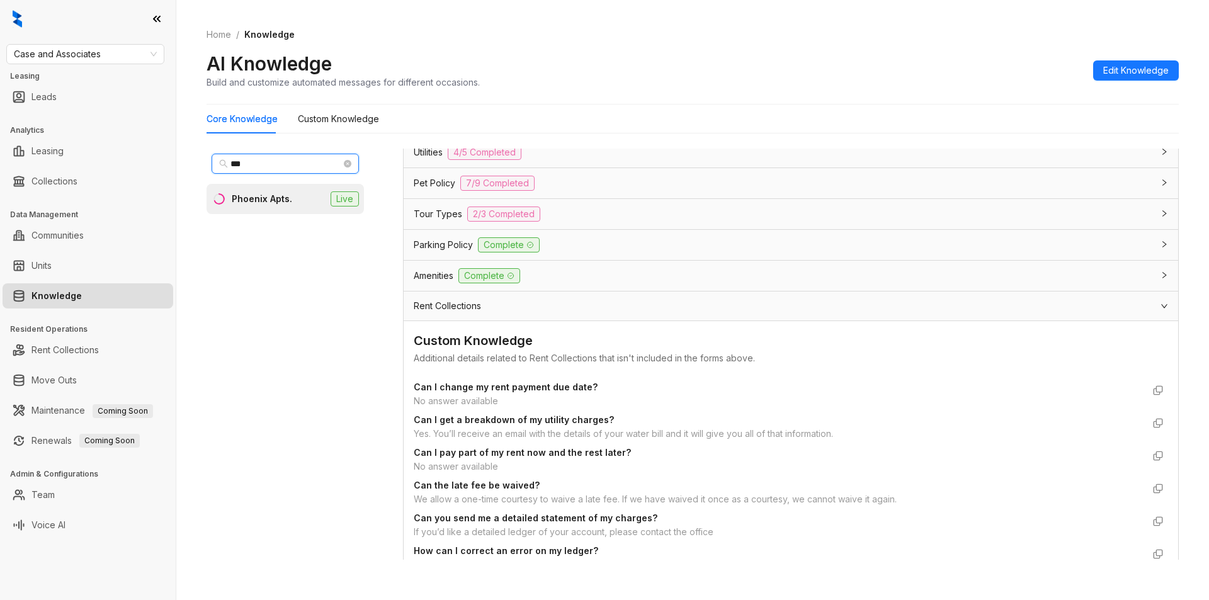
drag, startPoint x: 258, startPoint y: 162, endPoint x: 174, endPoint y: 168, distance: 83.4
click at [174, 168] on div "Case and Associates Leasing Leads Analytics Leasing Collections Data Management…" at bounding box center [604, 300] width 1209 height 600
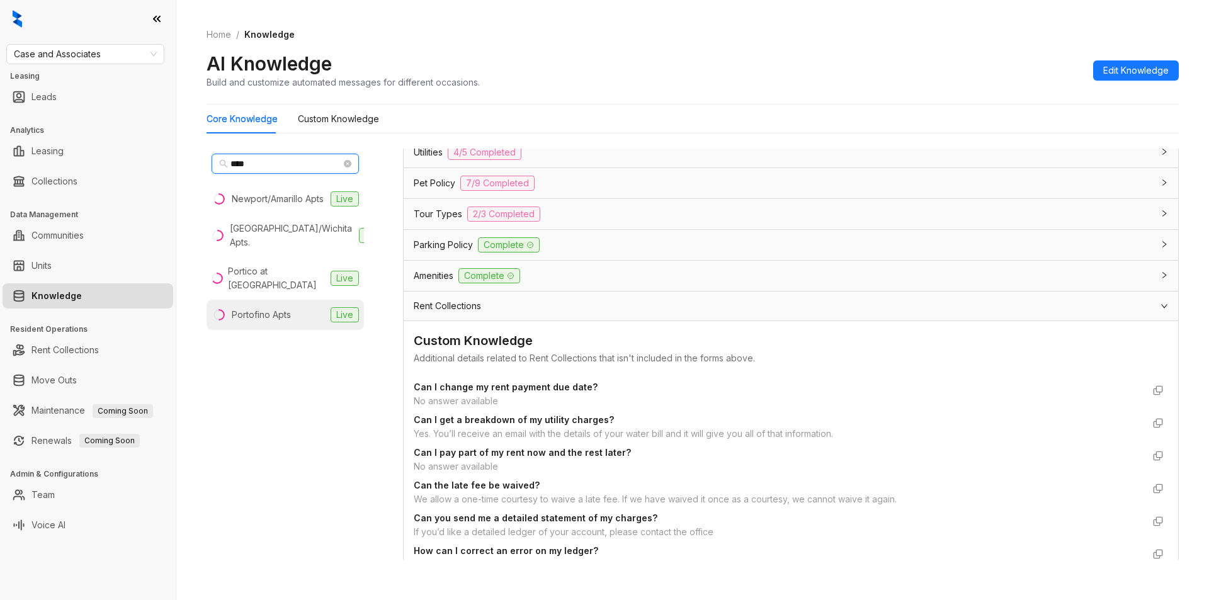
type input "****"
click at [271, 322] on div "Portofino Apts" at bounding box center [261, 315] width 59 height 14
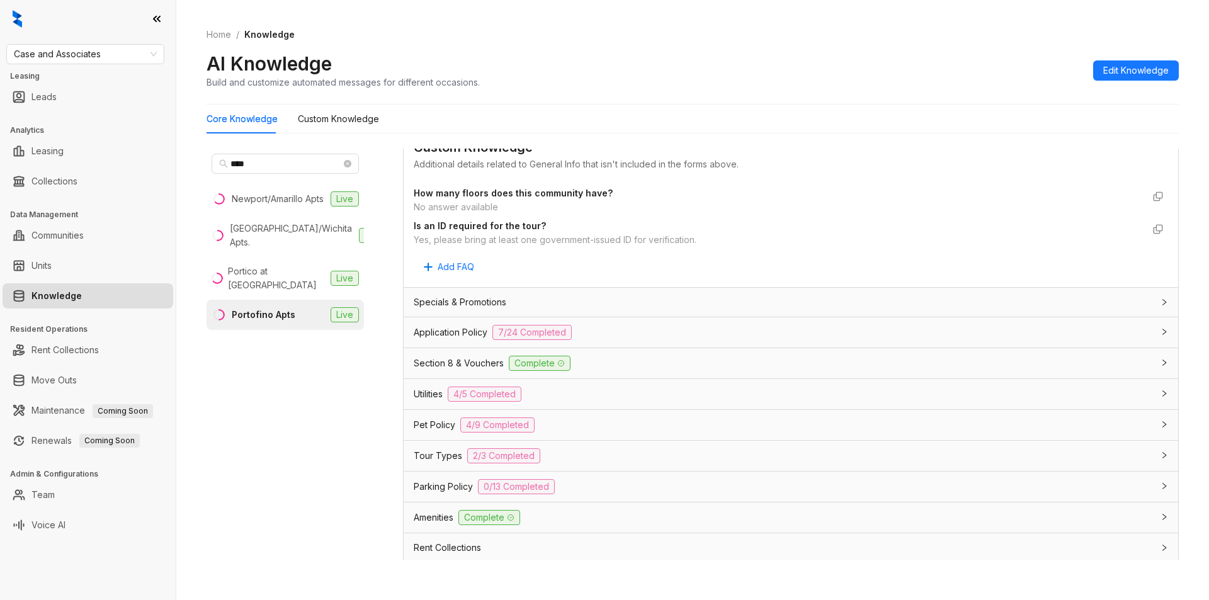
scroll to position [762, 0]
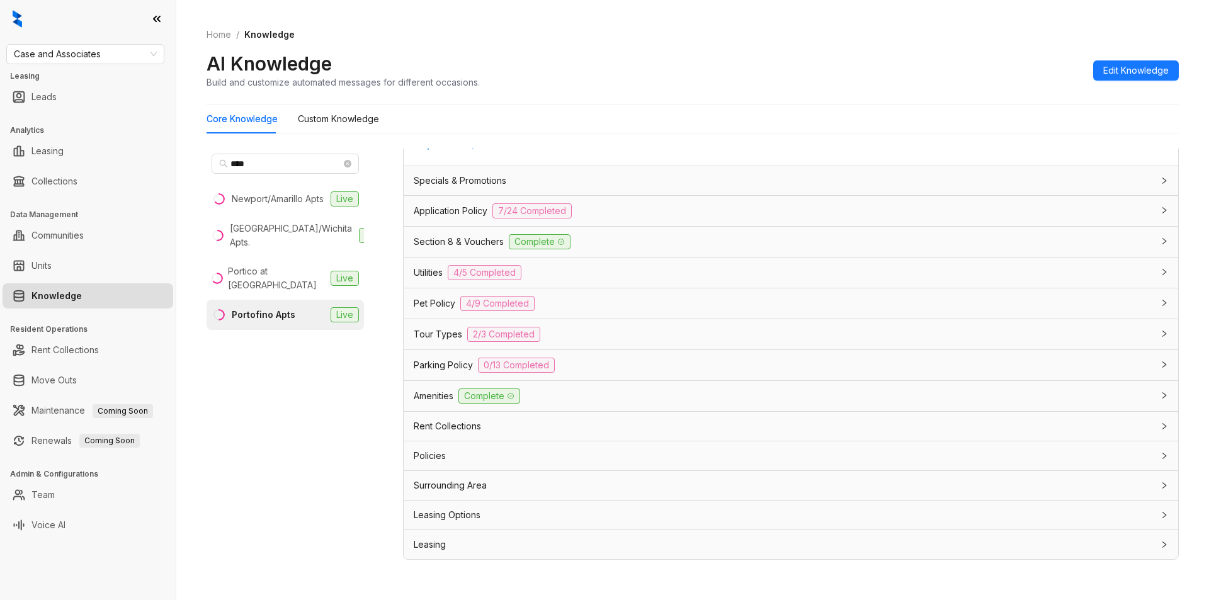
click at [563, 423] on div "Rent Collections" at bounding box center [783, 426] width 739 height 14
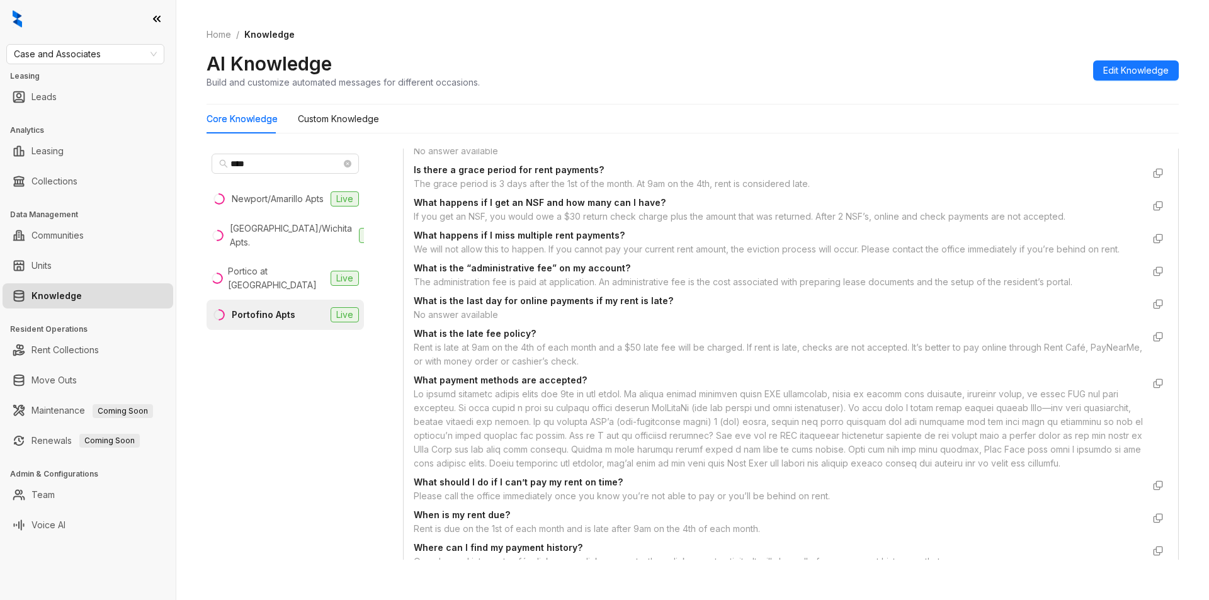
scroll to position [1729, 0]
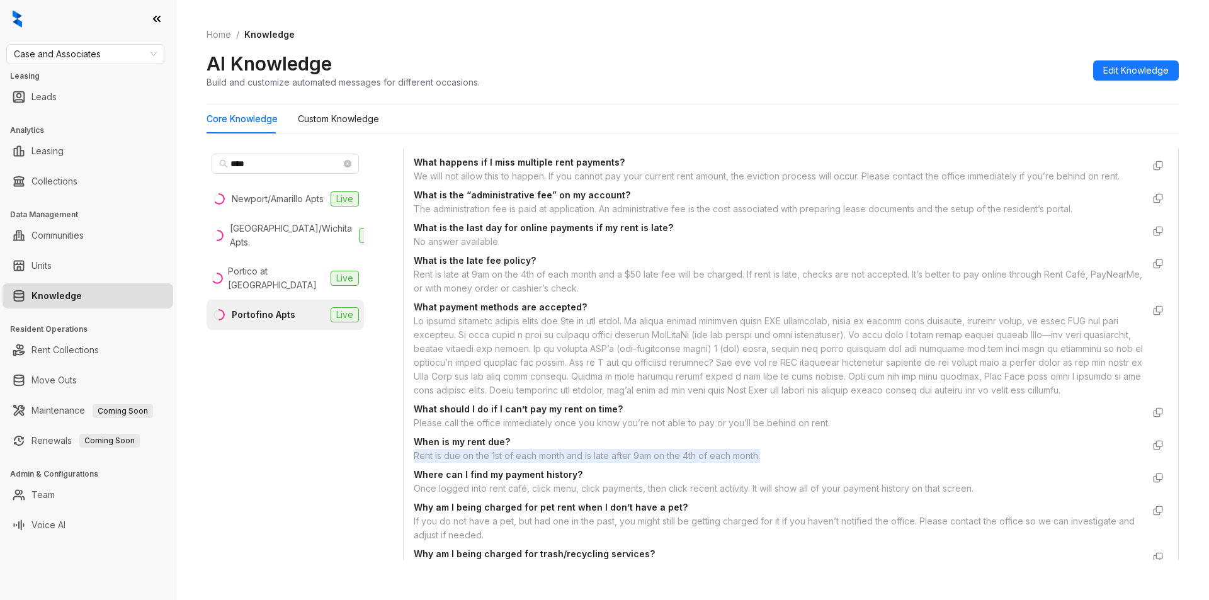
drag, startPoint x: 410, startPoint y: 471, endPoint x: 772, endPoint y: 474, distance: 362.1
click at [772, 474] on div "Custom Knowledge Additional details related to Rent Collections that isn't incl…" at bounding box center [791, 200] width 775 height 1453
copy div "Rent is due on the 1st of each month and is late after 9am on the 4th of each m…"
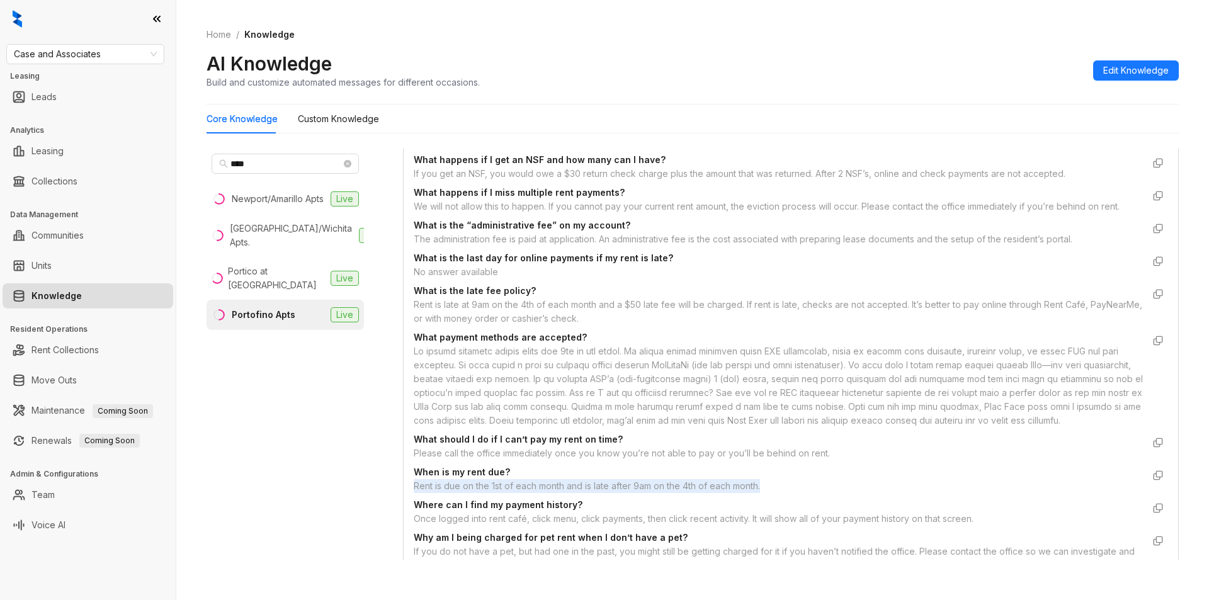
scroll to position [1678, 0]
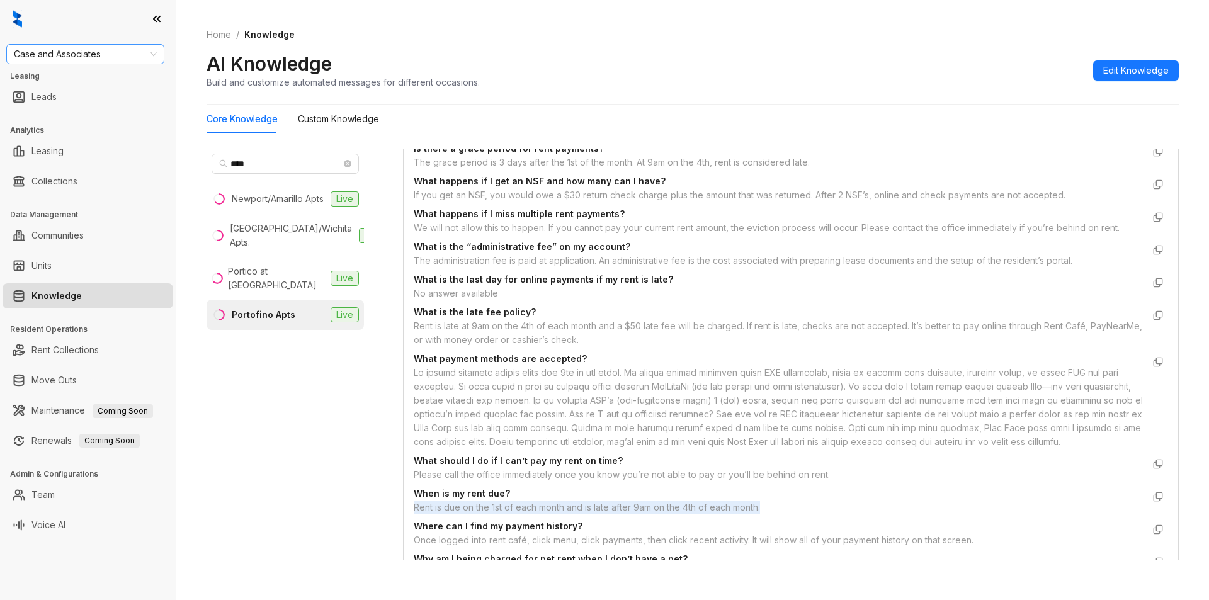
click at [117, 44] on div "Case and Associates" at bounding box center [85, 54] width 158 height 20
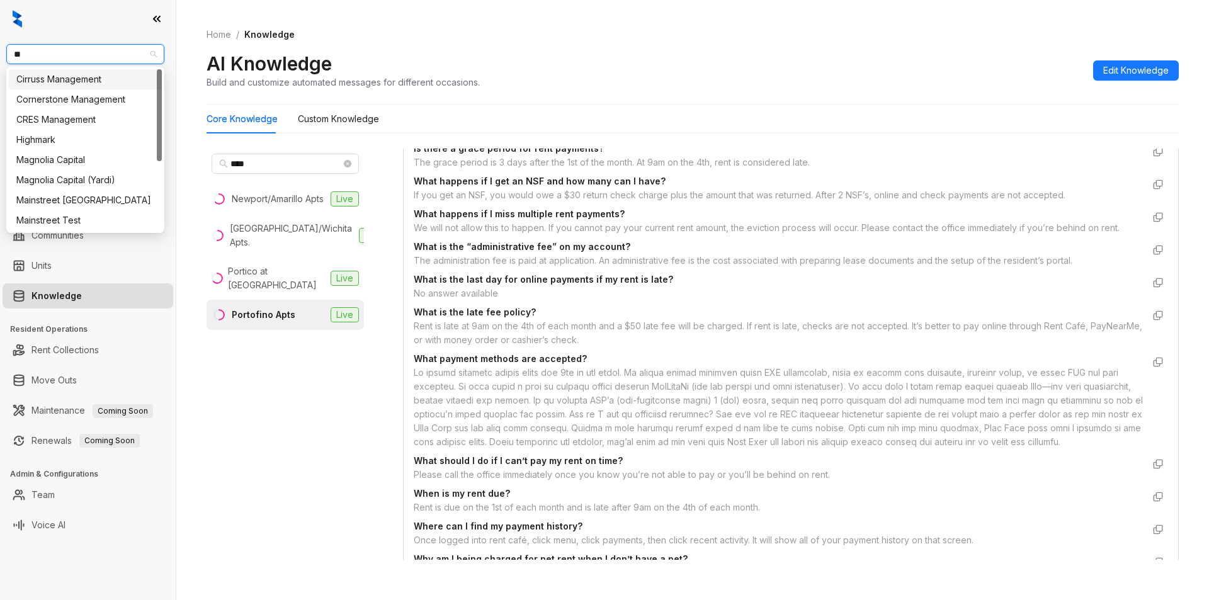
type input "***"
click at [88, 77] on div "Magnolia Capital" at bounding box center [85, 79] width 138 height 14
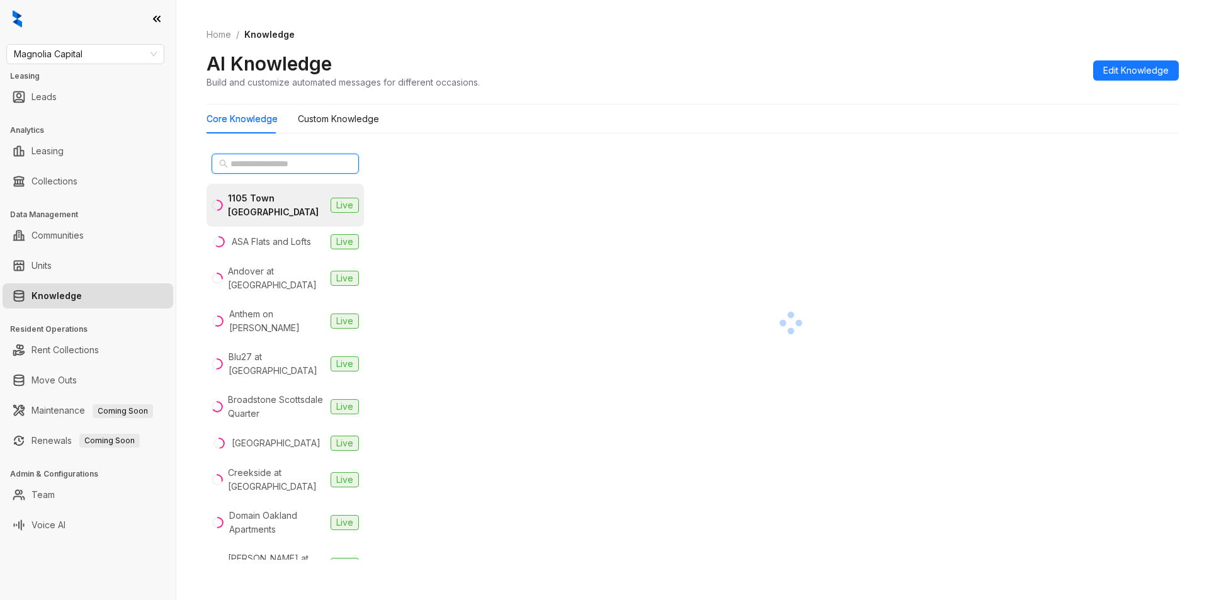
click at [297, 165] on input "text" at bounding box center [286, 164] width 111 height 14
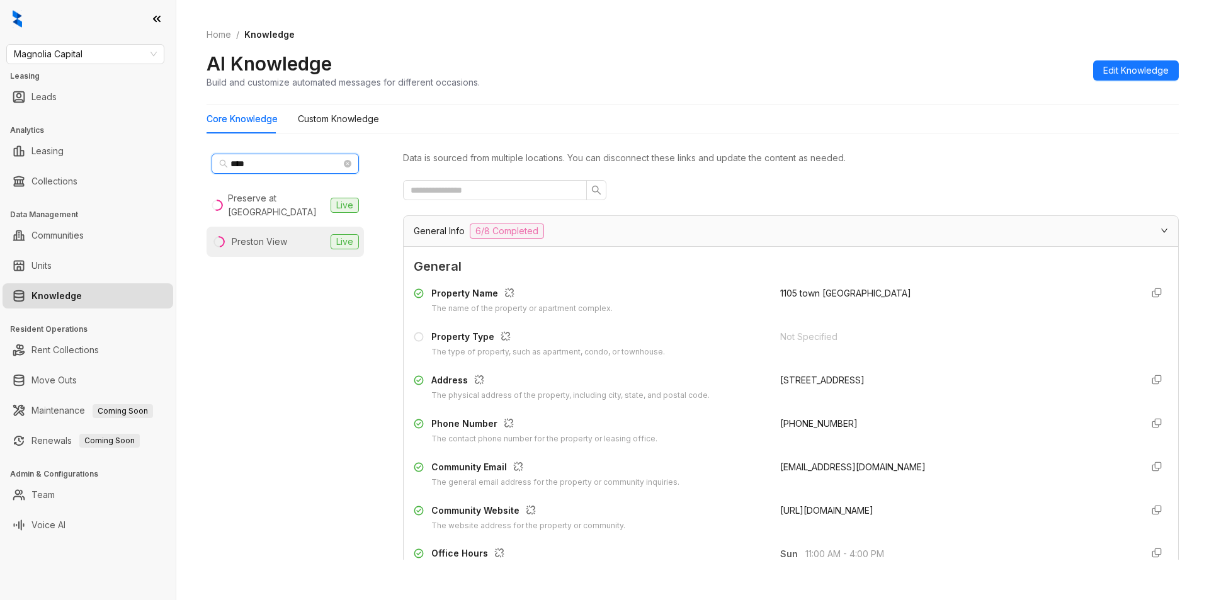
type input "****"
click at [265, 244] on div "Preston View" at bounding box center [259, 242] width 55 height 14
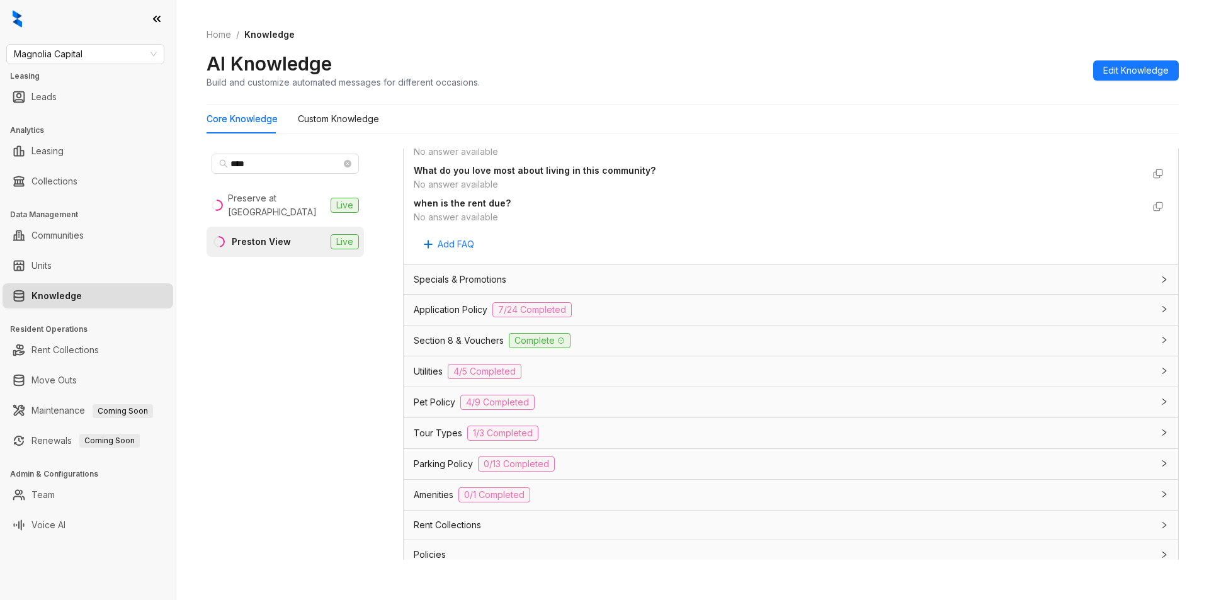
scroll to position [845, 0]
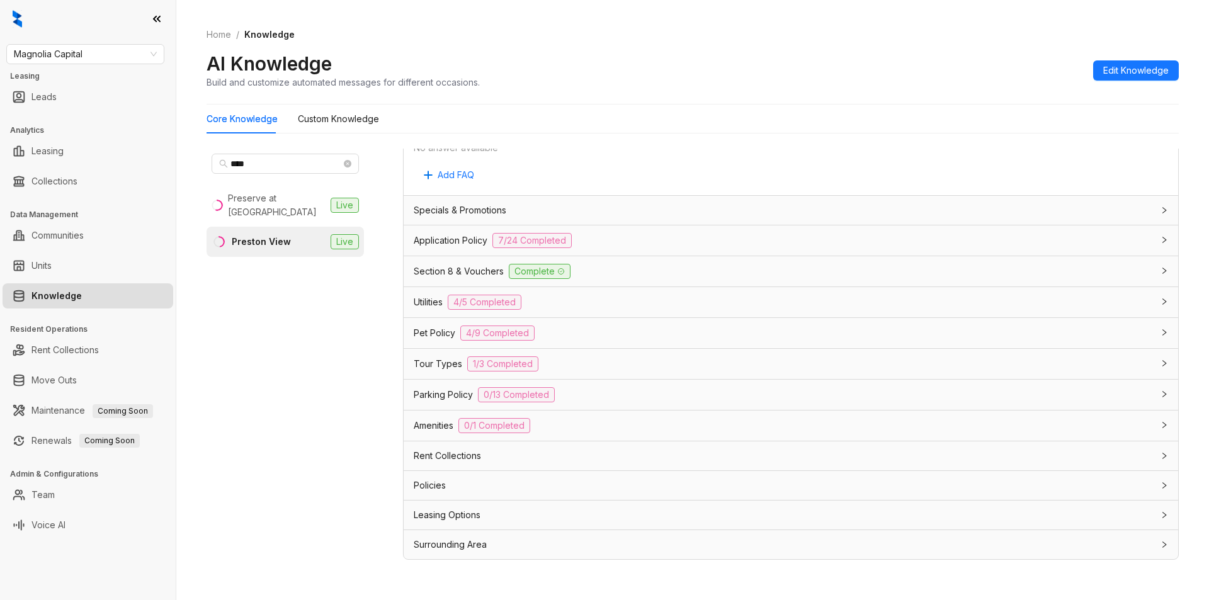
click at [543, 453] on div "Rent Collections" at bounding box center [783, 456] width 739 height 14
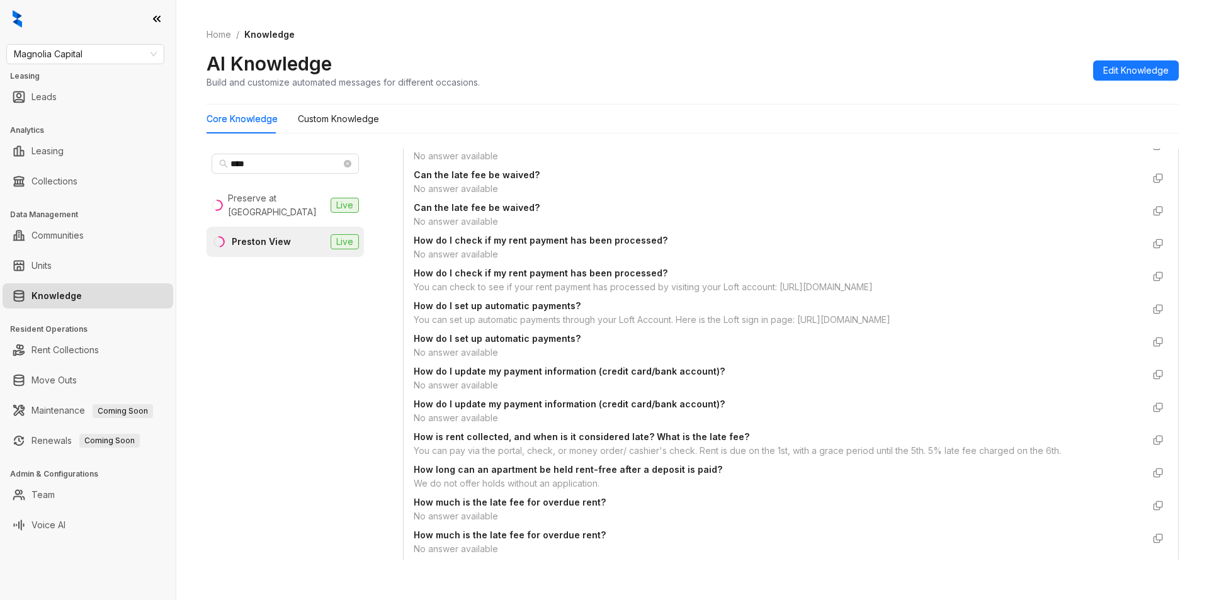
scroll to position [1474, 0]
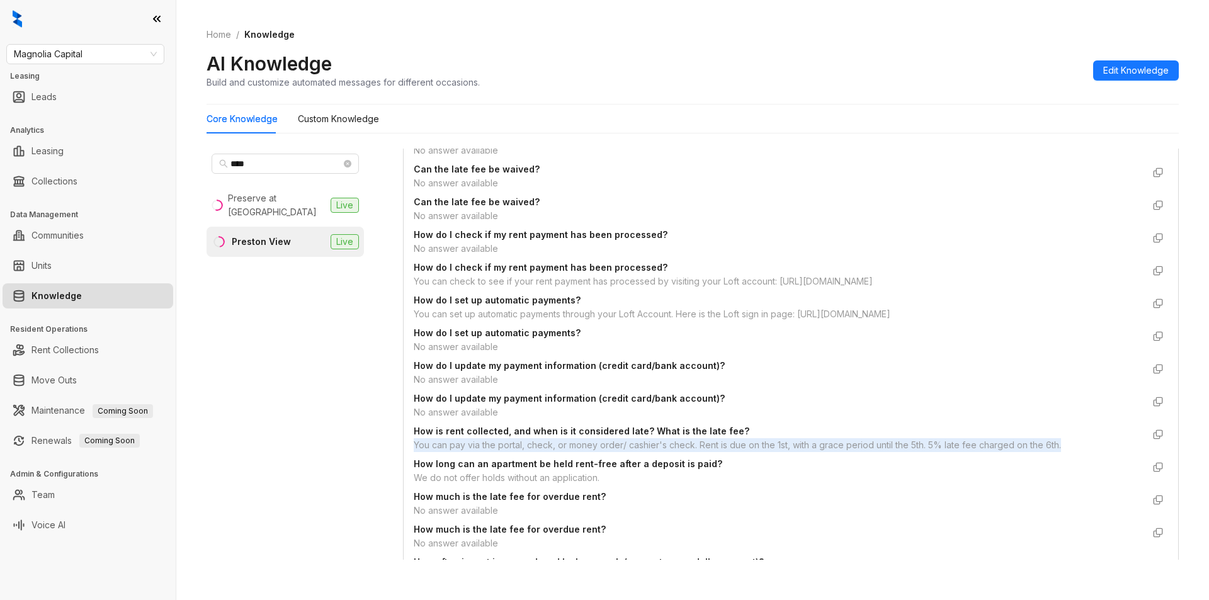
drag, startPoint x: 411, startPoint y: 443, endPoint x: 1086, endPoint y: 441, distance: 674.5
copy div "You can pay via the portal, check, or money order/ cashier's check. Rent is due…"
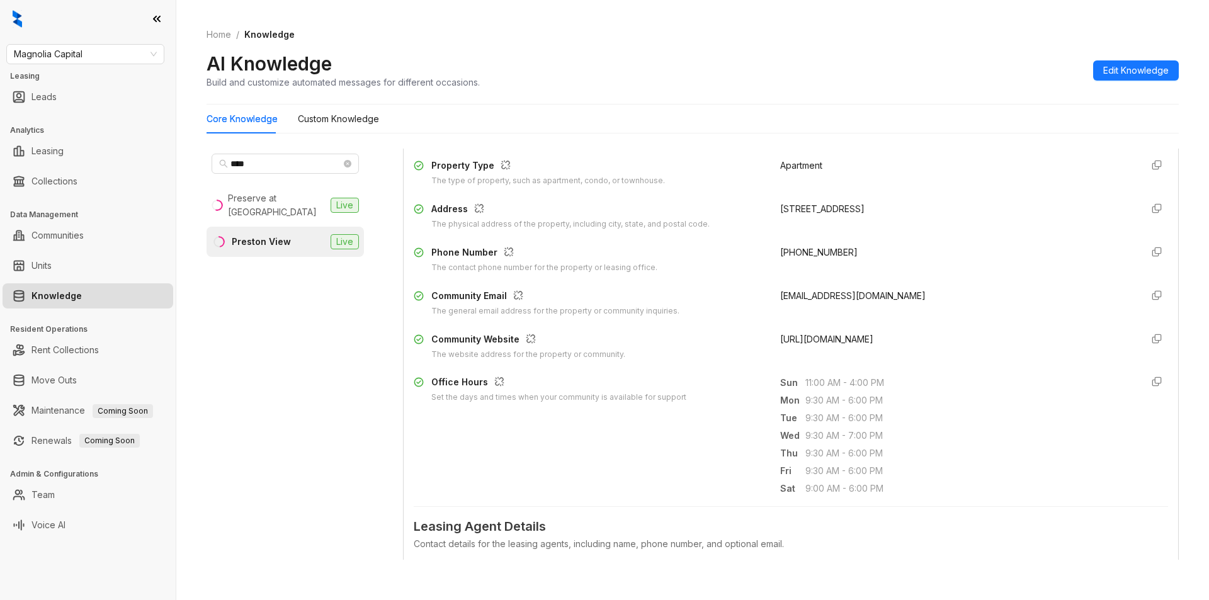
scroll to position [0, 0]
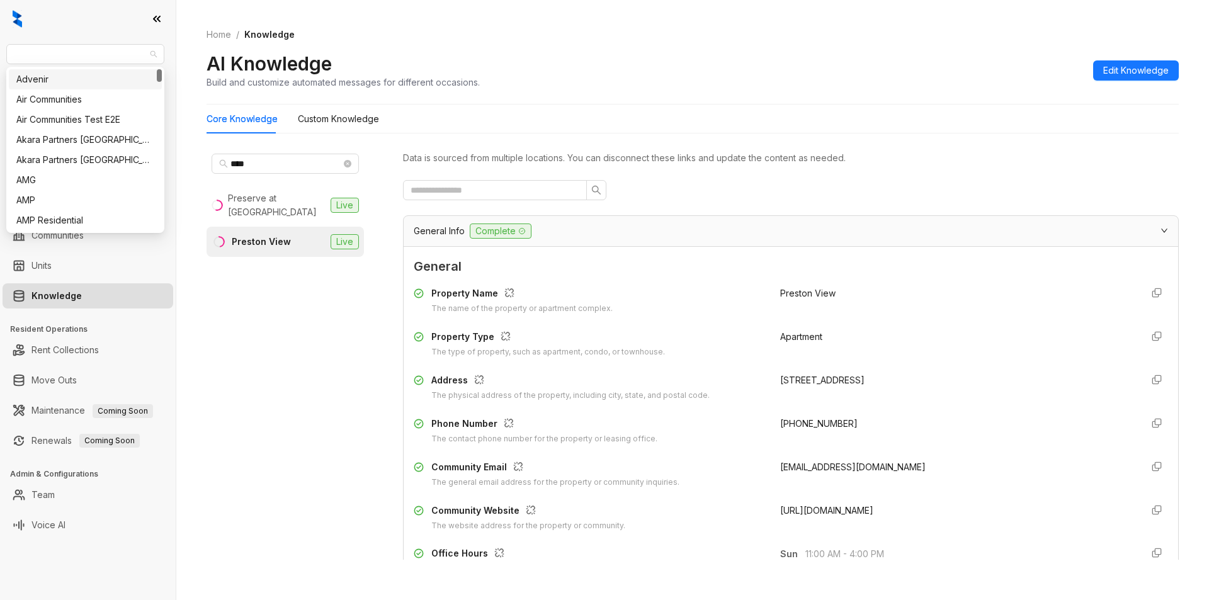
click at [0, 64] on div "Magnolia Capital Leasing Leads Analytics Leasing Collections Data Management Co…" at bounding box center [88, 300] width 176 height 600
click at [74, 57] on span "Magnolia Capital" at bounding box center [85, 54] width 143 height 19
drag, startPoint x: 88, startPoint y: 54, endPoint x: 0, endPoint y: 72, distance: 90.0
click at [0, 72] on div "Magnolia Capital Leasing Leads Analytics Leasing Collections Data Management Co…" at bounding box center [88, 300] width 176 height 600
type input "****"
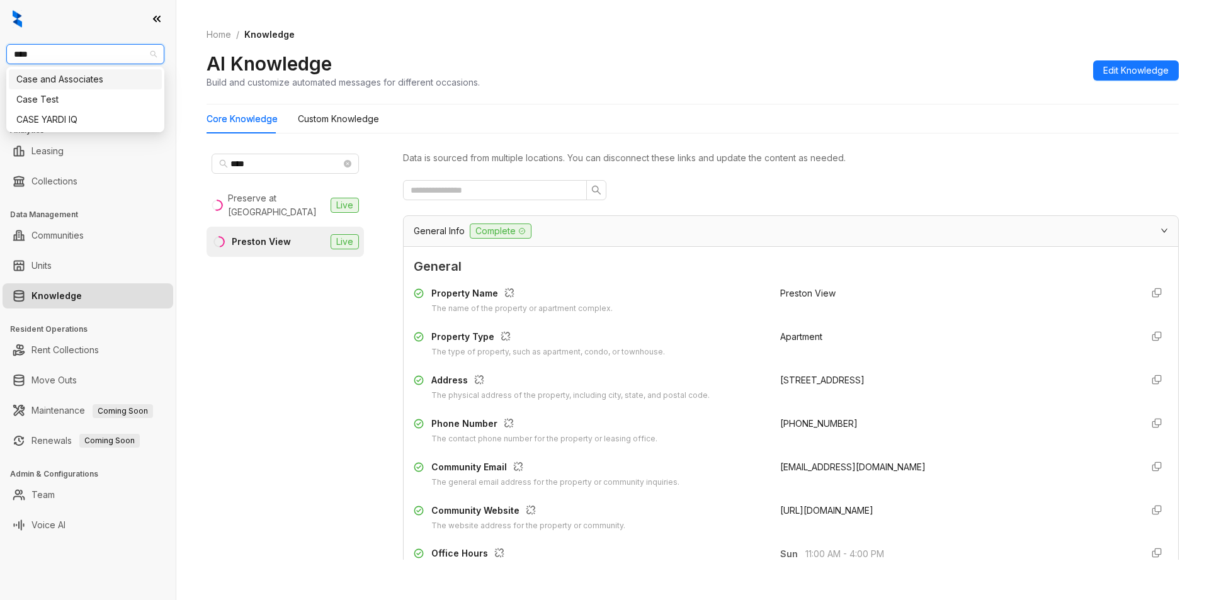
click at [65, 76] on div "Case and Associates" at bounding box center [85, 79] width 138 height 14
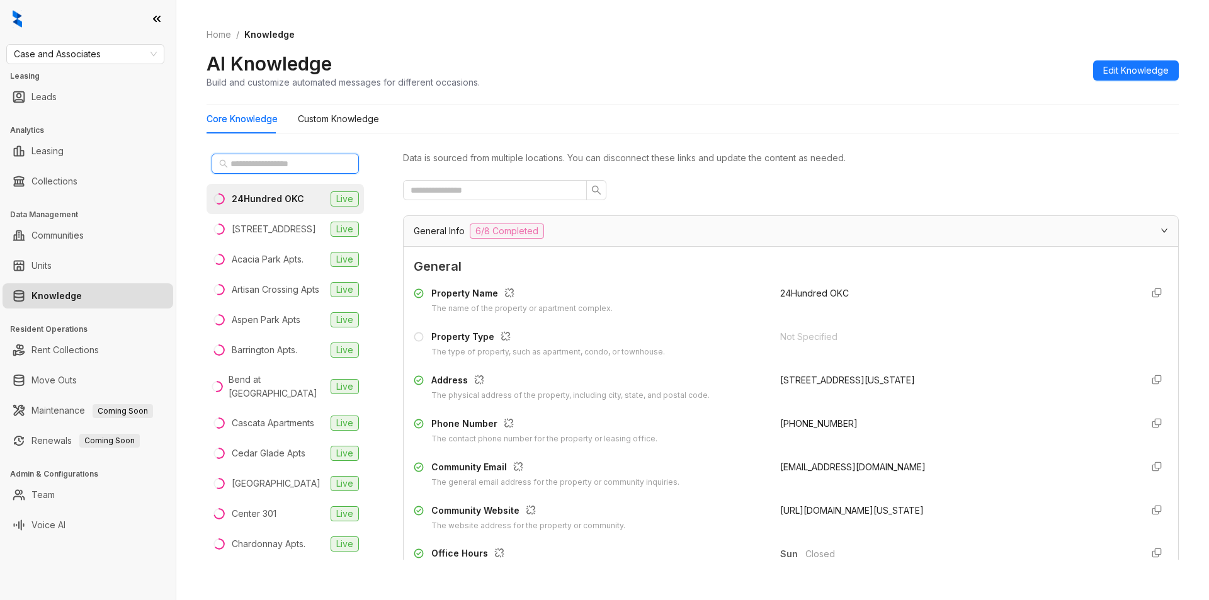
click at [256, 161] on input "text" at bounding box center [286, 164] width 111 height 14
paste input "******"
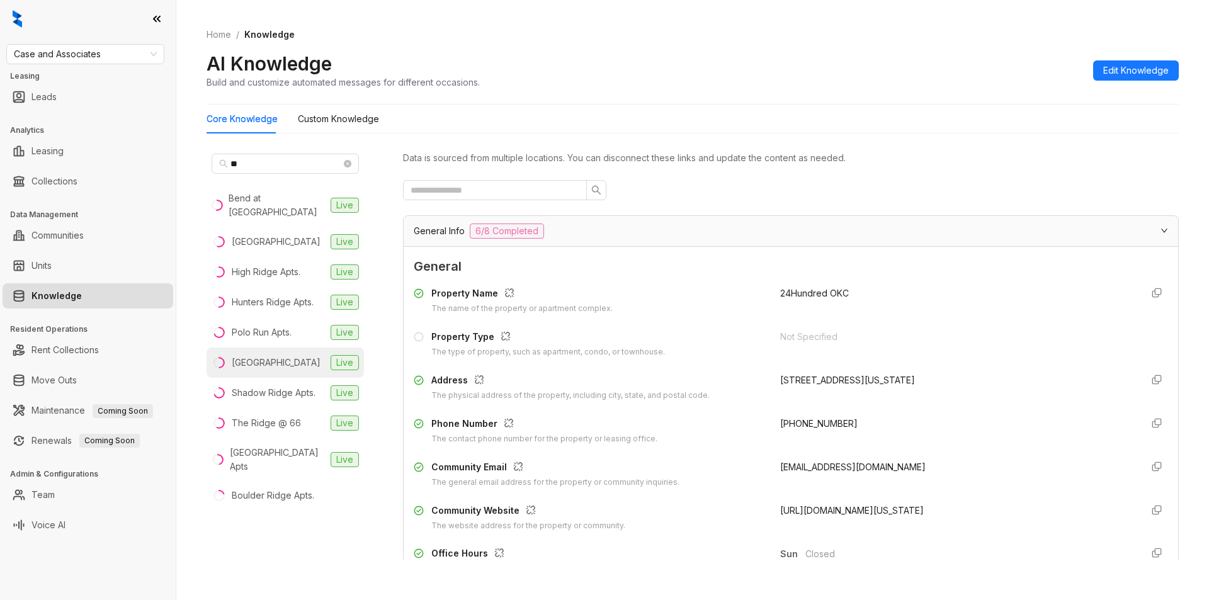
click at [268, 356] on div "[GEOGRAPHIC_DATA]" at bounding box center [276, 363] width 89 height 14
drag, startPoint x: 768, startPoint y: 421, endPoint x: 853, endPoint y: 424, distance: 85.1
click at [853, 424] on div "Phone Number The contact phone number for the property or leasing office. +1918…" at bounding box center [791, 431] width 754 height 28
copy span "+19188933441"
click at [267, 164] on input "*" at bounding box center [286, 164] width 111 height 14
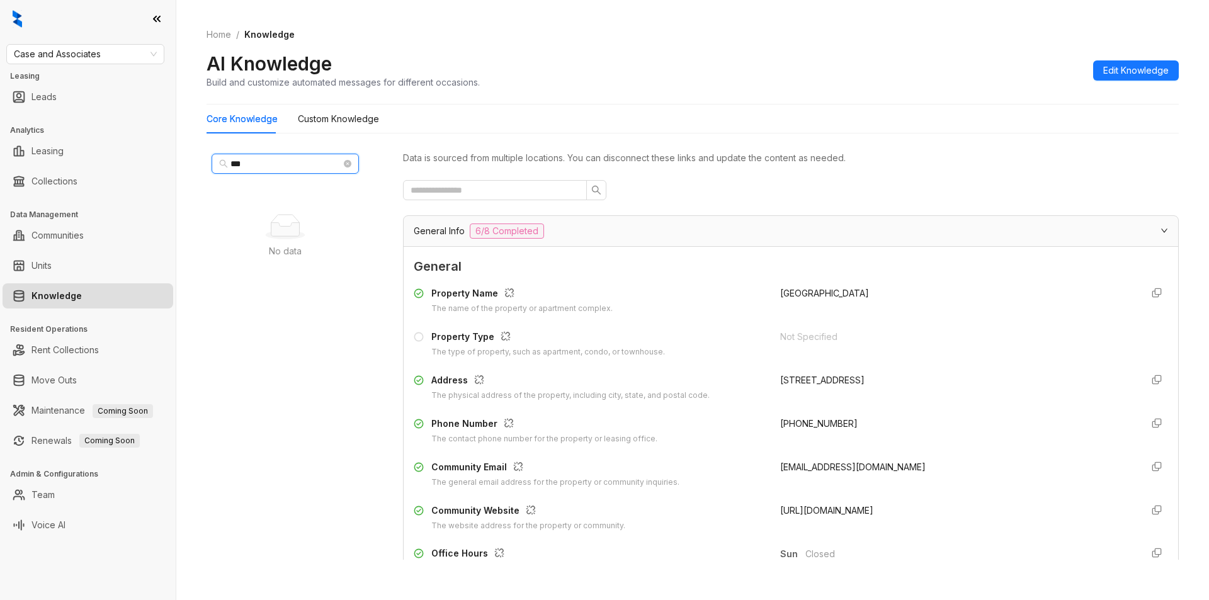
type input "*"
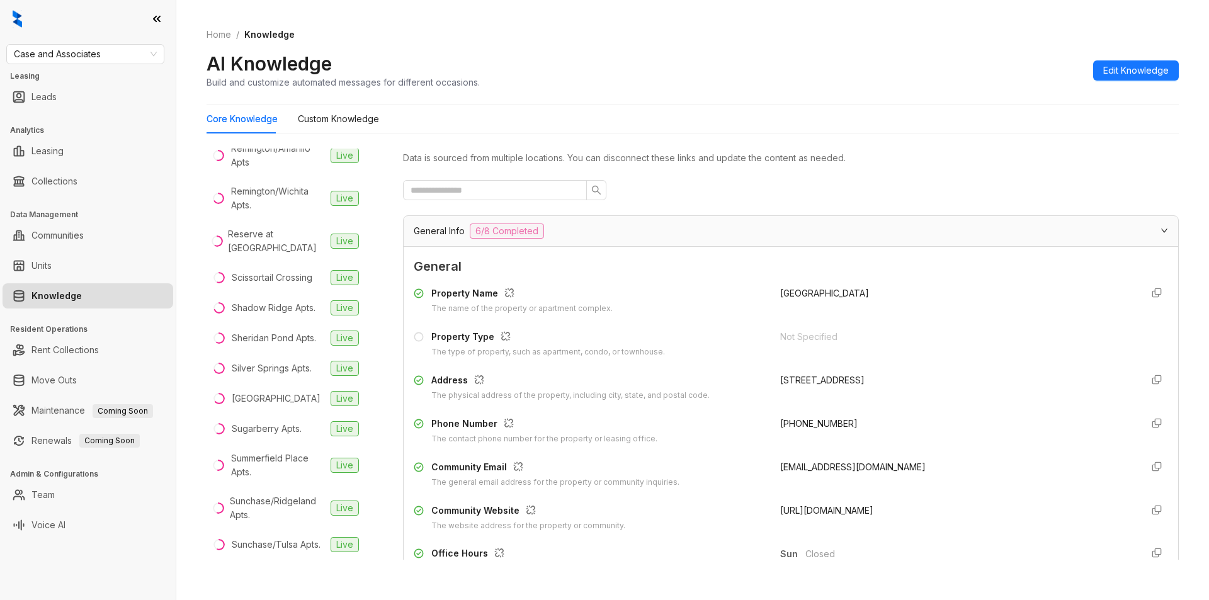
scroll to position [2152, 0]
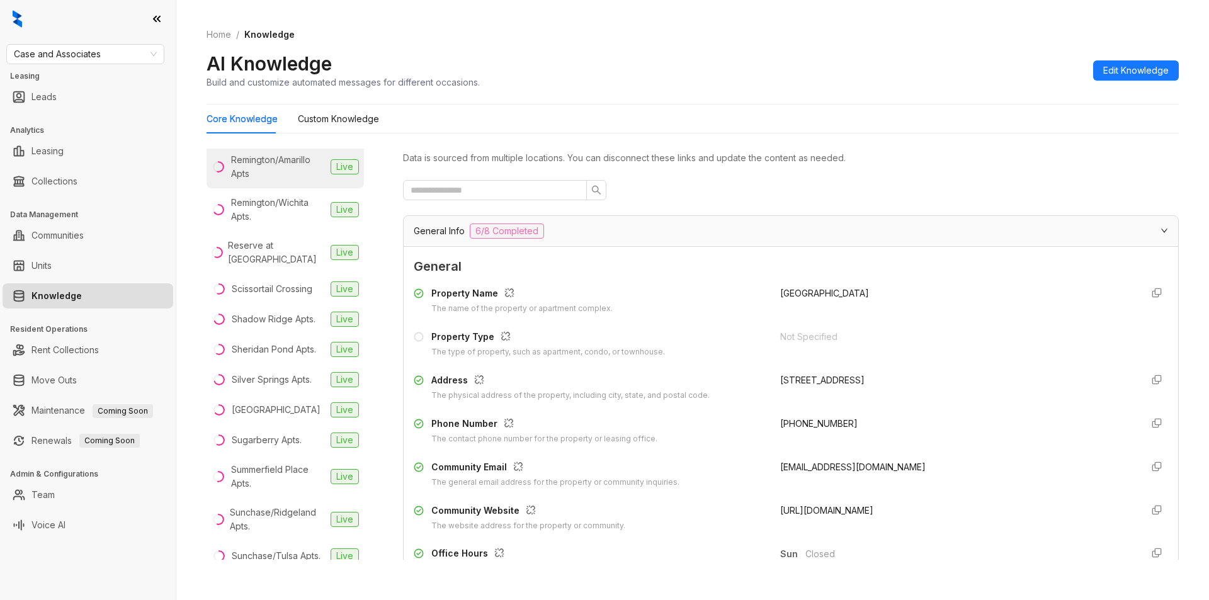
click at [270, 181] on div "Remington/Amarillo Apts" at bounding box center [278, 167] width 94 height 28
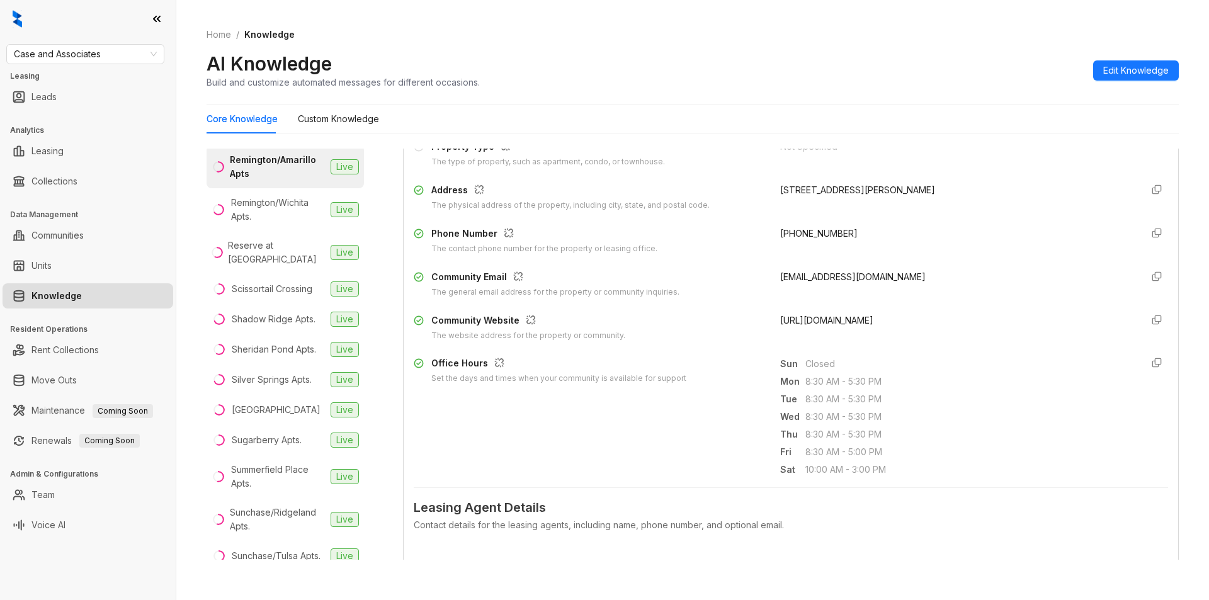
scroll to position [211, 0]
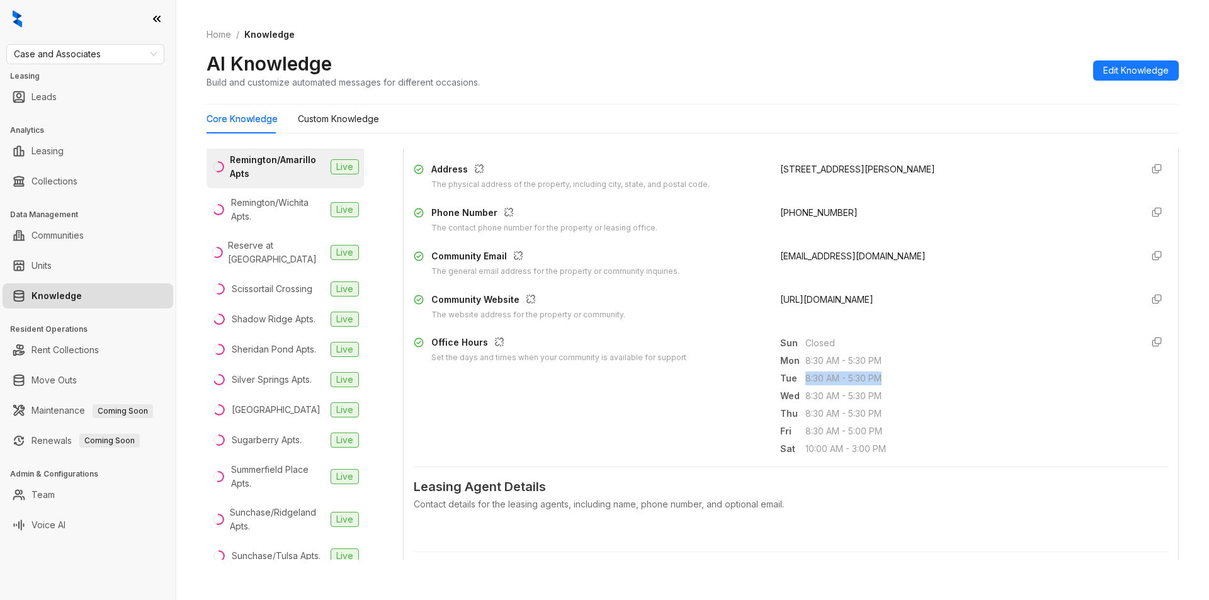
drag, startPoint x: 795, startPoint y: 380, endPoint x: 884, endPoint y: 379, distance: 89.4
click at [884, 379] on div "Tue 8:30 AM - 5:30 PM" at bounding box center [955, 378] width 351 height 15
copy div "8:30 AM - 5:30 PM"
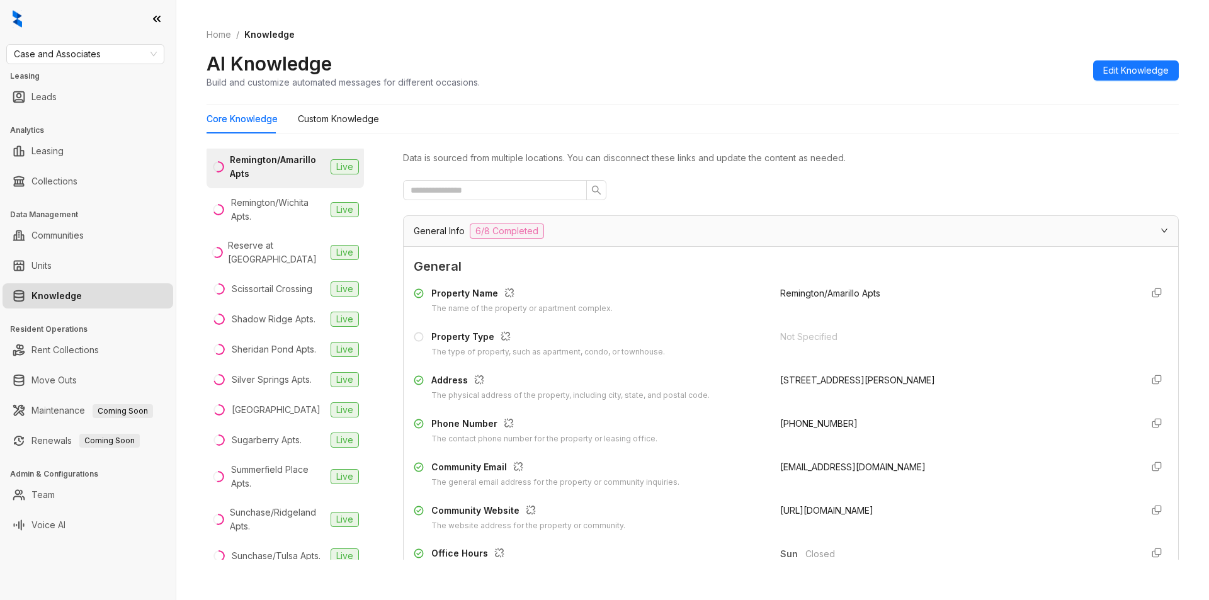
scroll to position [190, 0]
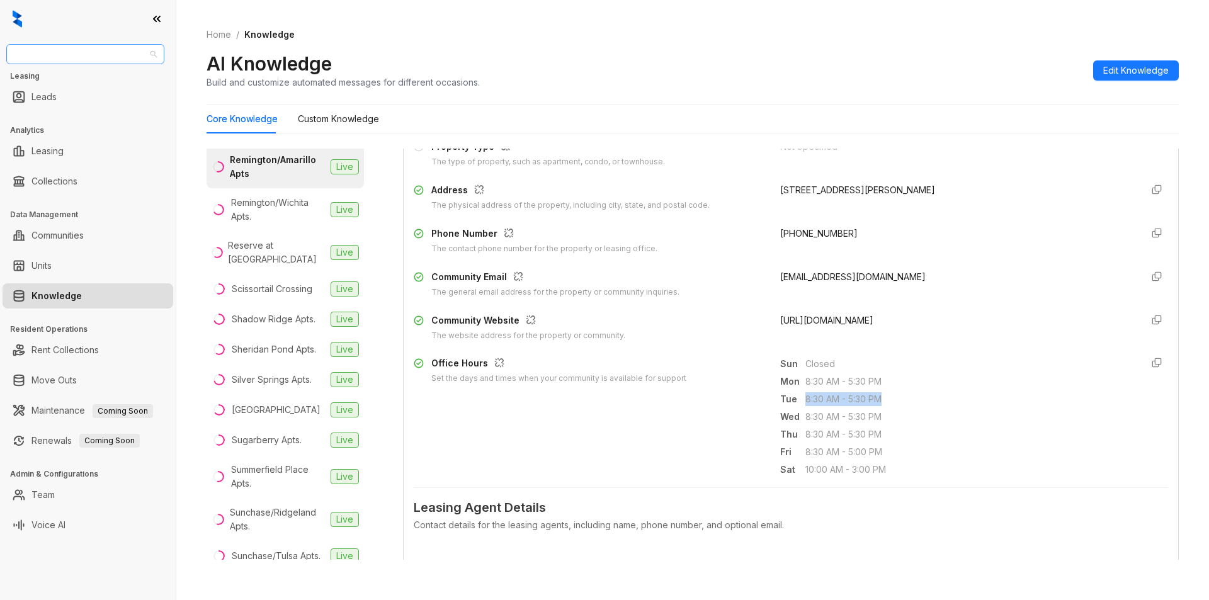
click at [110, 54] on span "Case and Associates" at bounding box center [85, 54] width 143 height 19
type input "********"
click at [76, 80] on div "Magnolia Capital" at bounding box center [85, 79] width 138 height 14
click at [116, 55] on span "Magnolia Capital" at bounding box center [85, 54] width 143 height 19
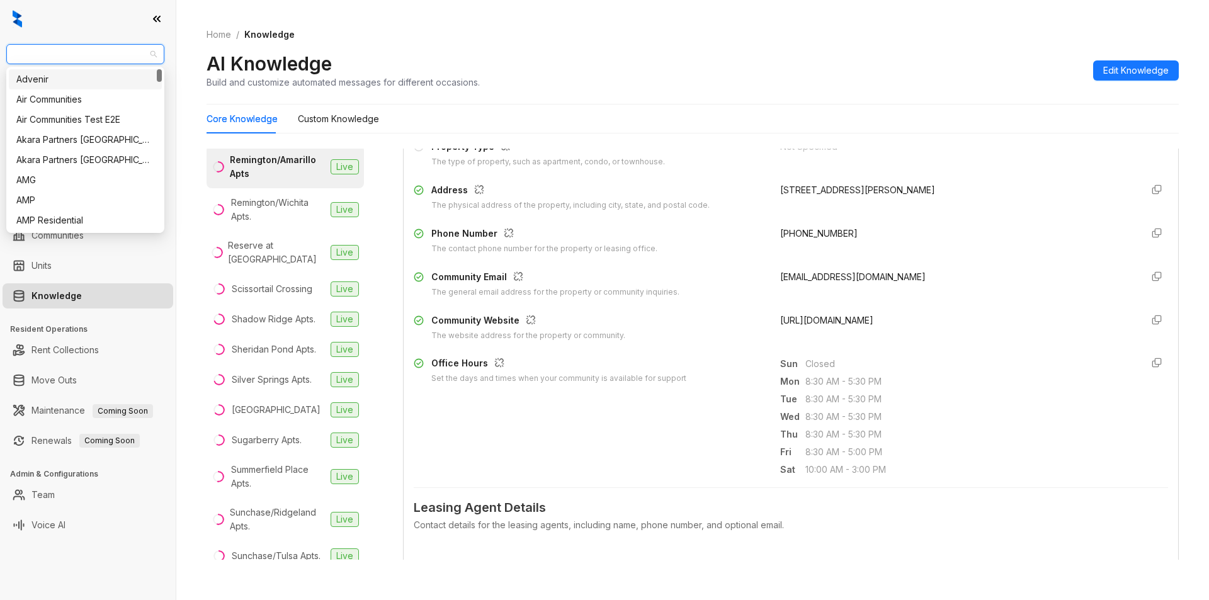
click at [81, 55] on span "Magnolia Capital" at bounding box center [85, 54] width 143 height 19
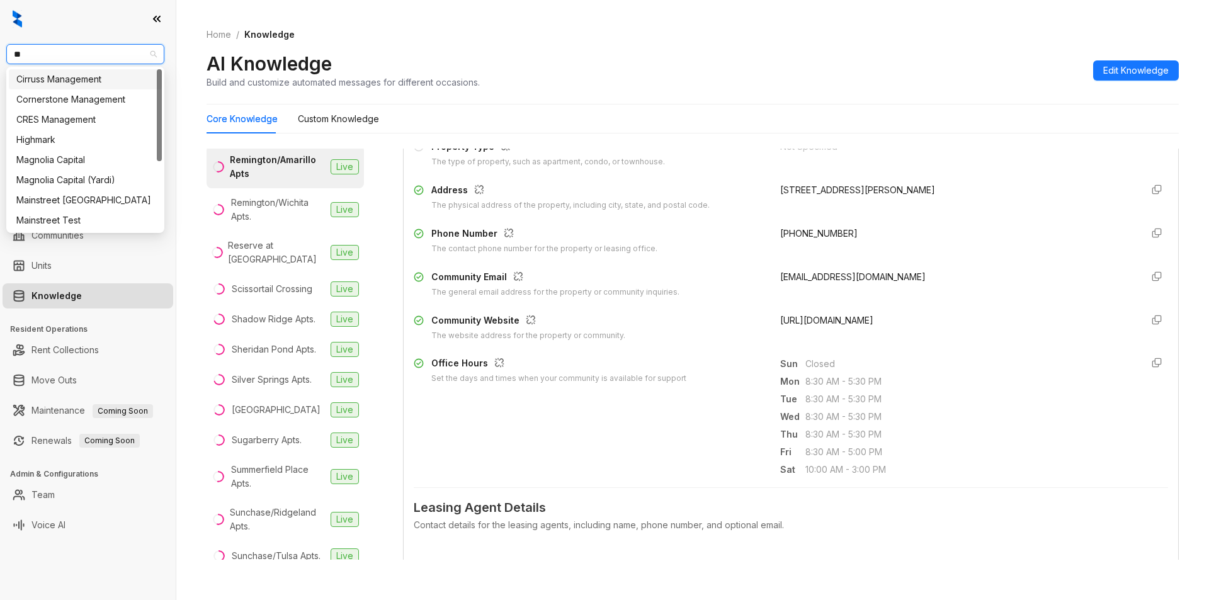
type input "***"
click at [72, 82] on div "Magnolia Capital" at bounding box center [85, 79] width 138 height 14
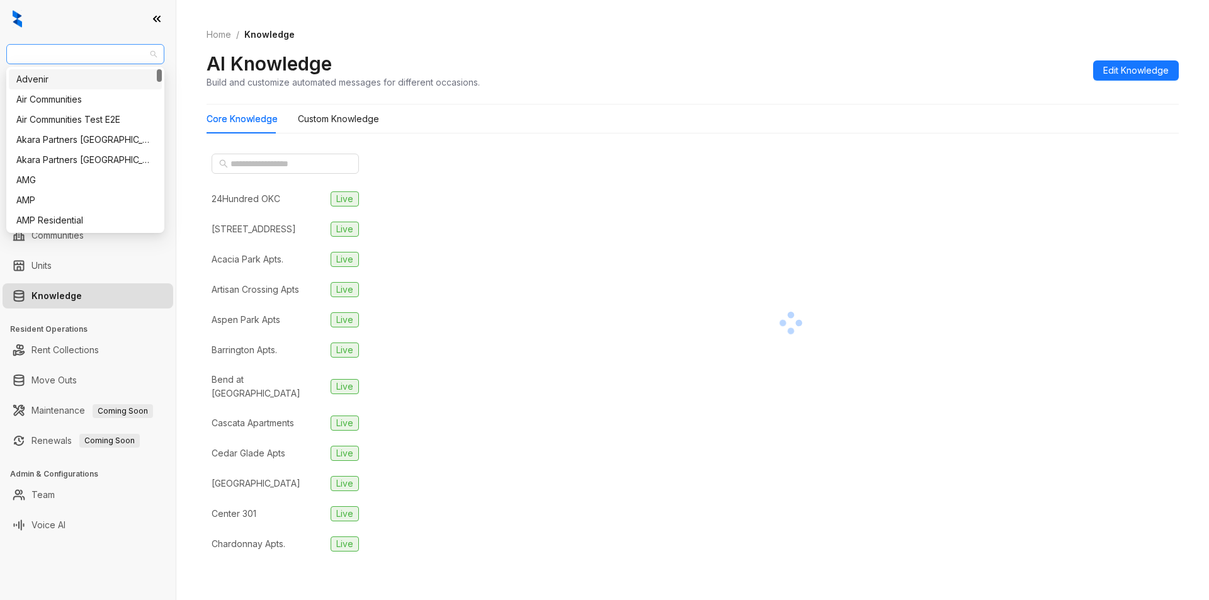
click at [127, 52] on span "Magnolia Capital" at bounding box center [85, 54] width 143 height 19
type input "**"
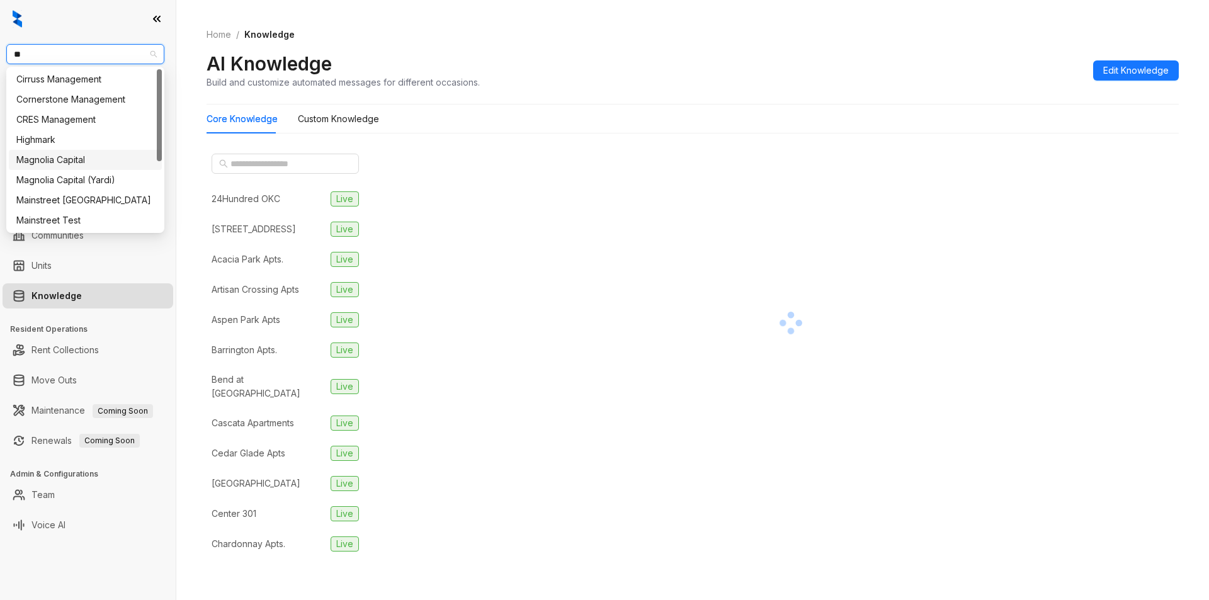
click at [45, 164] on div "Magnolia Capital" at bounding box center [85, 160] width 138 height 14
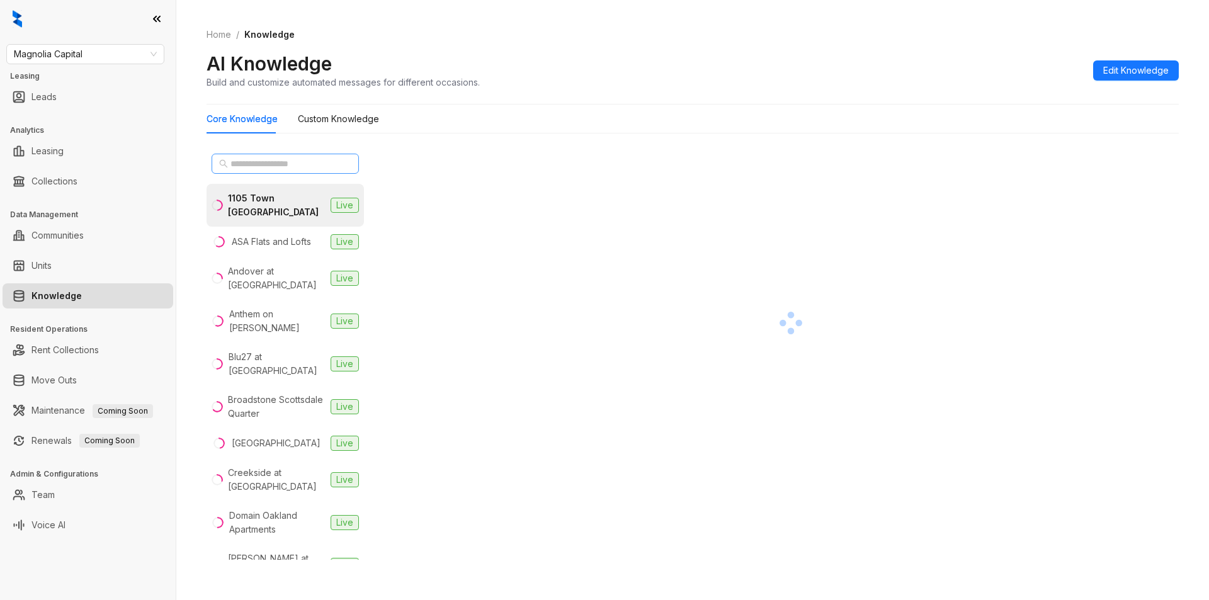
click at [260, 156] on span at bounding box center [285, 164] width 147 height 20
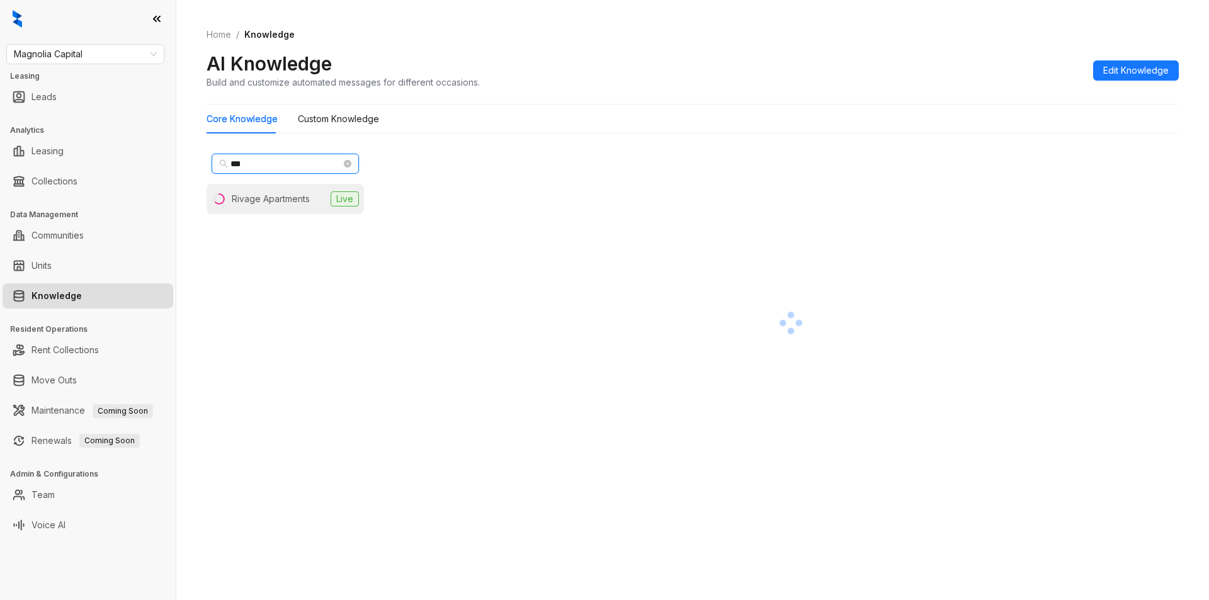
type input "***"
click at [253, 203] on div "Rivage Apartments" at bounding box center [271, 199] width 78 height 14
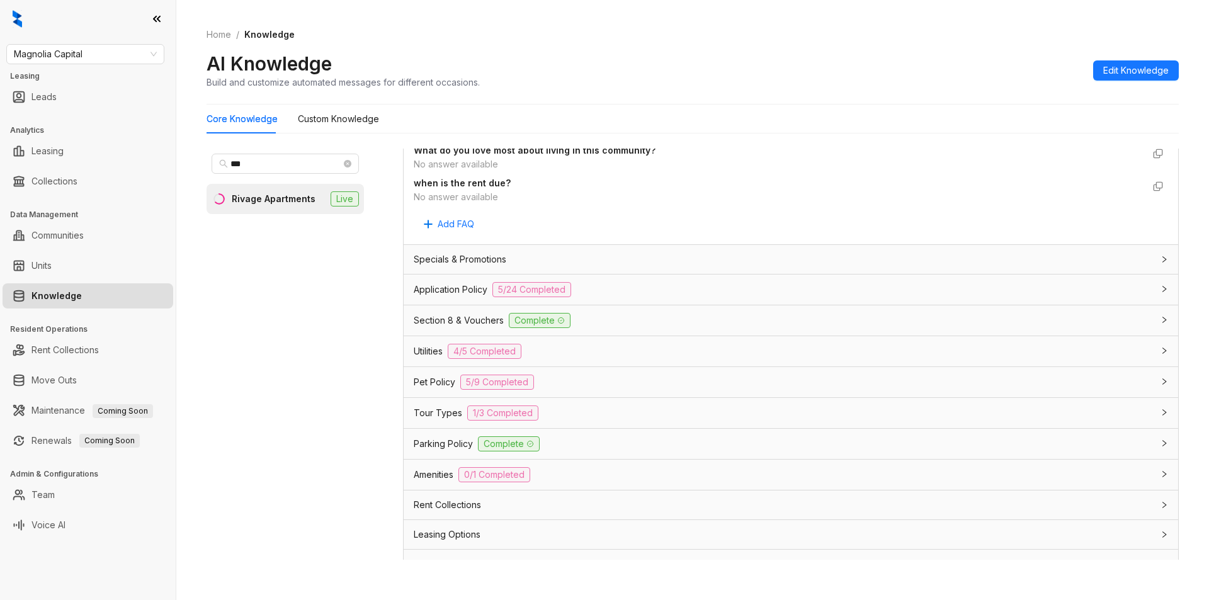
scroll to position [845, 0]
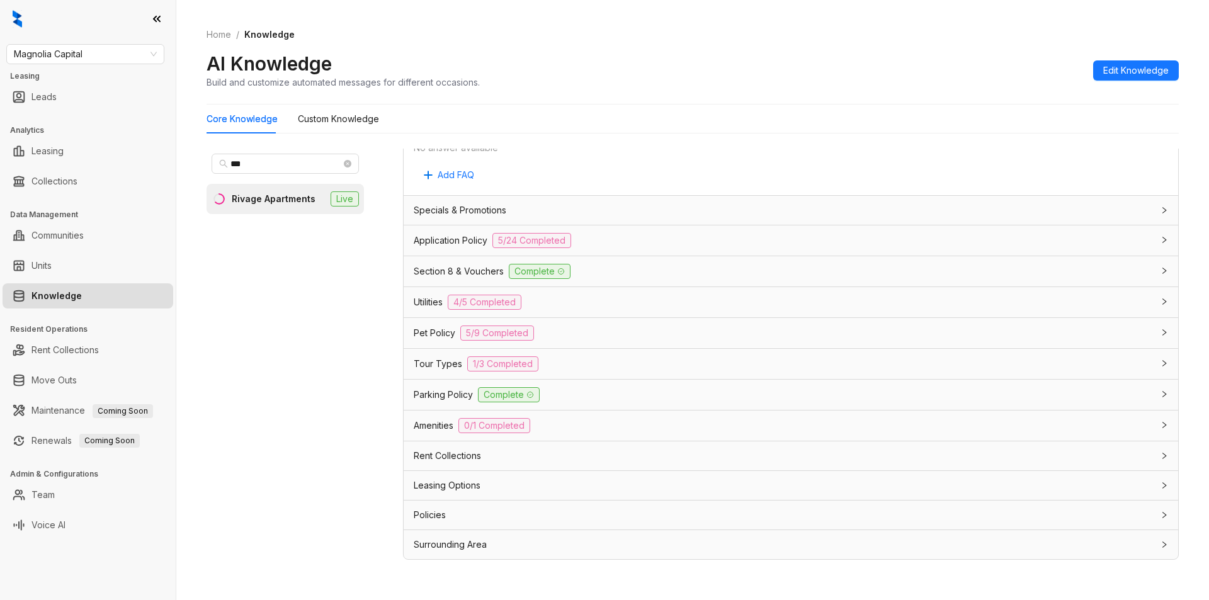
click at [513, 450] on div "Rent Collections" at bounding box center [783, 456] width 739 height 14
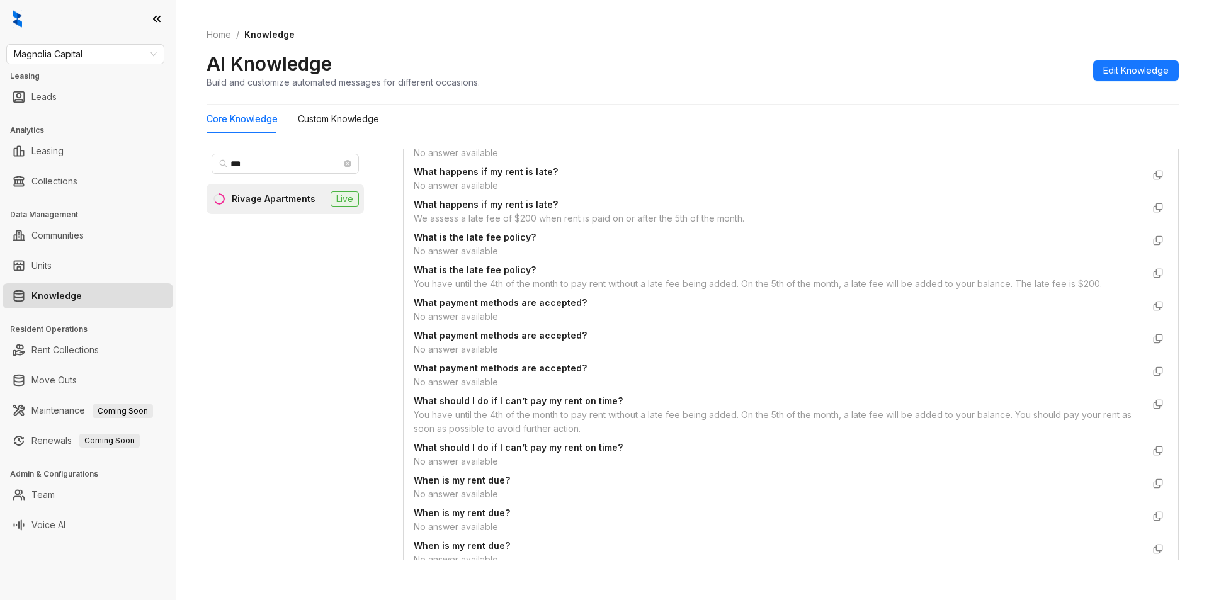
scroll to position [2347, 0]
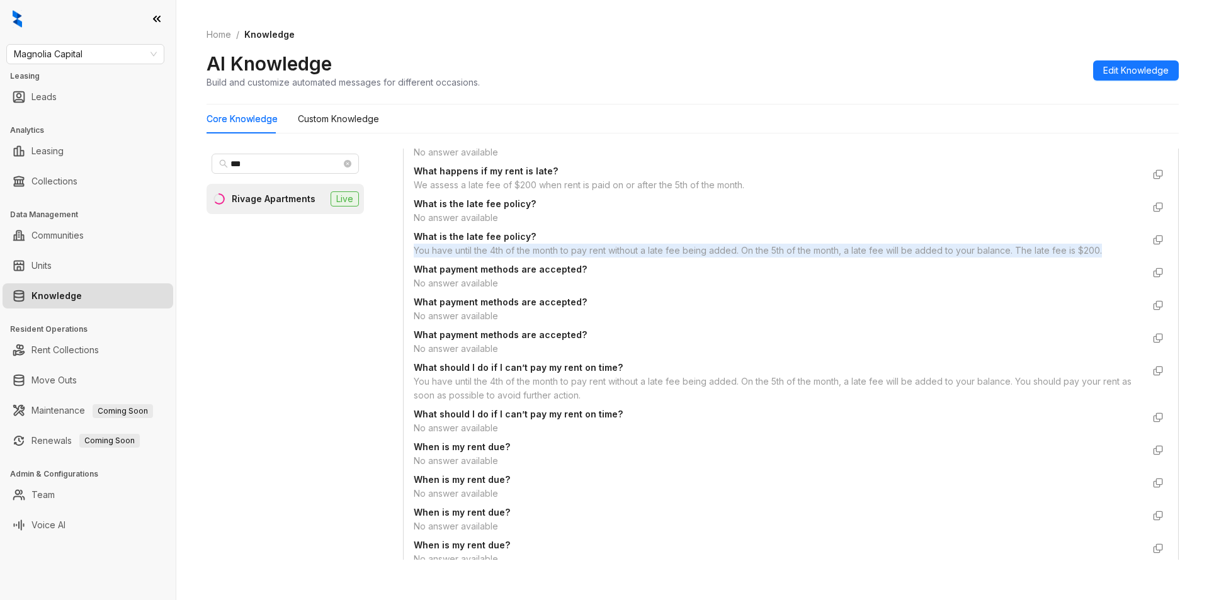
drag, startPoint x: 411, startPoint y: 259, endPoint x: 1103, endPoint y: 261, distance: 692.8
click at [1103, 261] on div "Custom Knowledge Additional details related to Rent Collections that isn't incl…" at bounding box center [791, 49] width 775 height 2161
copy div "You have until the 4th of the month to pay rent without a late fee being added.…"
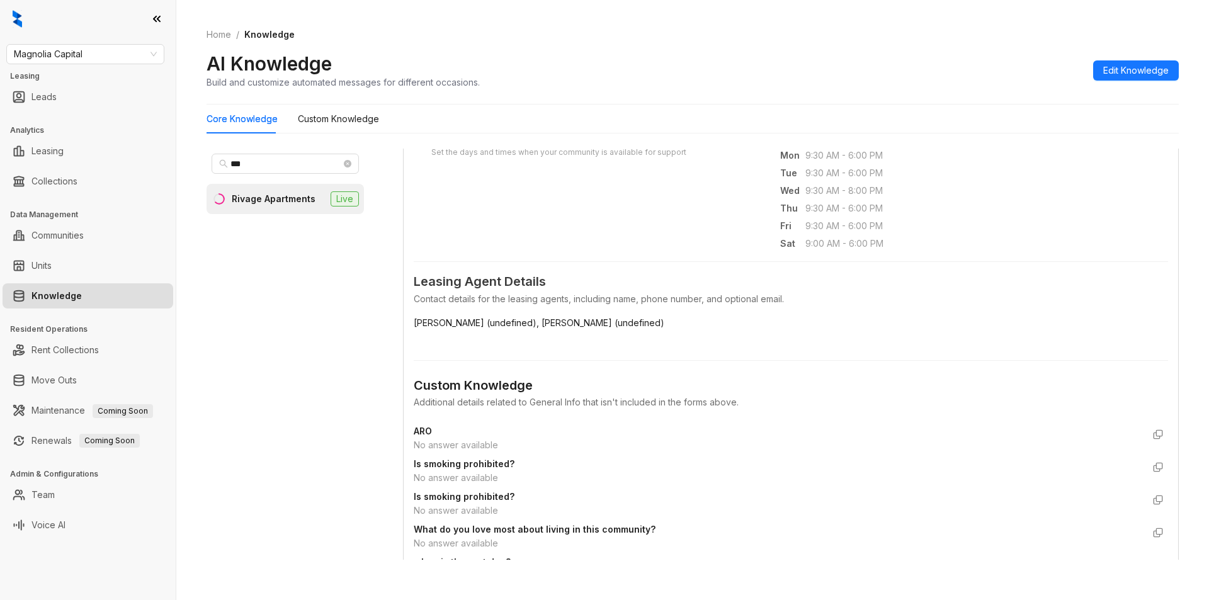
scroll to position [0, 0]
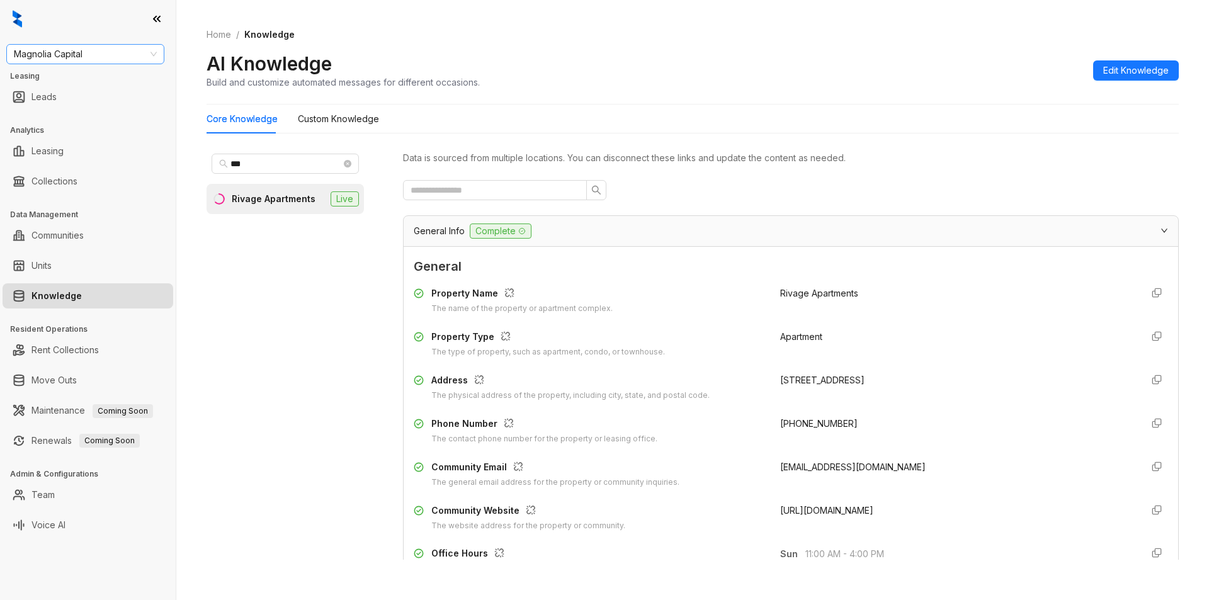
click at [117, 55] on span "Magnolia Capital" at bounding box center [85, 54] width 143 height 19
type input "****"
click at [84, 81] on div "Case and Associates" at bounding box center [85, 79] width 138 height 14
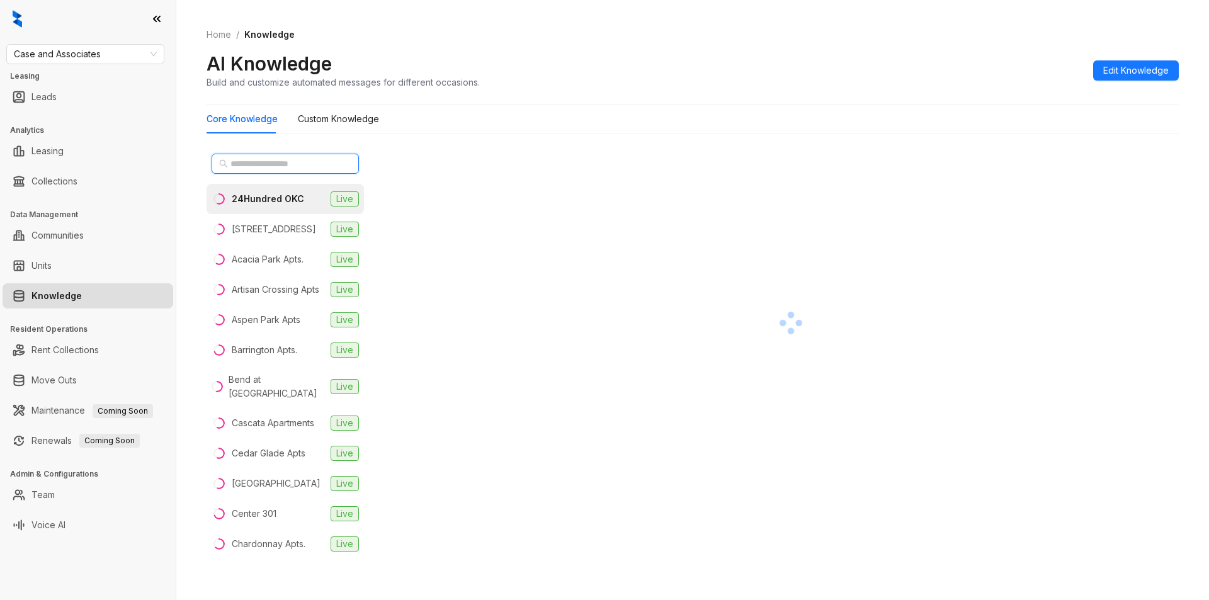
click at [243, 161] on input "text" at bounding box center [286, 164] width 111 height 14
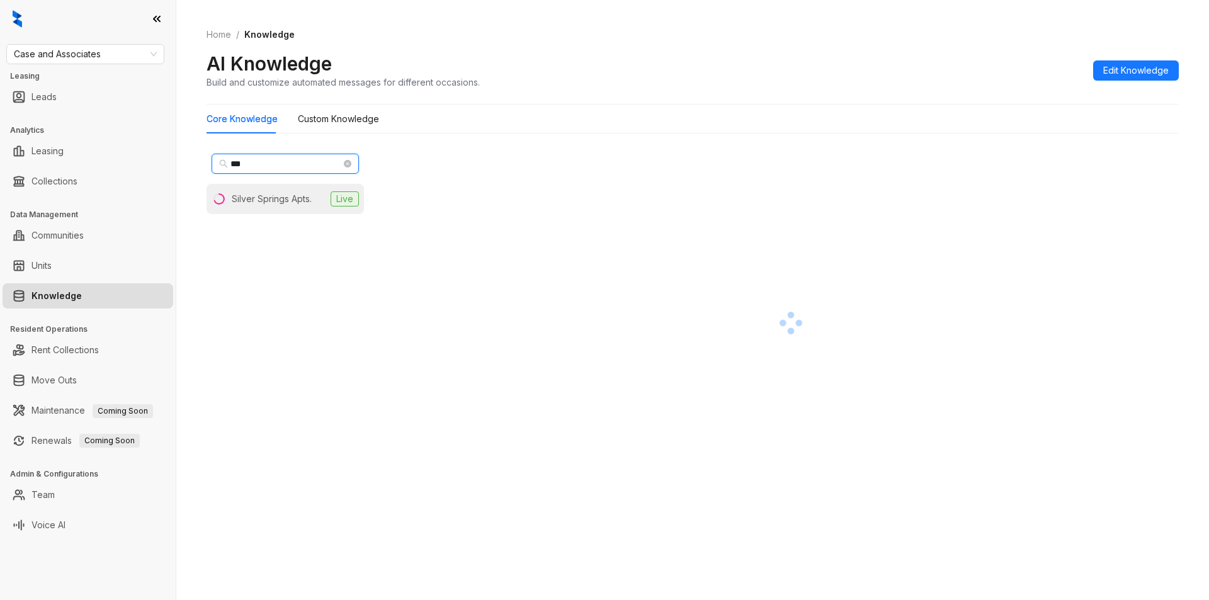
type input "***"
click at [256, 200] on div "Silver Springs Apts." at bounding box center [272, 199] width 80 height 14
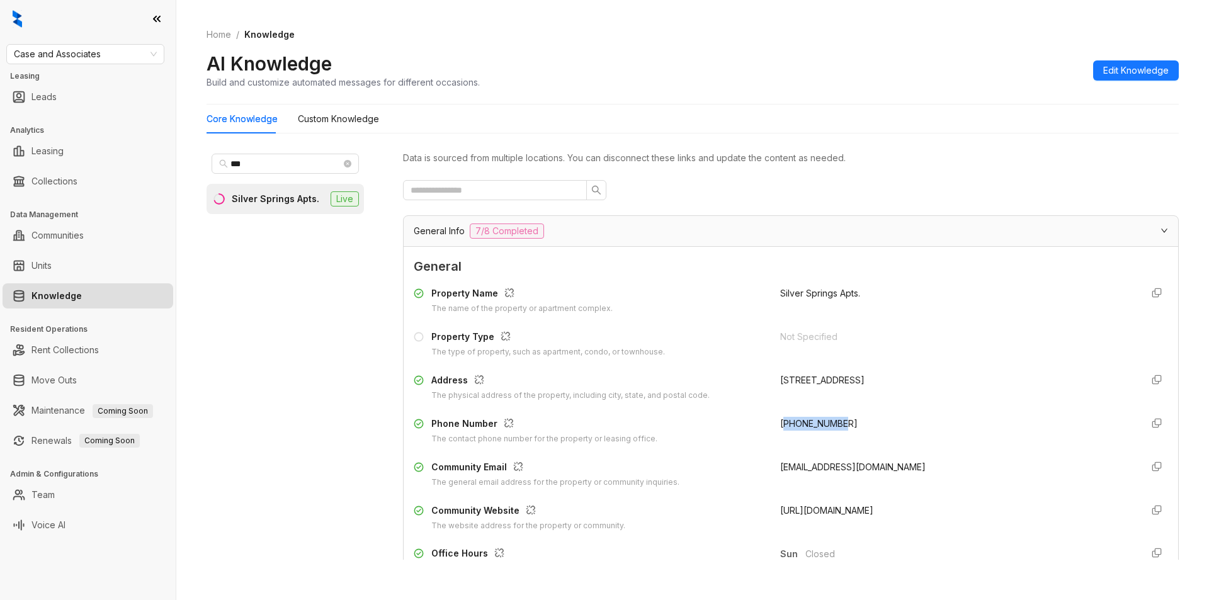
drag, startPoint x: 775, startPoint y: 426, endPoint x: 850, endPoint y: 429, distance: 75.0
click at [850, 429] on div "[PHONE_NUMBER]" at bounding box center [955, 431] width 351 height 28
drag, startPoint x: 764, startPoint y: 417, endPoint x: 838, endPoint y: 424, distance: 74.6
click at [838, 424] on div "Phone Number The contact phone number for the property or leasing office. [PHON…" at bounding box center [791, 431] width 754 height 28
copy span "[PHONE_NUMBER]"
